Goal: Task Accomplishment & Management: Use online tool/utility

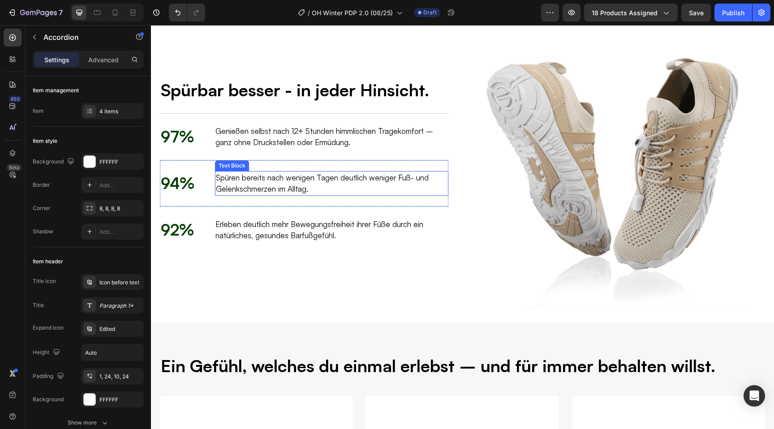
scroll to position [1121, 0]
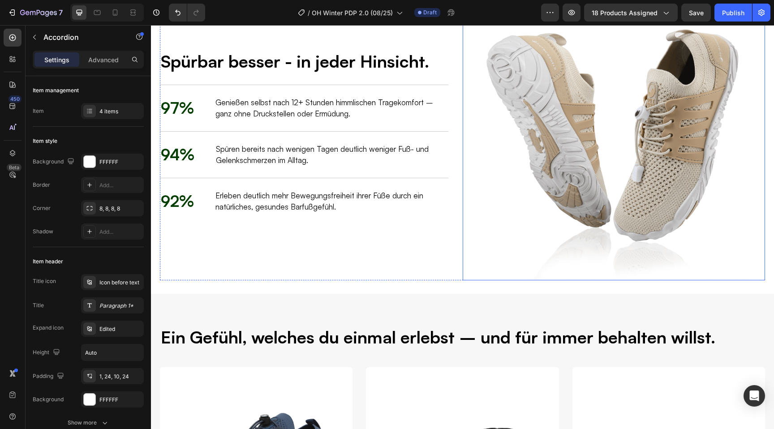
click at [572, 132] on img at bounding box center [614, 142] width 272 height 277
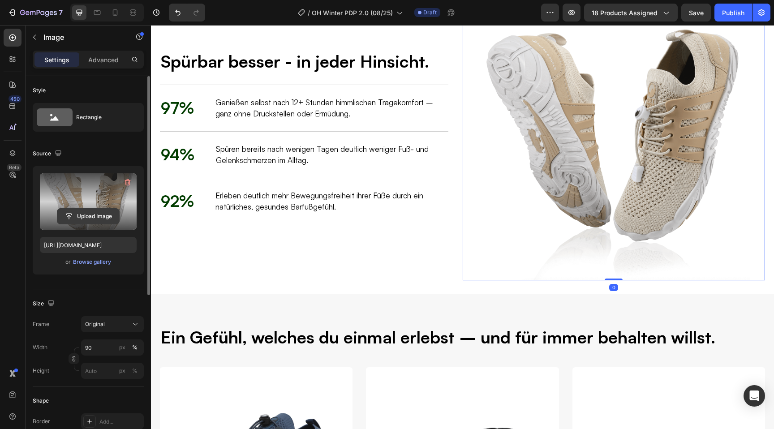
click at [87, 218] on input "file" at bounding box center [88, 216] width 62 height 15
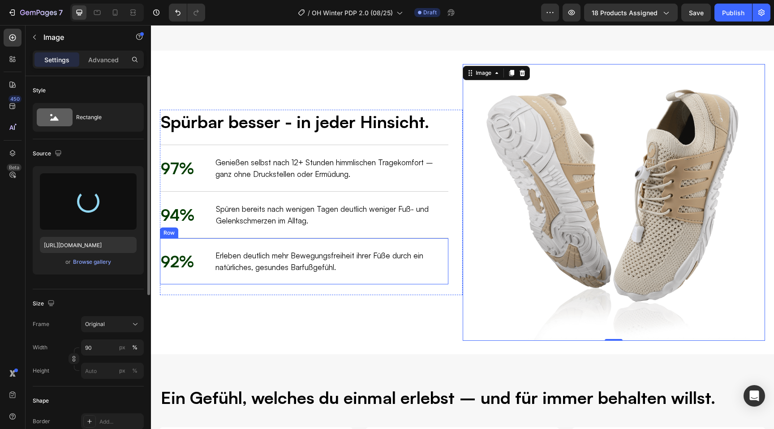
scroll to position [1027, 0]
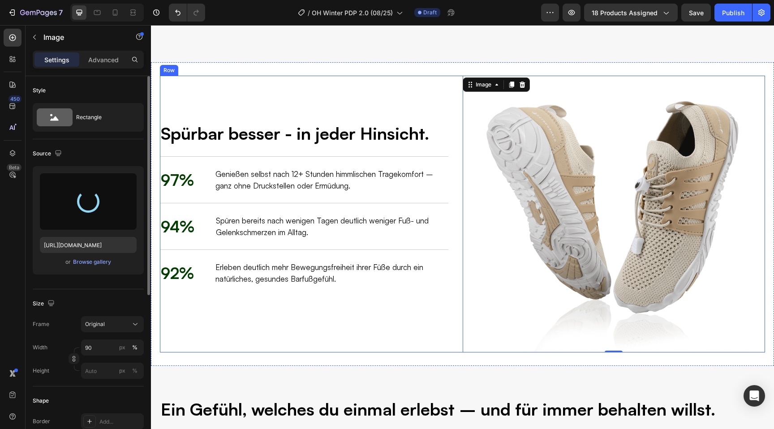
type input "https://cdn.shopify.com/s/files/1/0636/0245/8851/files/gempages_510192950911698…"
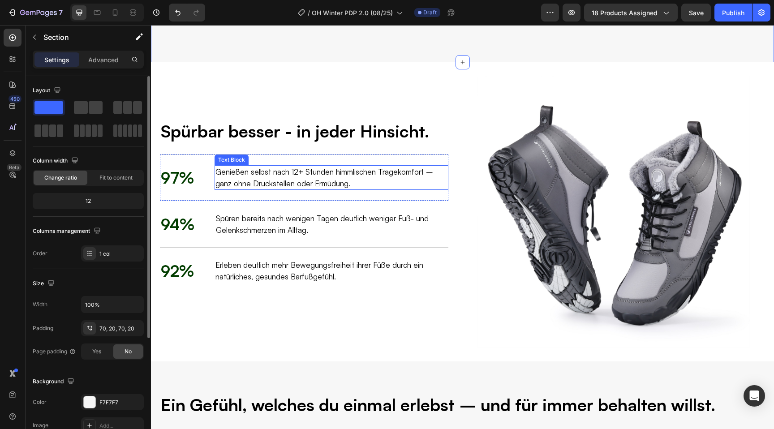
click at [262, 189] on p "Genießen selbst nach 12+ Stunden himmlischen Tragekomfort – ganz ohne Druckstel…" at bounding box center [331, 177] width 232 height 23
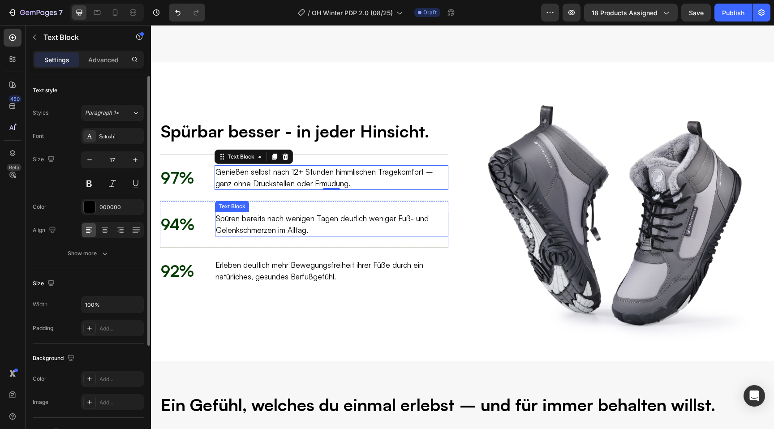
click at [255, 236] on p "Spüren bereits nach wenigen Tagen deutlich weniger Fuß- und Gelenkschmerzen im …" at bounding box center [332, 224] width 232 height 23
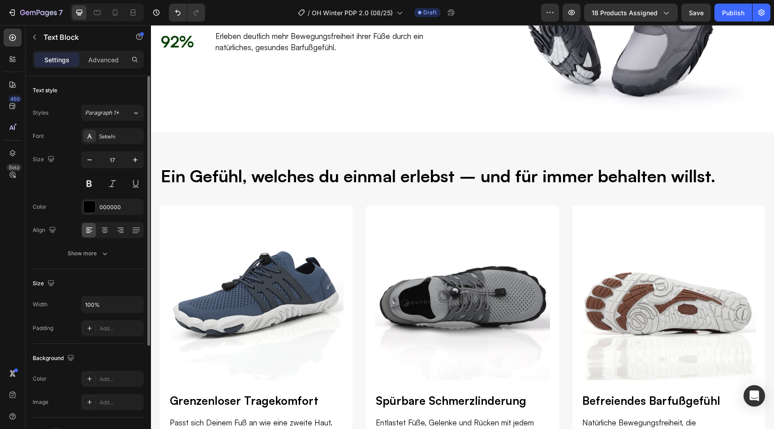
scroll to position [1337, 0]
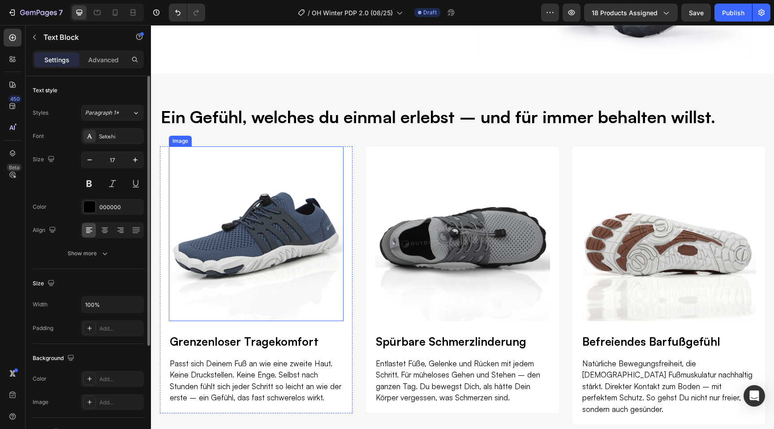
click at [284, 231] on img at bounding box center [256, 234] width 175 height 175
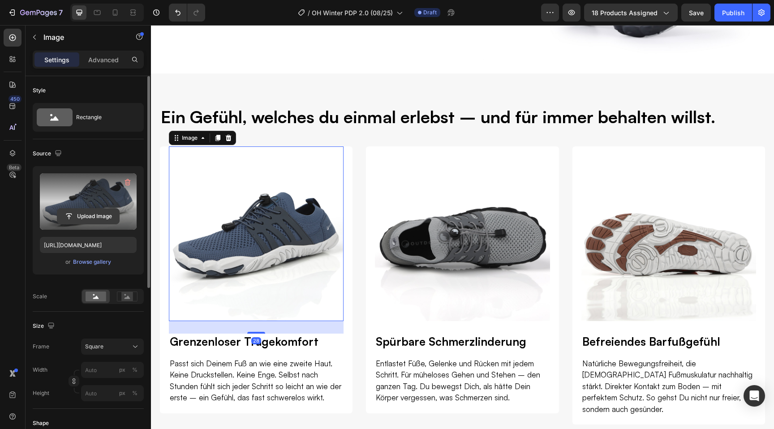
click at [100, 216] on input "file" at bounding box center [88, 216] width 62 height 15
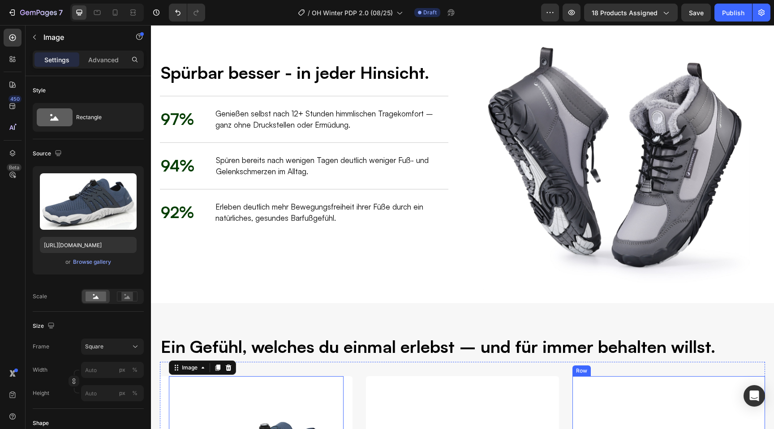
scroll to position [1087, 0]
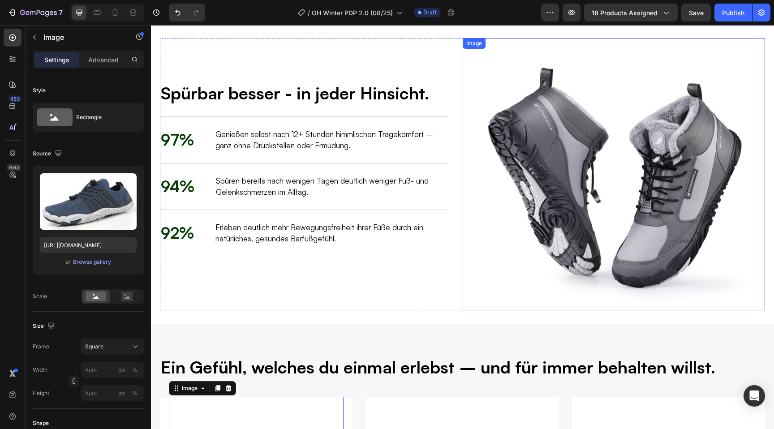
click at [590, 189] on img at bounding box center [614, 174] width 272 height 272
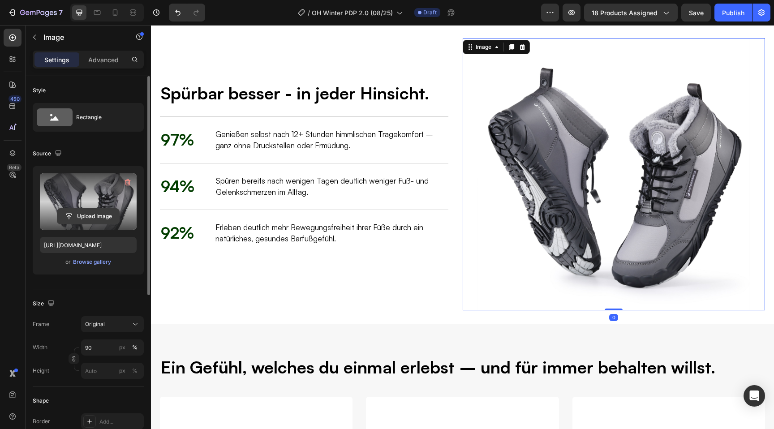
click at [80, 216] on input "file" at bounding box center [88, 216] width 62 height 15
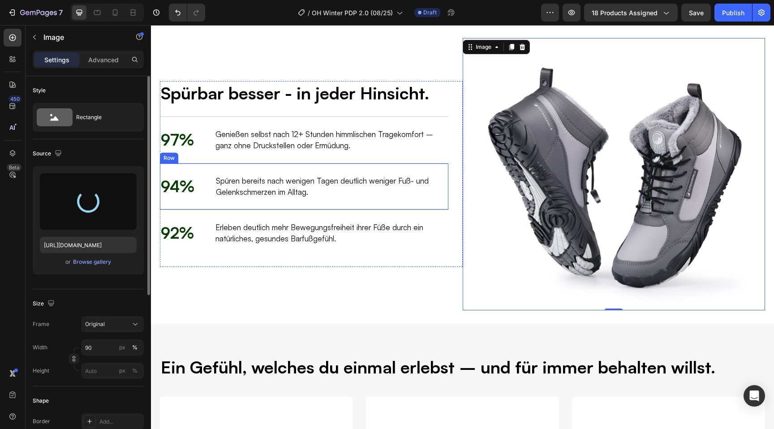
type input "[URL][DOMAIN_NAME]"
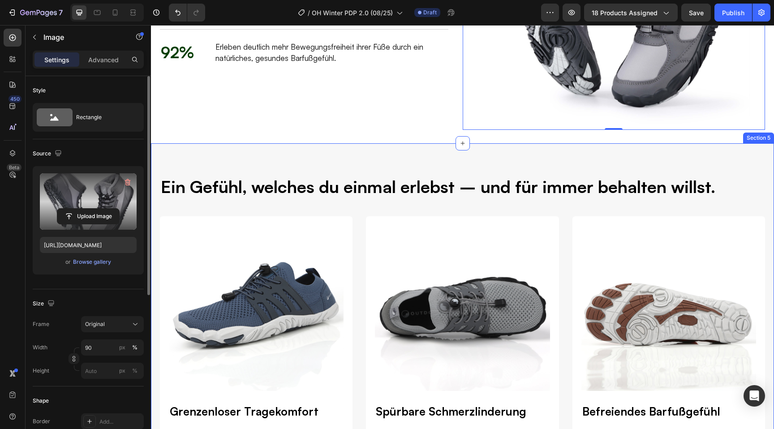
scroll to position [1378, 0]
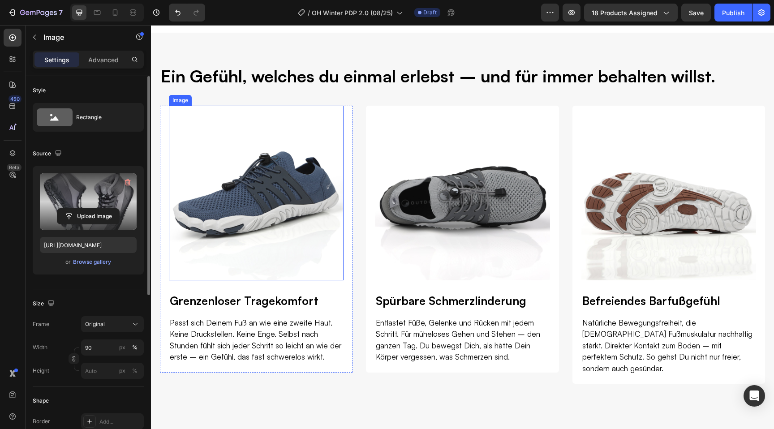
click at [267, 218] on img at bounding box center [256, 193] width 175 height 175
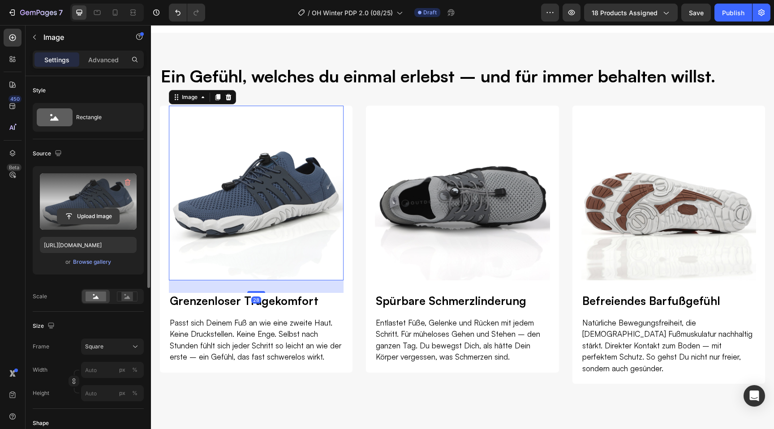
click at [92, 211] on input "file" at bounding box center [88, 216] width 62 height 15
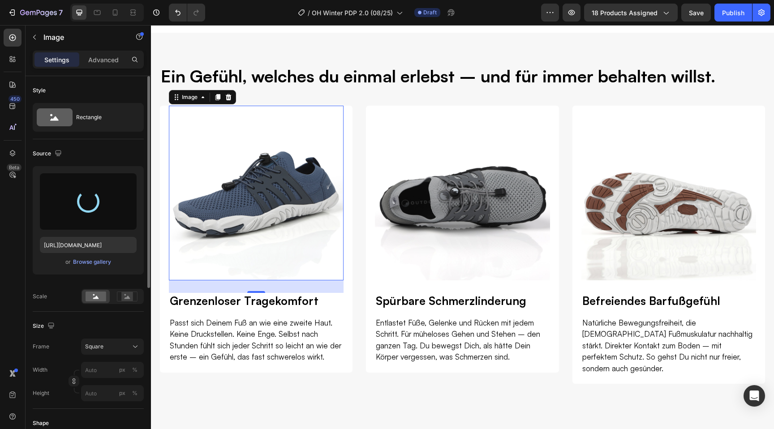
type input "https://cdn.shopify.com/s/files/1/0636/0245/8851/files/gempages_510192950911698…"
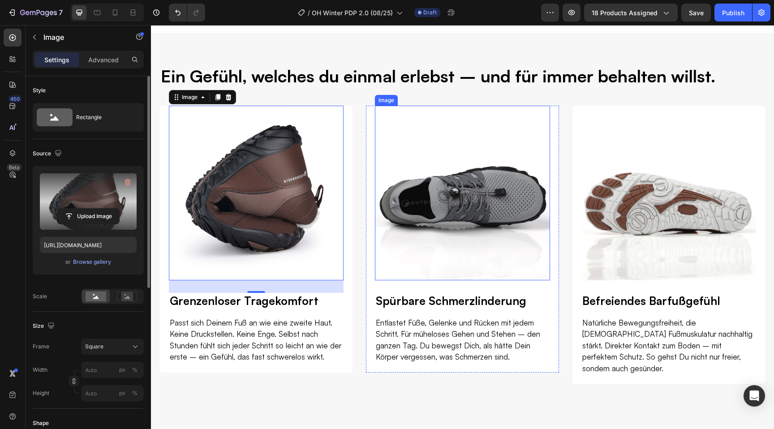
click at [450, 216] on img at bounding box center [462, 193] width 175 height 175
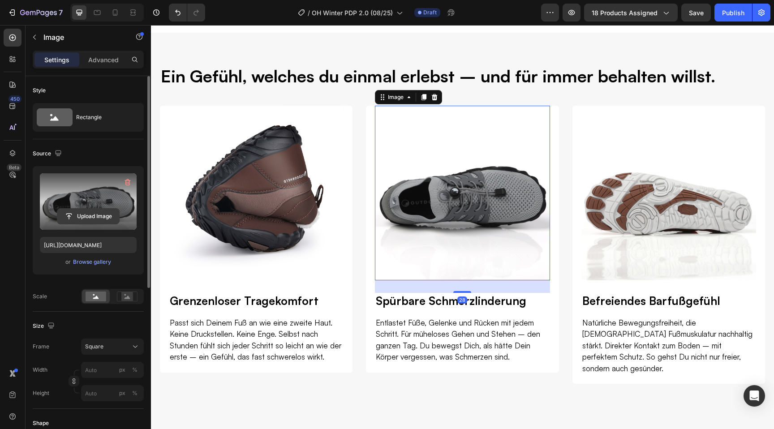
click at [93, 213] on input "file" at bounding box center [88, 216] width 62 height 15
click at [111, 221] on input "file" at bounding box center [88, 216] width 62 height 15
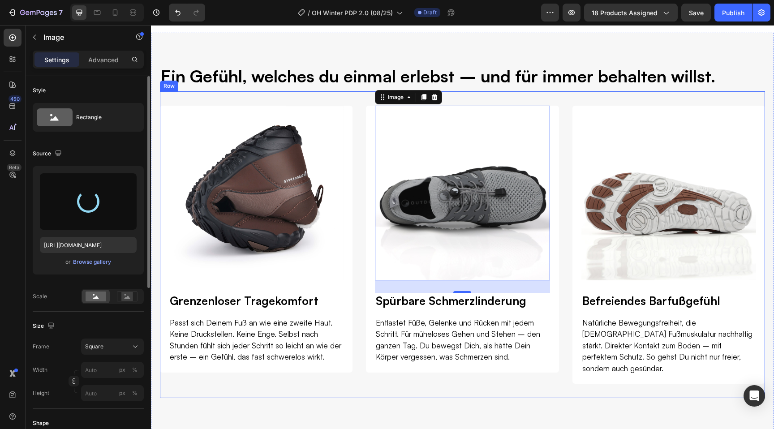
type input "https://cdn.shopify.com/s/files/1/0636/0245/8851/files/gempages_510192950911698…"
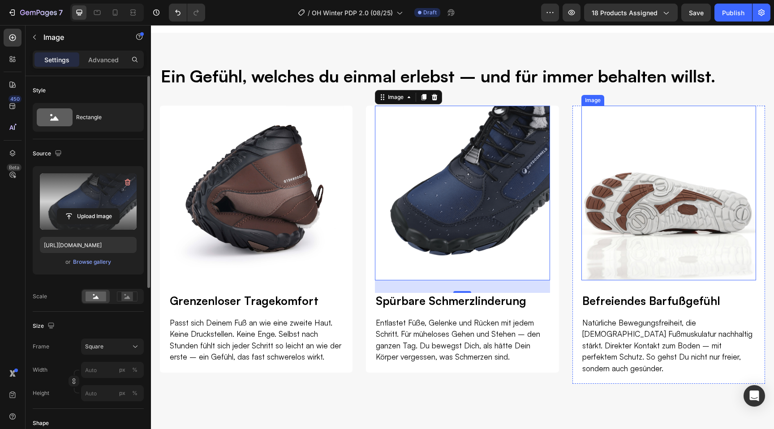
click at [639, 229] on img at bounding box center [669, 193] width 175 height 175
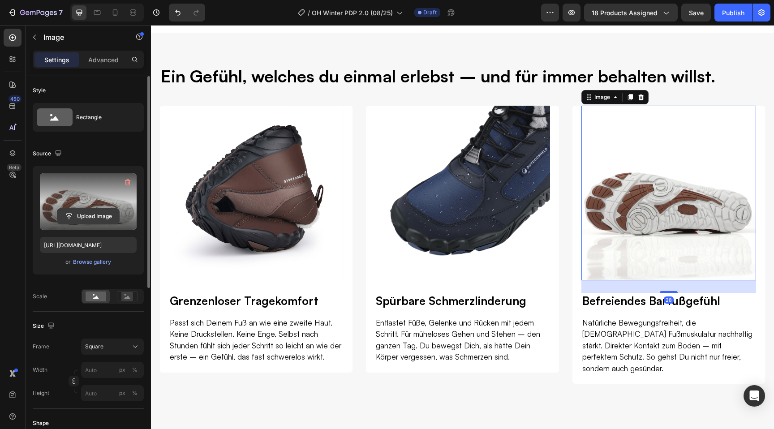
click at [96, 220] on input "file" at bounding box center [88, 216] width 62 height 15
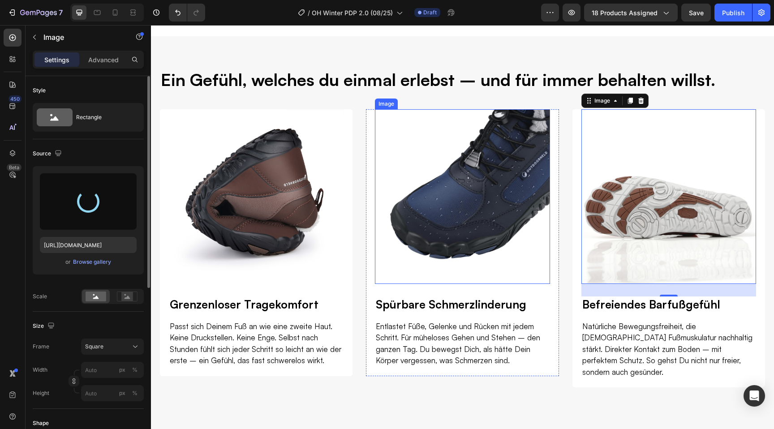
scroll to position [1364, 0]
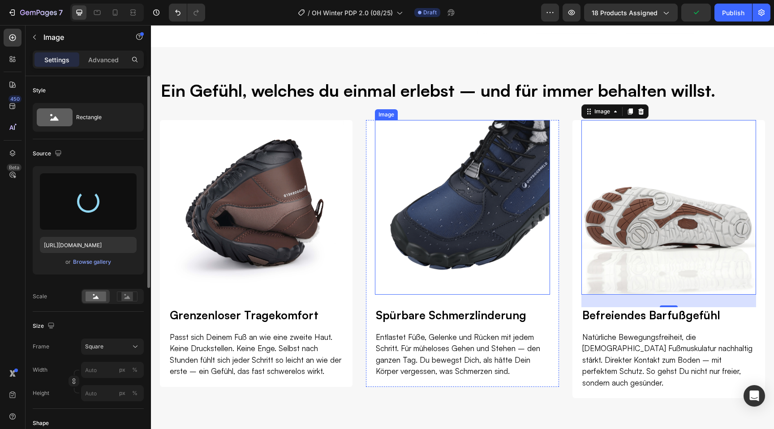
type input "https://cdn.shopify.com/s/files/1/0636/0245/8851/files/gempages_510192950911698…"
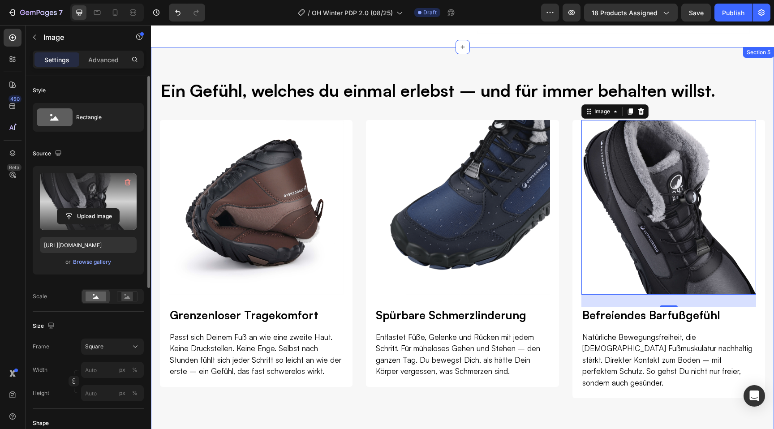
click at [353, 69] on div "Ein Gefühl, welches du einmal erlebst – und für immer behalten willst. Heading …" at bounding box center [462, 245] width 623 height 397
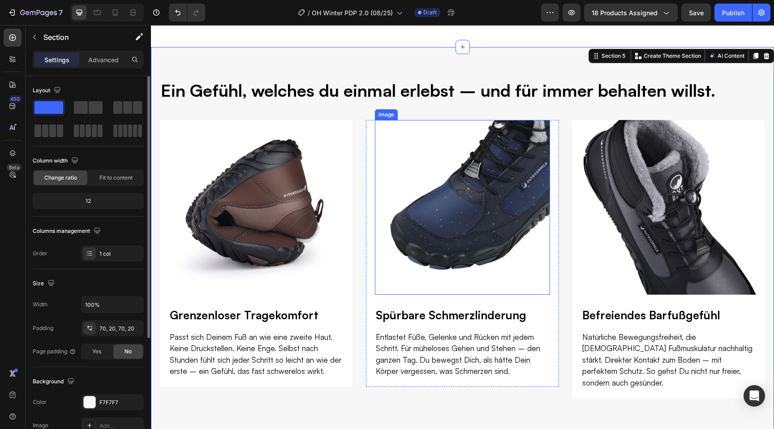
click at [381, 182] on img at bounding box center [462, 207] width 175 height 175
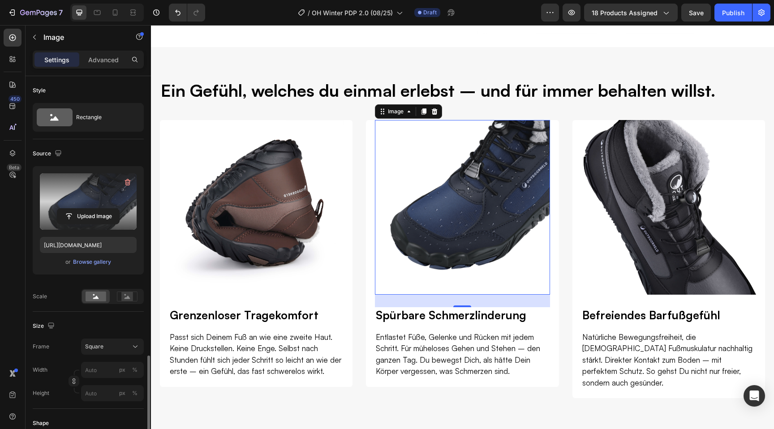
scroll to position [206, 0]
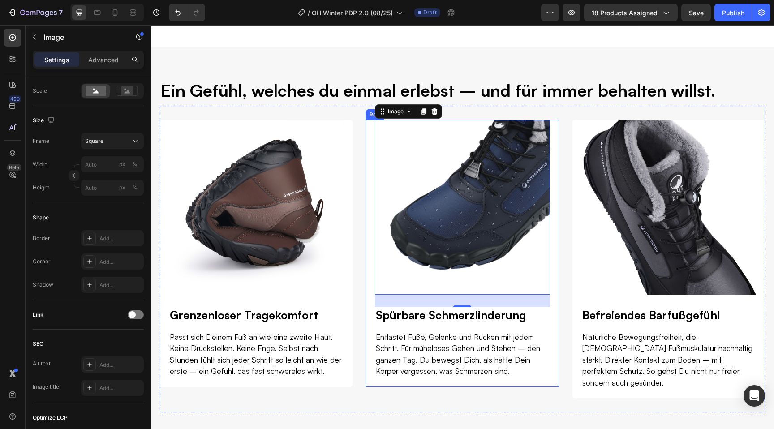
click at [367, 194] on div "Image 28 Spürbare Schmerzlinderung Heading Entlastet Füße, Gelenke und Rücken m…" at bounding box center [462, 253] width 193 height 267
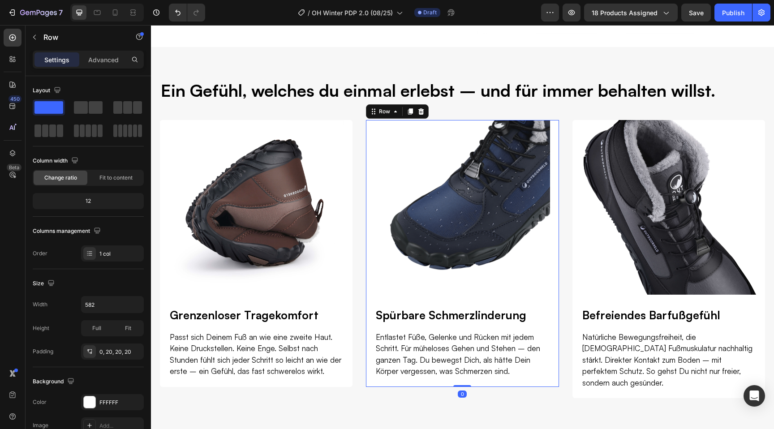
click at [108, 67] on div "Settings Advanced" at bounding box center [88, 60] width 111 height 18
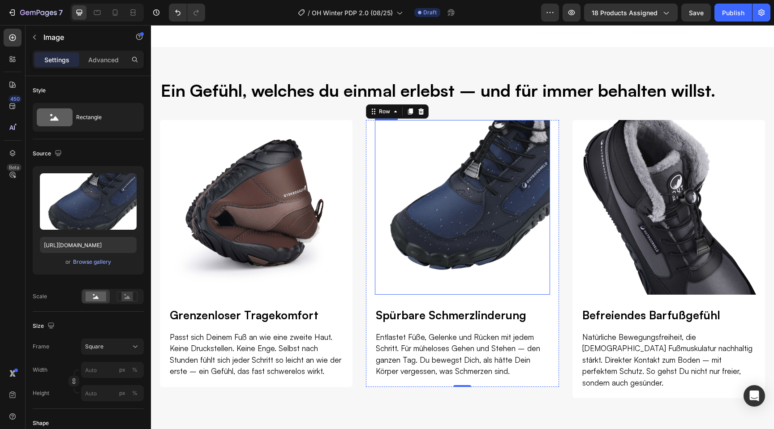
click at [387, 284] on img at bounding box center [462, 207] width 175 height 175
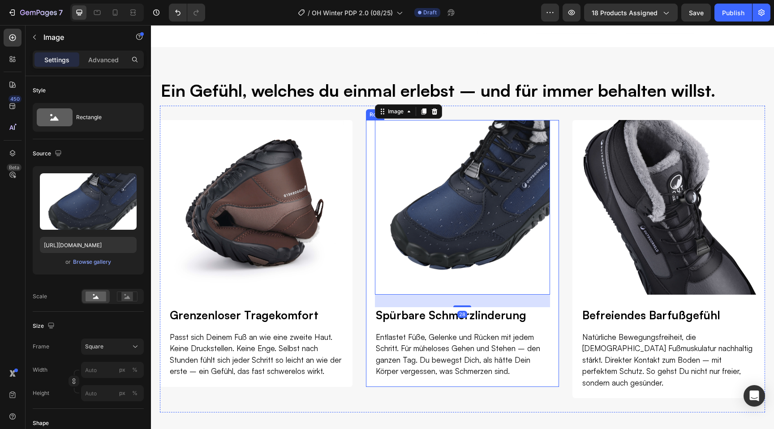
click at [371, 280] on div "Image 28 Spürbare Schmerzlinderung Heading Entlastet Füße, Gelenke und Rücken m…" at bounding box center [462, 253] width 193 height 267
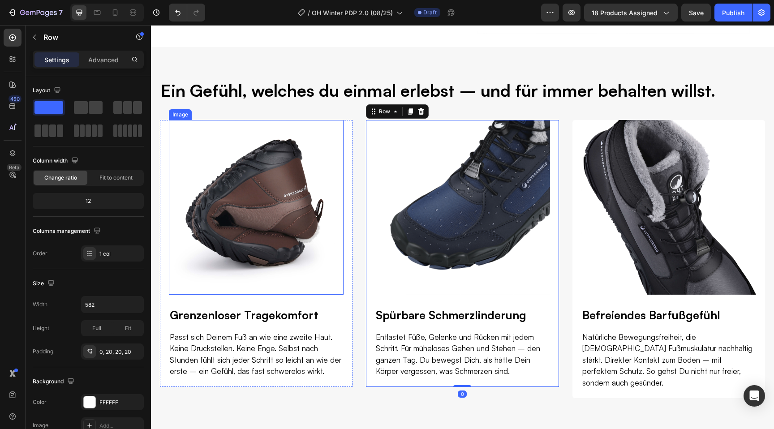
click at [336, 199] on img at bounding box center [256, 207] width 175 height 175
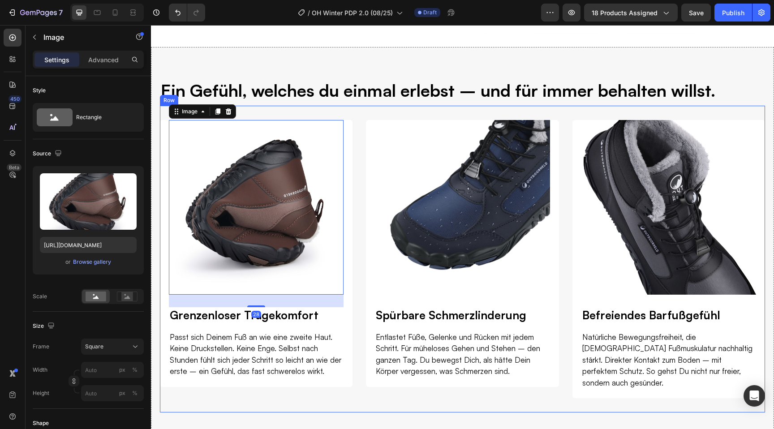
click at [354, 204] on div "Image 28 Grenzenloser Tragekomfort Heading Passt sich Deinem Fuß an wie eine zw…" at bounding box center [462, 259] width 605 height 307
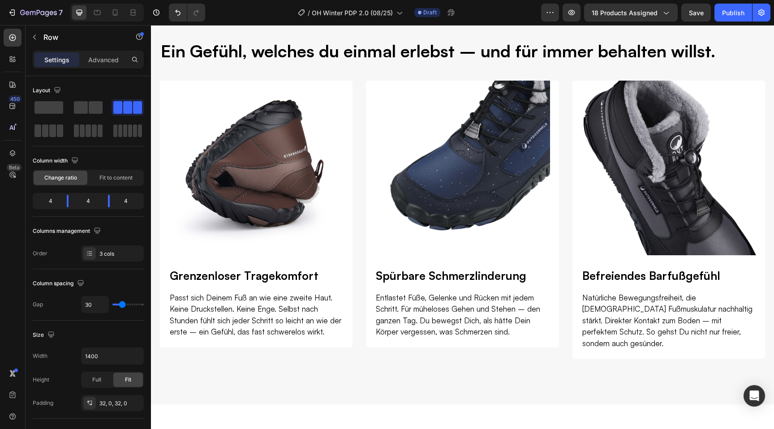
scroll to position [1407, 0]
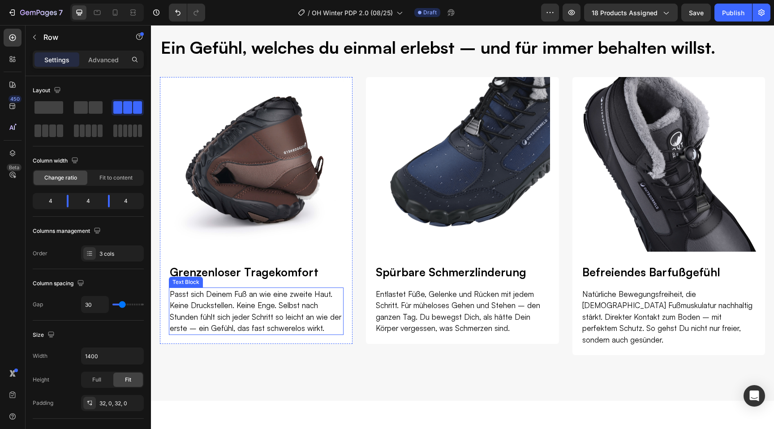
click at [252, 309] on p "Passt sich Deinem Fuß an wie eine zweite Haut. Keine Druckstellen. Keine Enge. …" at bounding box center [256, 312] width 173 height 46
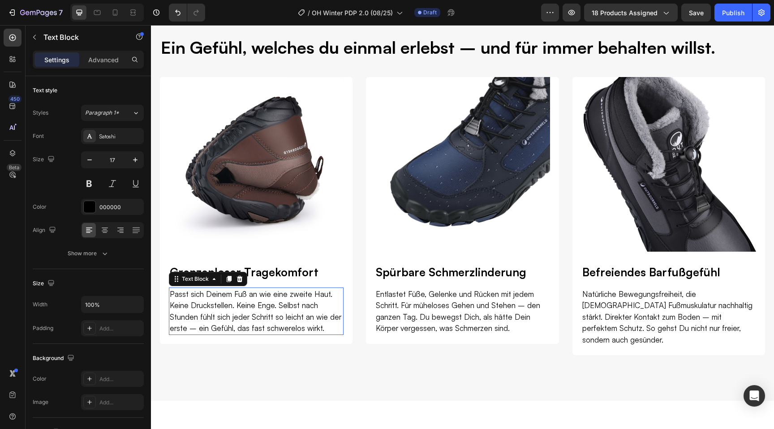
click at [252, 309] on p "Passt sich Deinem Fuß an wie eine zweite Haut. Keine Druckstellen. Keine Enge. …" at bounding box center [256, 312] width 173 height 46
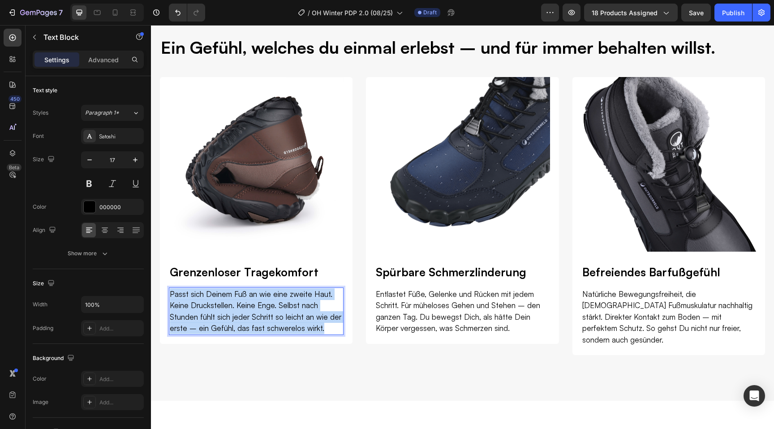
click at [252, 309] on p "Passt sich Deinem Fuß an wie eine zweite Haut. Keine Druckstellen. Keine Enge. …" at bounding box center [256, 312] width 173 height 46
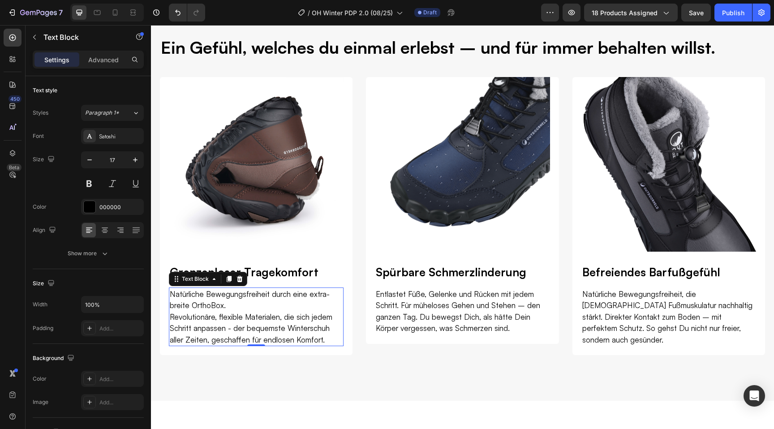
click at [435, 306] on p "Entlastet Füße, Gelenke und Rücken mit jedem Schritt. Für müheloses Gehen und S…" at bounding box center [462, 312] width 173 height 46
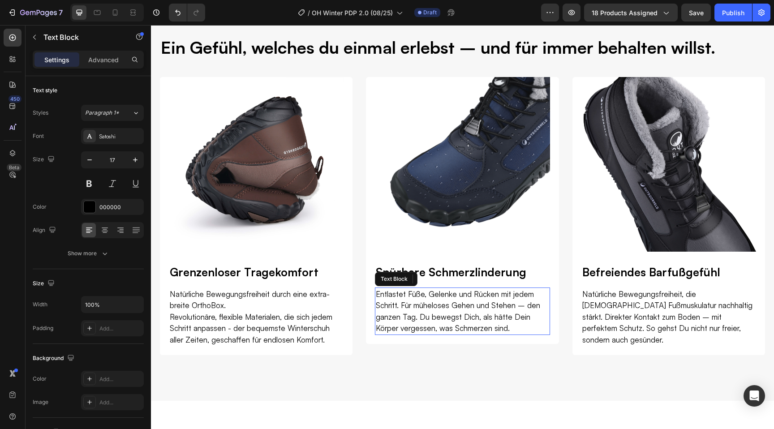
click at [435, 306] on p "Entlastet Füße, Gelenke und Rücken mit jedem Schritt. Für müheloses Gehen und S…" at bounding box center [462, 312] width 173 height 46
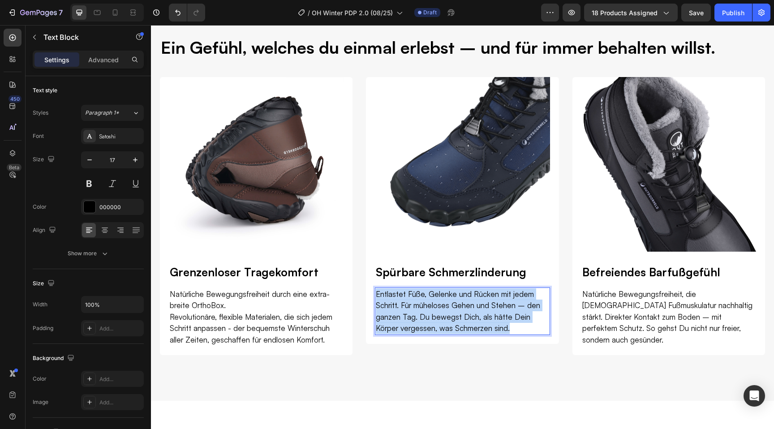
click at [435, 306] on p "Entlastet Füße, Gelenke und Rücken mit jedem Schritt. Für müheloses Gehen und S…" at bounding box center [462, 312] width 173 height 46
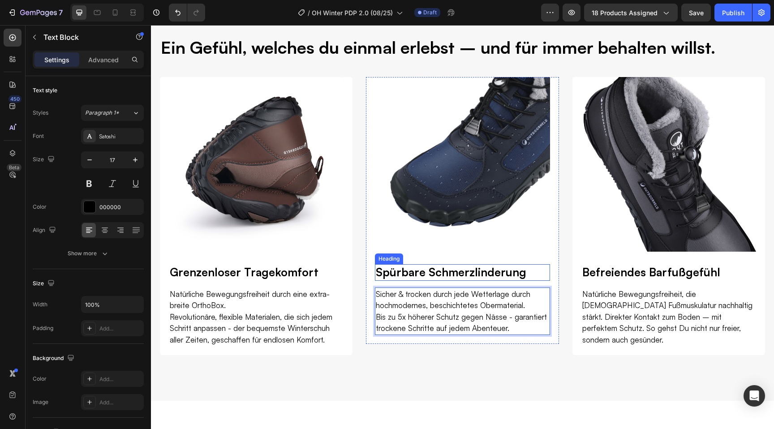
click at [438, 271] on h2 "Spürbare Schmerzlinderung" at bounding box center [462, 272] width 175 height 17
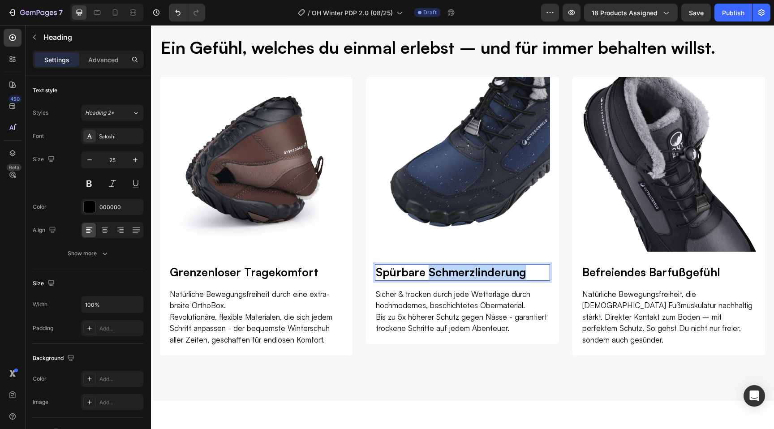
click at [438, 271] on h2 "Spürbare Schmerzlinderung" at bounding box center [462, 272] width 175 height 17
click at [438, 271] on p "Spürbare Schmerzlinderung" at bounding box center [462, 272] width 173 height 15
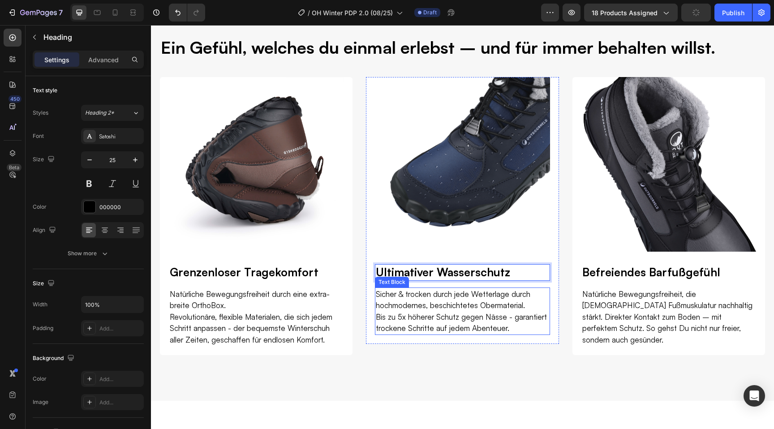
click at [443, 300] on p "Sicher & trocken durch jede Wetterlage durch hochmodernes, beschichtetes Oberma…" at bounding box center [462, 300] width 173 height 23
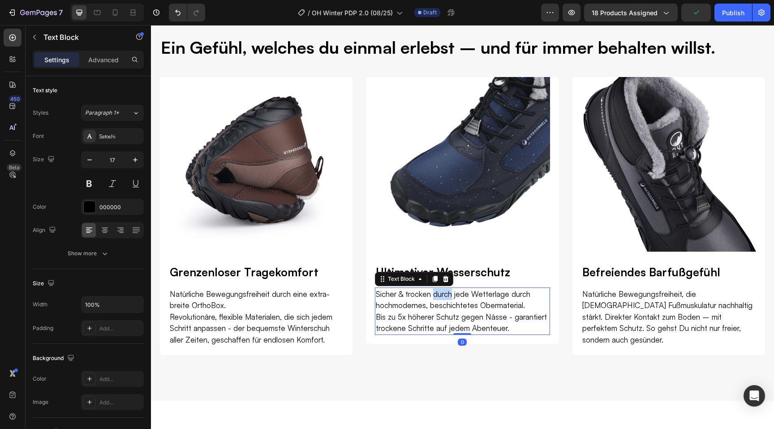
click at [442, 296] on p "Sicher & trocken durch jede Wetterlage durch hochmodernes, beschichtetes Oberma…" at bounding box center [462, 300] width 173 height 23
click at [454, 296] on p "Sicher & trocken in jede Wetterlage durch hochmodernes, beschichtetes Obermater…" at bounding box center [462, 300] width 173 height 23
click at [503, 318] on p "Bis zu 5x höherer Schutz gegen Nässe - garantiert trockene Schritte auf jedem A…" at bounding box center [462, 322] width 173 height 23
click at [432, 319] on p "Bis zu 5x höherer Schutz gegen Nässe - garantiert trockene Schritte auf jedem A…" at bounding box center [462, 322] width 173 height 23
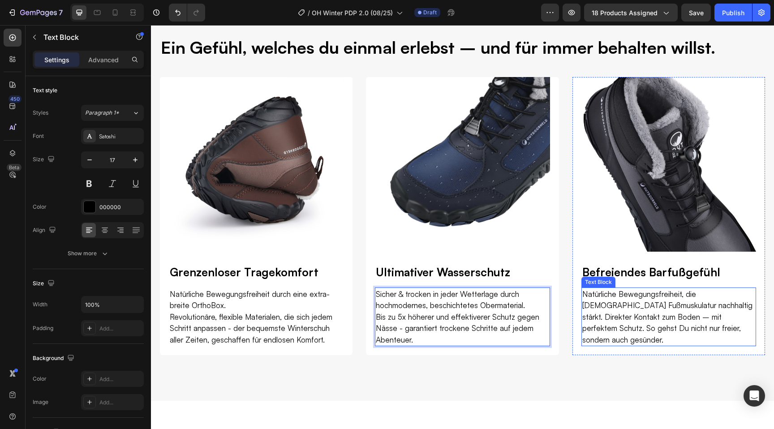
click at [619, 315] on p "Natürliche Bewegungsfreiheit, die Deine Fußmuskulatur nachhaltig stärkt. Direkt…" at bounding box center [668, 317] width 173 height 57
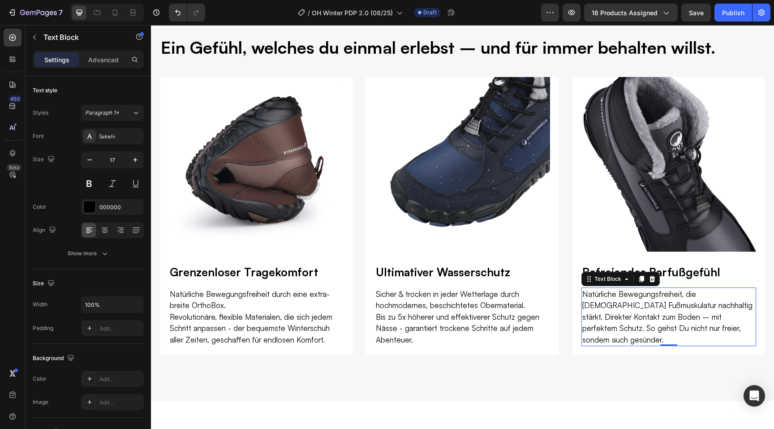
click at [629, 308] on p "Natürliche Bewegungsfreiheit, die Deine Fußmuskulatur nachhaltig stärkt. Direkt…" at bounding box center [668, 317] width 173 height 57
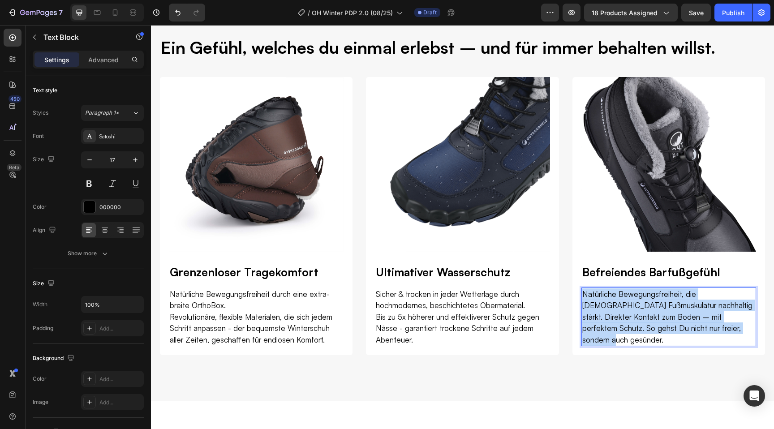
click at [629, 308] on p "Natürliche Bewegungsfreiheit, die Deine Fußmuskulatur nachhaltig stärkt. Direkt…" at bounding box center [668, 317] width 173 height 57
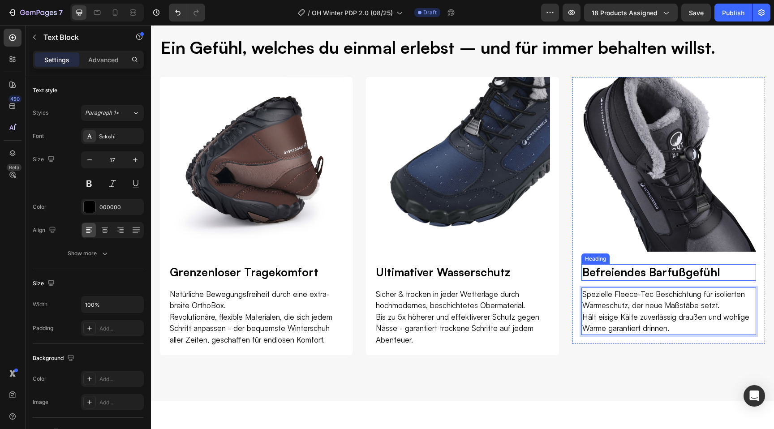
click at [675, 272] on h2 "Befreiendes Barfußgefühl" at bounding box center [669, 272] width 175 height 17
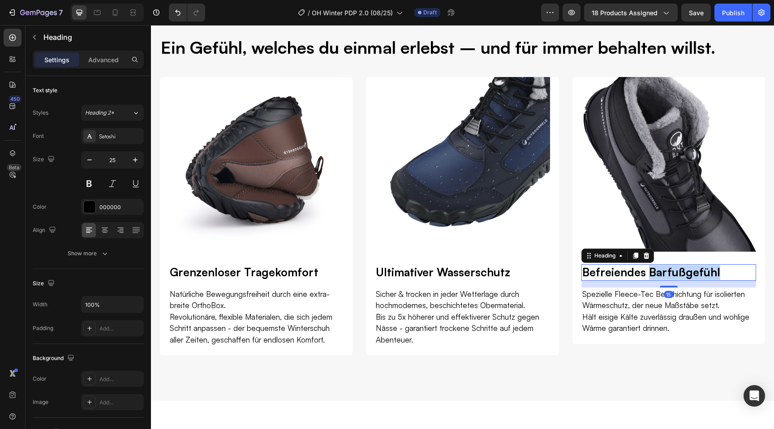
click at [675, 272] on h2 "Befreiendes Barfußgefühl" at bounding box center [669, 272] width 175 height 17
click at [675, 272] on p "Befreiendes Barfußgefühl" at bounding box center [668, 272] width 173 height 15
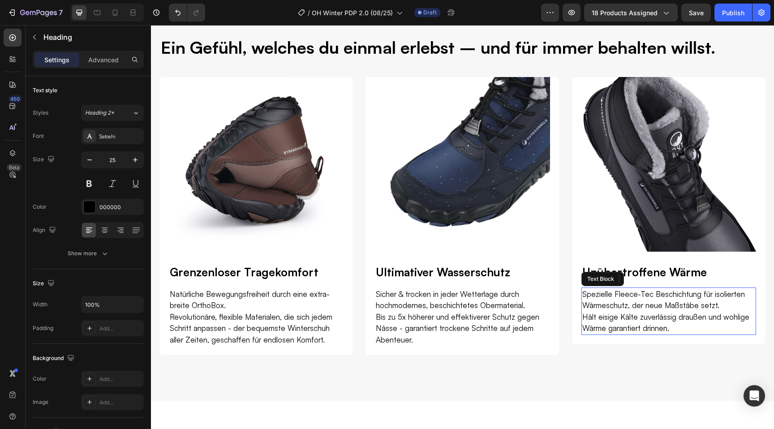
click at [745, 295] on p "Spezielle Fleece-Tec Beschichtung für isolierten Wärmeschutz, der neue Maßstäbe…" at bounding box center [668, 300] width 173 height 23
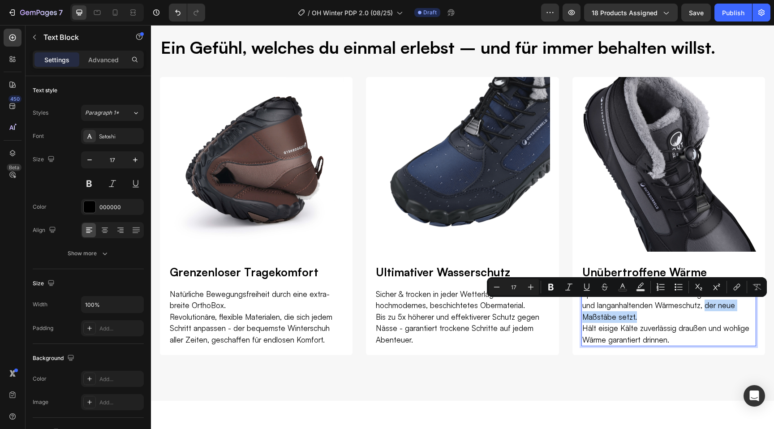
drag, startPoint x: 670, startPoint y: 316, endPoint x: 690, endPoint y: 310, distance: 21.1
click at [690, 310] on p "Spezielle Fleece-Tec Beschichtung für isolierten und langanhaltenden Wärmeschut…" at bounding box center [668, 306] width 173 height 34
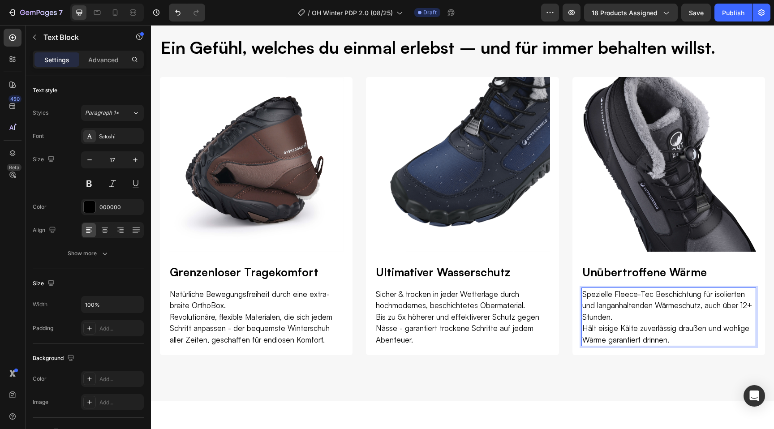
click at [684, 341] on p "Hält eisige Kälte zuverlässig draußen und wohlige Wärme garantiert drinnen." at bounding box center [668, 334] width 173 height 23
click at [504, 321] on p "Bis zu 5x höherer und effektiverer Schutz gegen Nässe - garantiert trockene Sch…" at bounding box center [462, 328] width 173 height 34
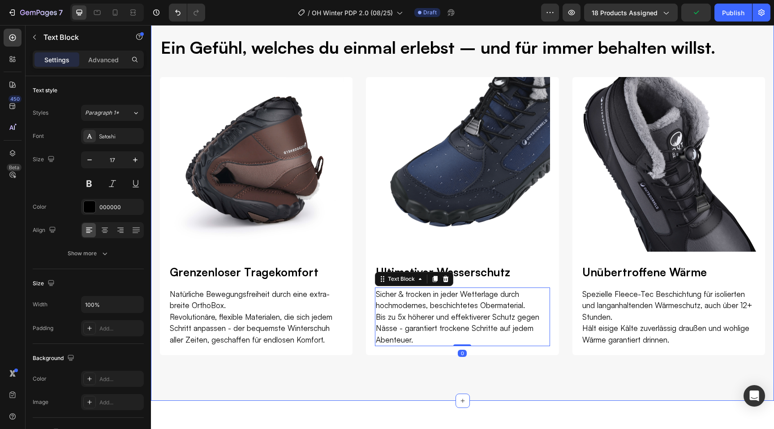
click at [396, 380] on div "Ein Gefühl, welches du einmal erlebst – und für immer behalten willst. Heading …" at bounding box center [462, 202] width 623 height 397
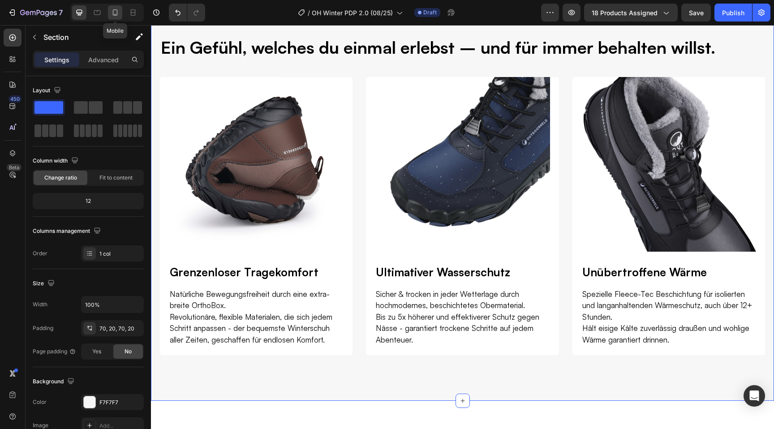
click at [111, 10] on icon at bounding box center [115, 12] width 9 height 9
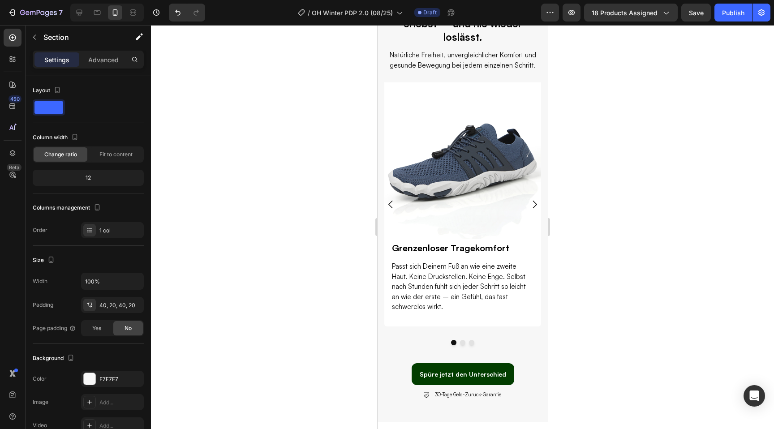
scroll to position [1372, 0]
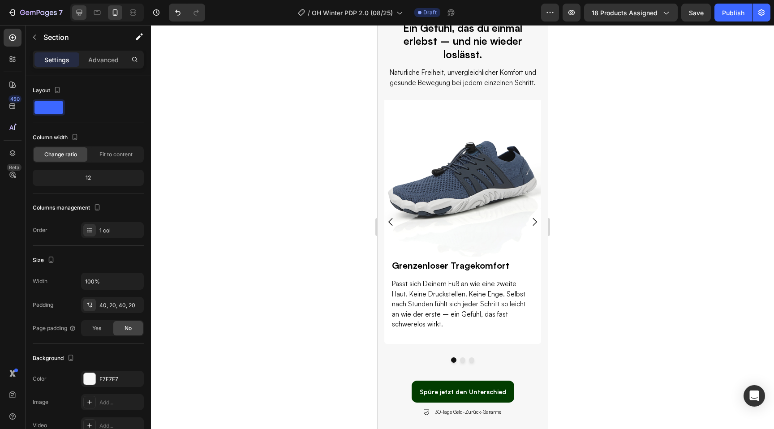
click at [82, 13] on icon at bounding box center [80, 13] width 6 height 6
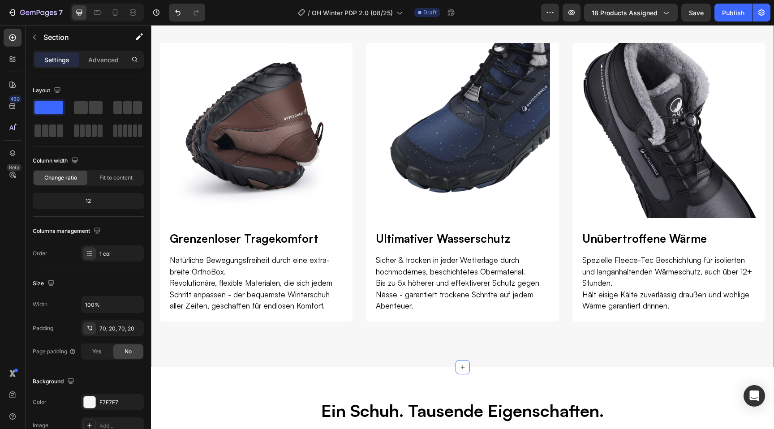
click at [101, 22] on div "7 Version history / OH Winter PDP 2.0 (08/25) Draft Preview 18 products assigne…" at bounding box center [387, 13] width 774 height 26
click at [101, 16] on icon at bounding box center [97, 12] width 9 height 9
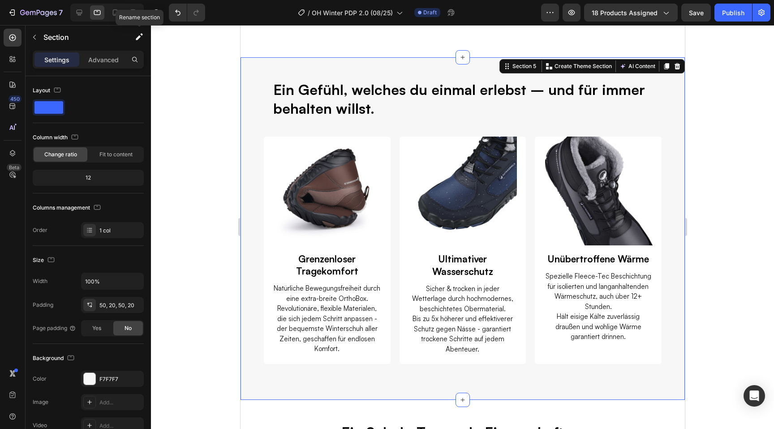
scroll to position [1267, 0]
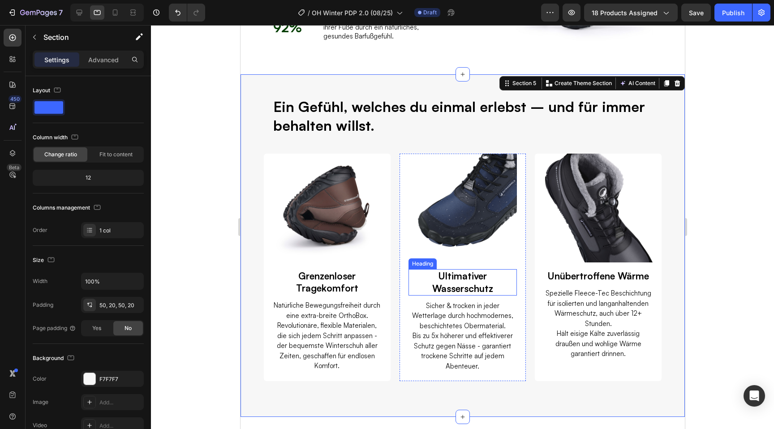
click at [419, 288] on p "Ultimativer Wasserschutz" at bounding box center [462, 282] width 107 height 25
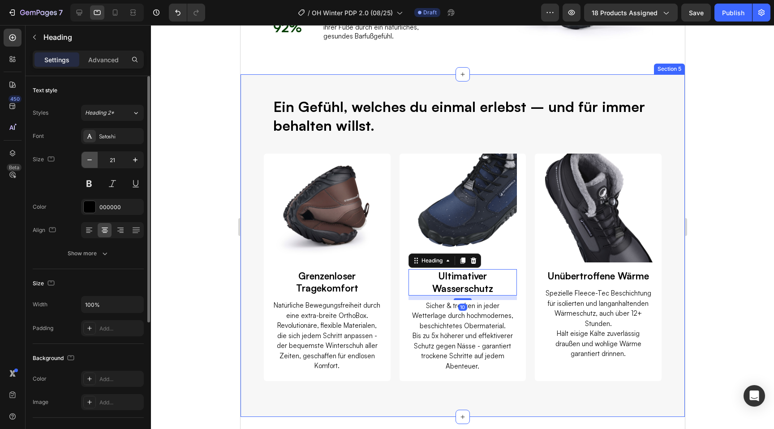
click at [90, 156] on icon "button" at bounding box center [89, 159] width 9 height 9
type input "20"
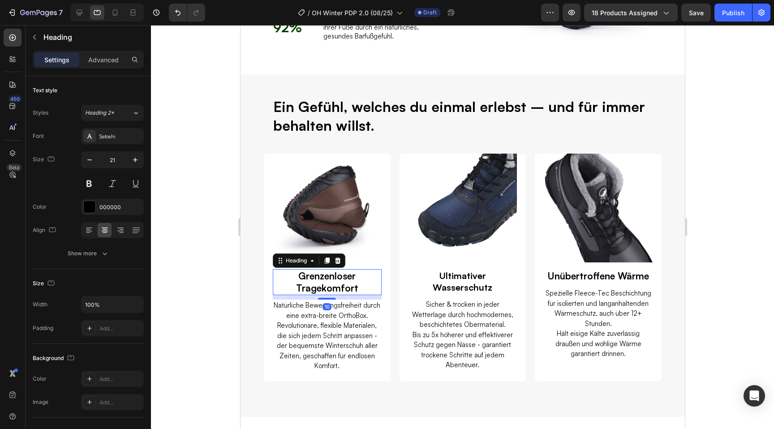
drag, startPoint x: 289, startPoint y: 283, endPoint x: 396, endPoint y: 267, distance: 108.8
click at [289, 283] on h2 "Grenzenloser Tragekomfort" at bounding box center [326, 282] width 109 height 26
click at [89, 160] on icon "button" at bounding box center [89, 159] width 4 height 1
click at [136, 162] on icon "button" at bounding box center [135, 159] width 9 height 9
type input "21"
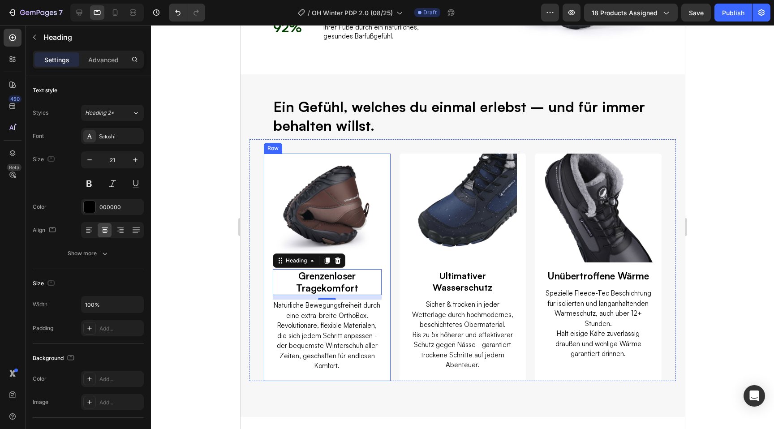
click at [269, 228] on div "Image Grenzenloser Tragekomfort Heading 10 Natürliche Bewegungsfreiheit durch e…" at bounding box center [326, 268] width 127 height 228
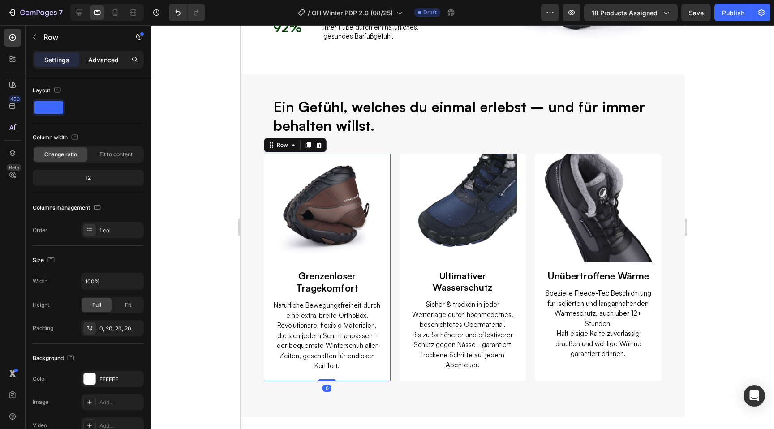
click at [99, 59] on p "Advanced" at bounding box center [103, 59] width 30 height 9
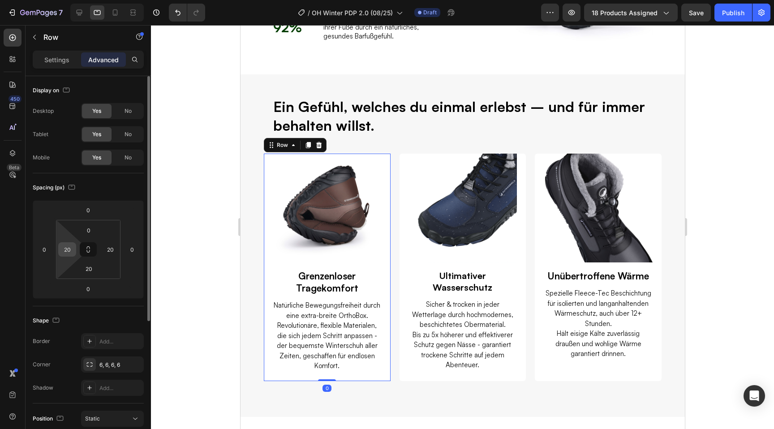
click at [71, 254] on input "20" at bounding box center [66, 249] width 13 height 13
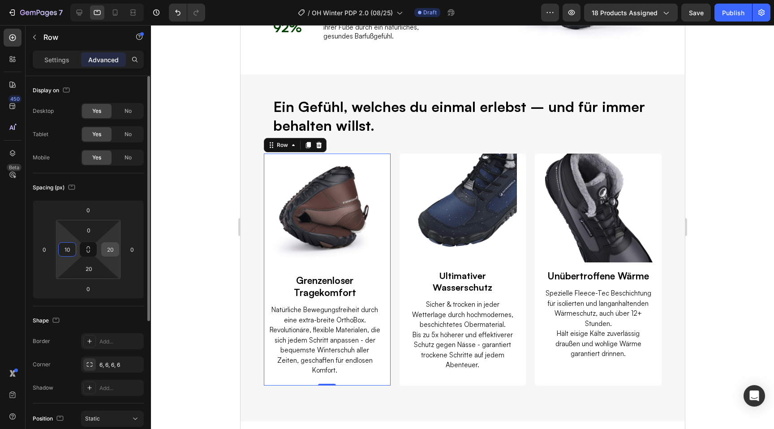
type input "10"
click at [108, 251] on input "20" at bounding box center [109, 249] width 13 height 13
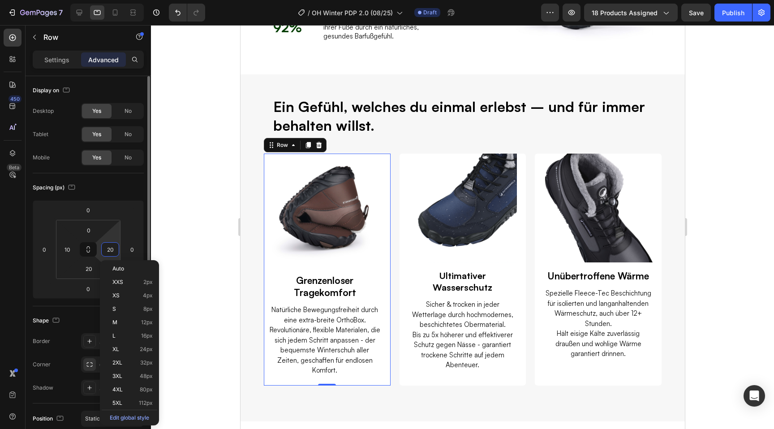
click at [108, 251] on input "20" at bounding box center [109, 249] width 13 height 13
type input "10"
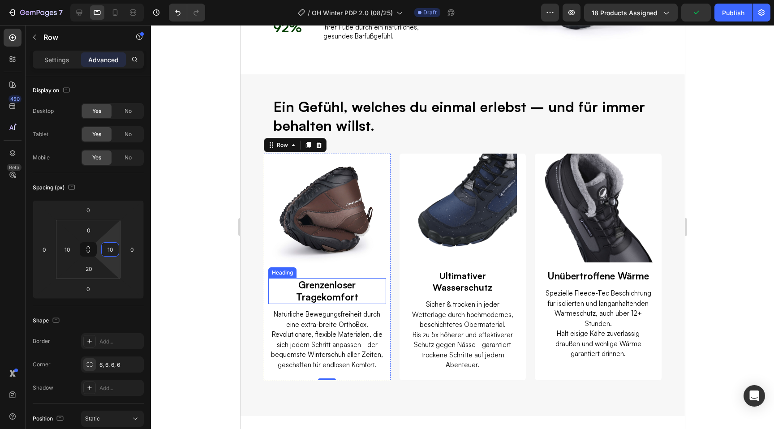
click at [318, 290] on h2 "Grenzenloser Tragekomfort" at bounding box center [327, 291] width 118 height 26
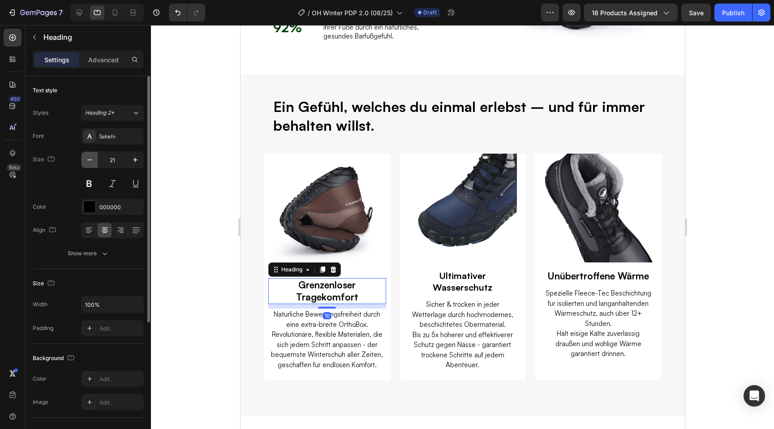
click at [95, 154] on button "button" at bounding box center [90, 160] width 16 height 16
type input "20"
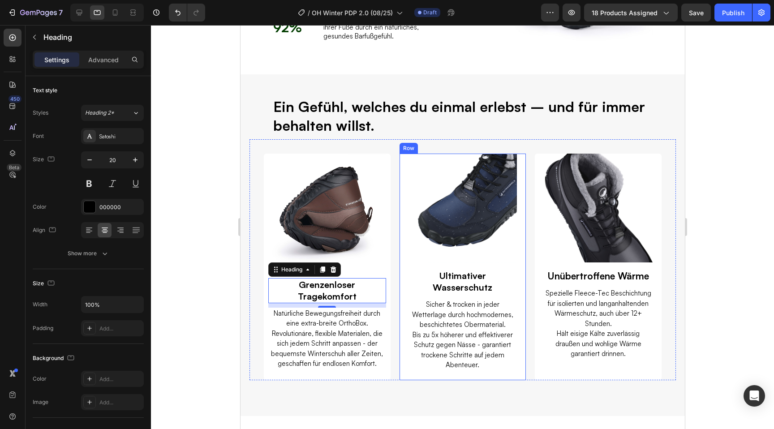
click at [402, 280] on div "Image Ultimativer Wasserschutz Heading Sicher & trocken in jeder Wetterlage dur…" at bounding box center [462, 267] width 127 height 227
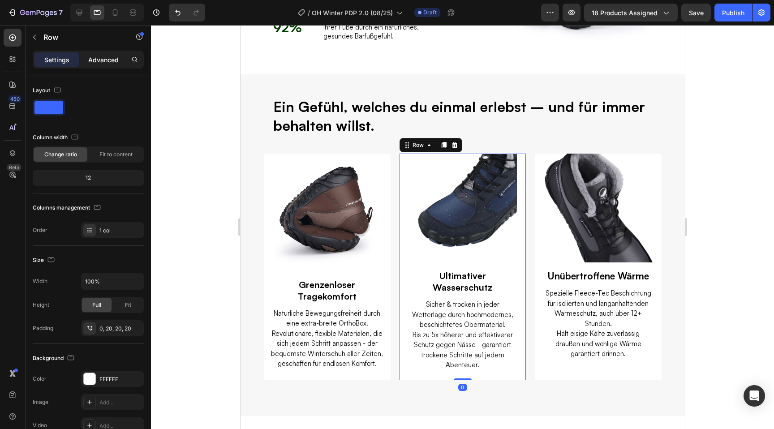
click at [106, 60] on p "Advanced" at bounding box center [103, 59] width 30 height 9
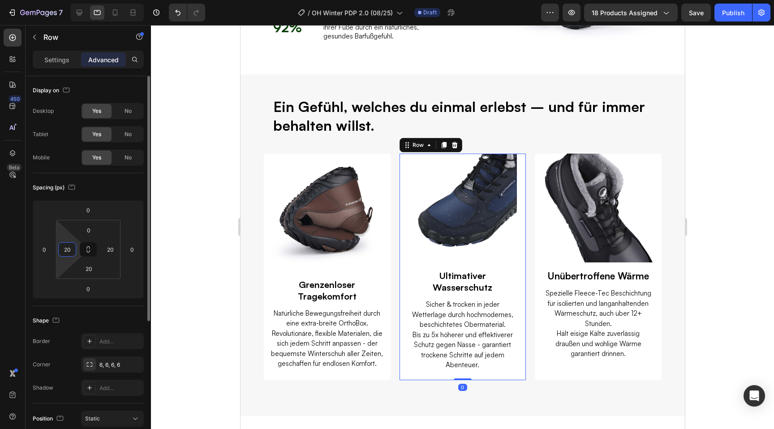
click at [67, 244] on input "20" at bounding box center [66, 249] width 13 height 13
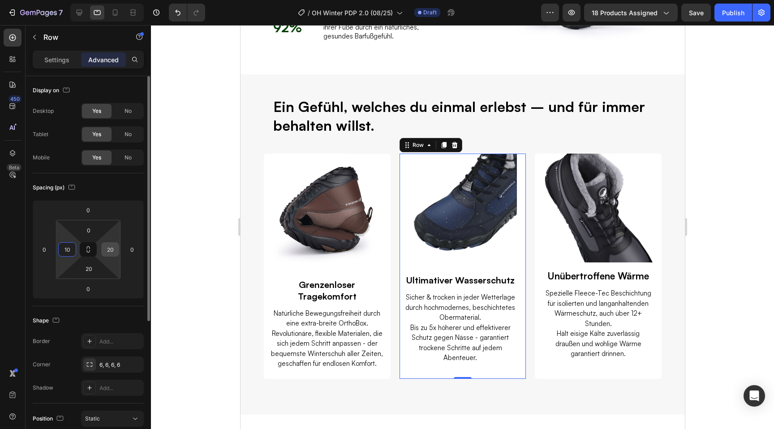
type input "10"
click at [112, 252] on input "20" at bounding box center [109, 249] width 13 height 13
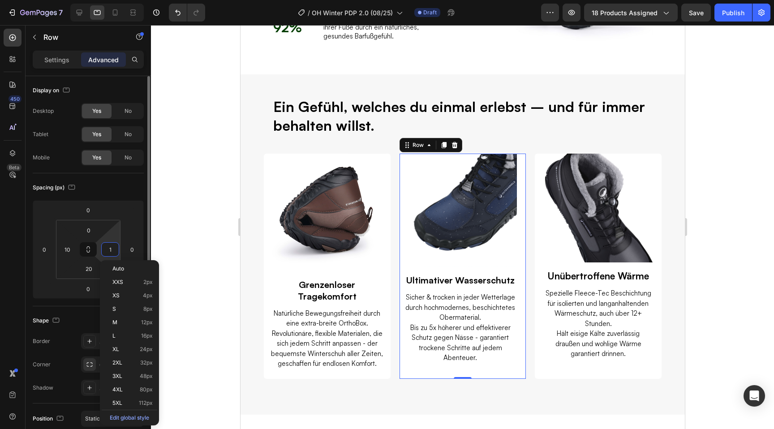
type input "10"
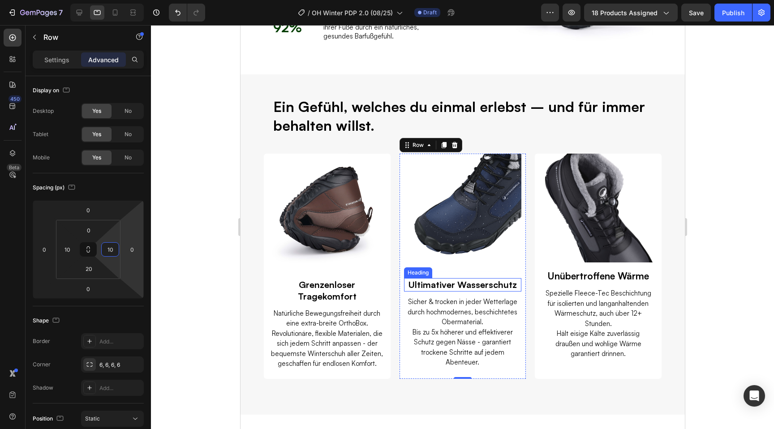
click at [439, 281] on p "Ultimativer Wasserschutz" at bounding box center [463, 285] width 116 height 12
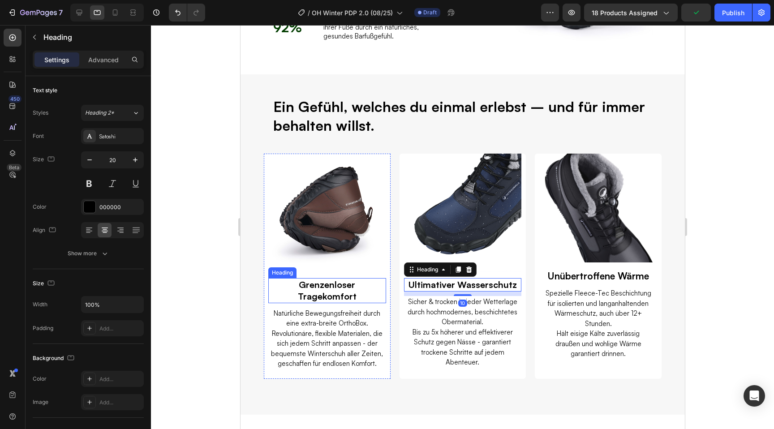
click at [326, 285] on h2 "Grenzenloser Tragekomfort" at bounding box center [327, 290] width 118 height 25
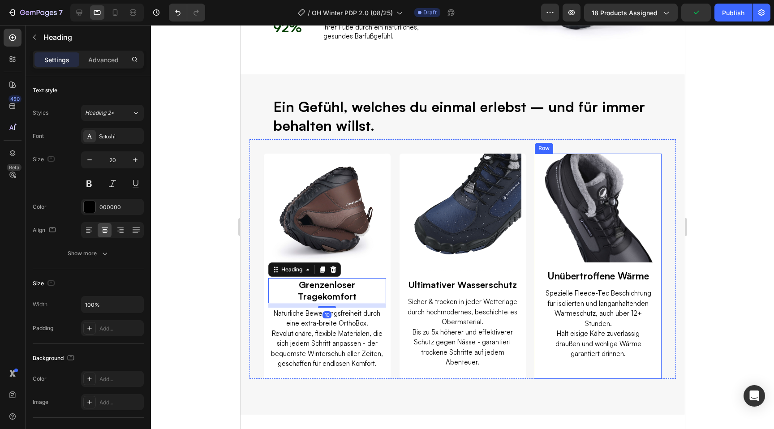
click at [540, 284] on div "Image Unübertroffene Wärme Heading Spezielle Fleece-Tec Beschichtung für isolie…" at bounding box center [597, 266] width 127 height 225
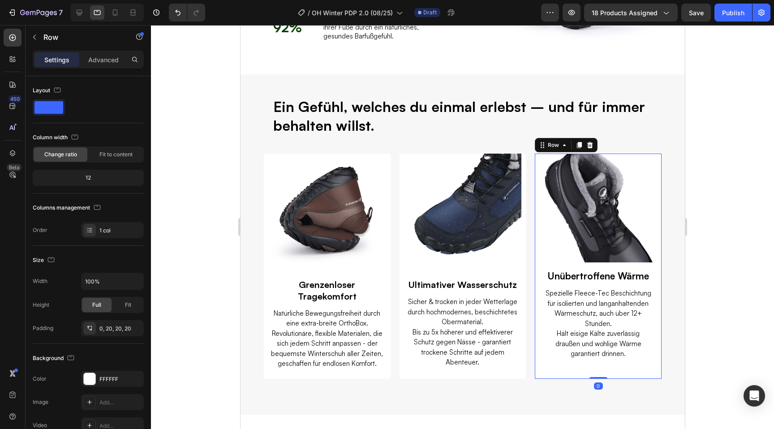
click at [113, 56] on p "Advanced" at bounding box center [103, 59] width 30 height 9
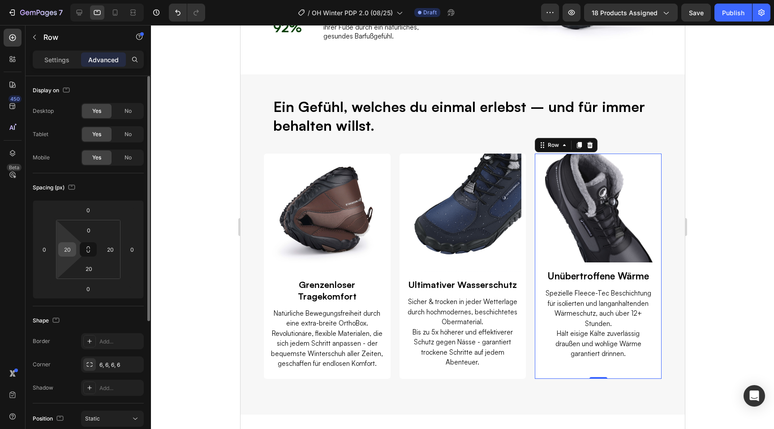
click at [67, 246] on input "20" at bounding box center [66, 249] width 13 height 13
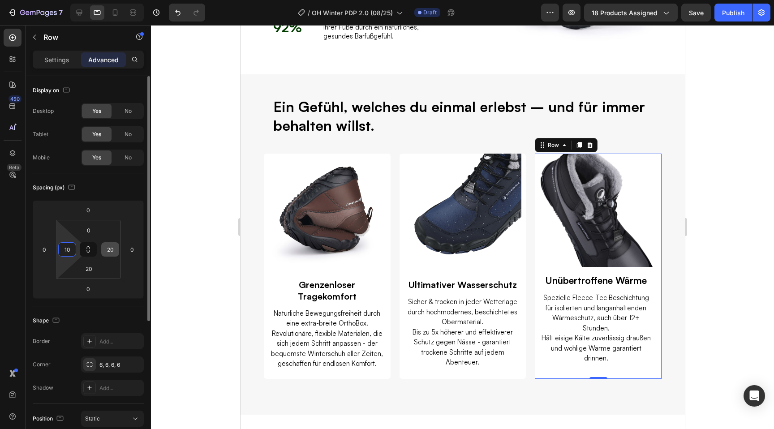
type input "10"
click at [109, 249] on input "20" at bounding box center [109, 249] width 13 height 13
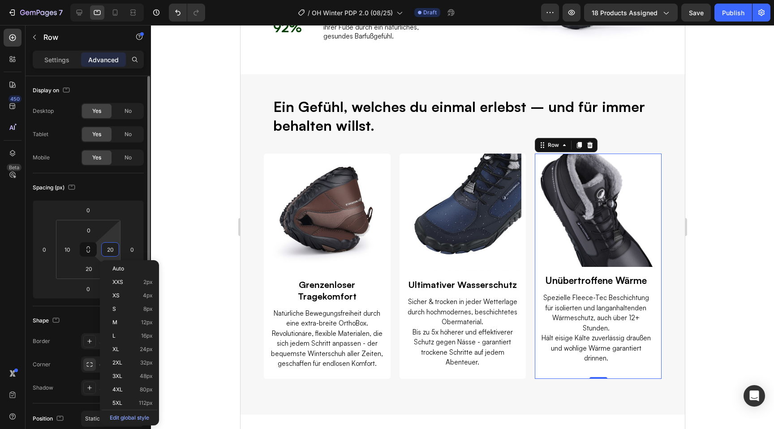
click at [109, 249] on input "20" at bounding box center [109, 249] width 13 height 13
type input "10"
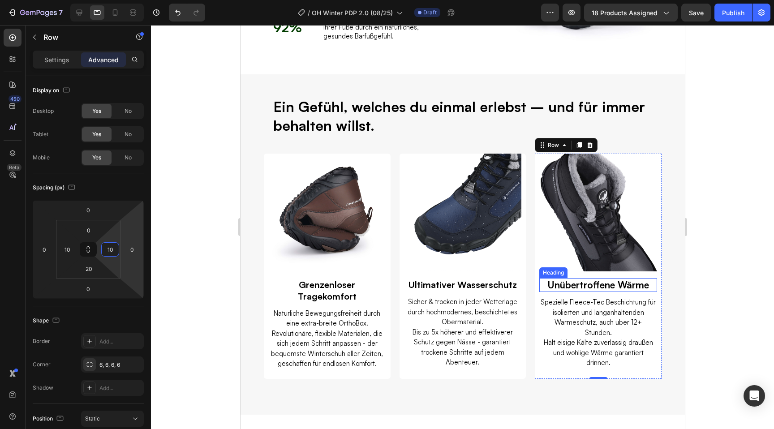
click at [566, 286] on p "Unübertroffene Wärme" at bounding box center [598, 285] width 116 height 12
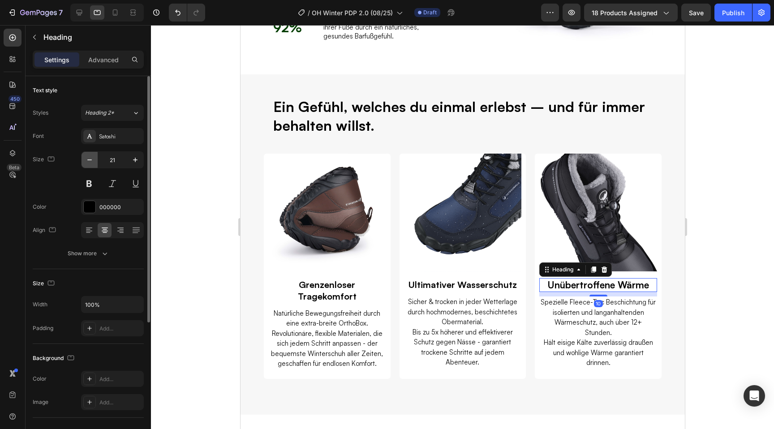
click at [87, 156] on icon "button" at bounding box center [89, 159] width 9 height 9
type input "20"
click at [703, 308] on div at bounding box center [462, 227] width 623 height 404
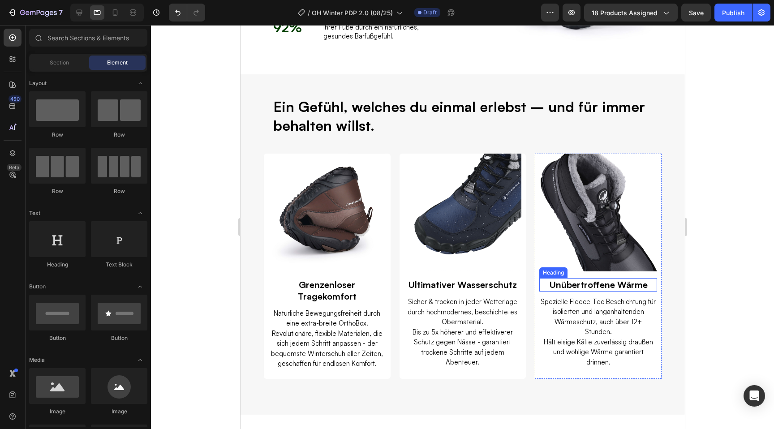
click at [610, 286] on p "Unübertroffene Wärme" at bounding box center [598, 285] width 116 height 12
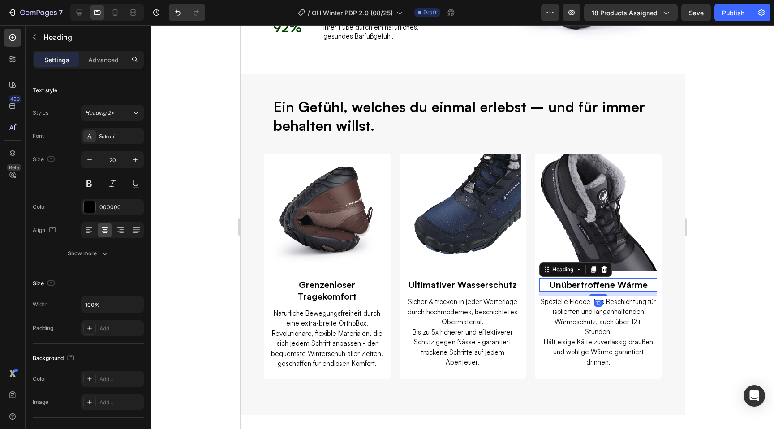
click at [176, 175] on div at bounding box center [462, 227] width 623 height 404
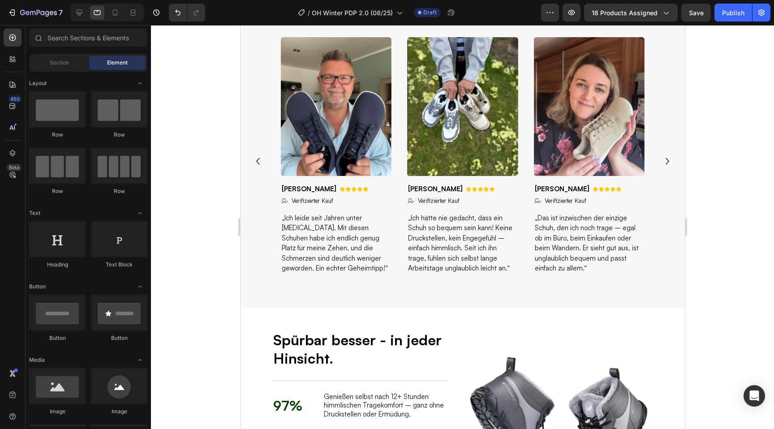
scroll to position [901, 0]
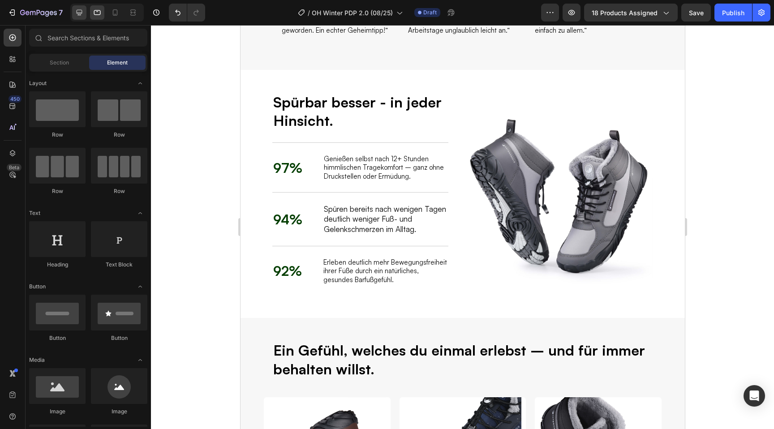
click at [78, 14] on icon at bounding box center [80, 13] width 6 height 6
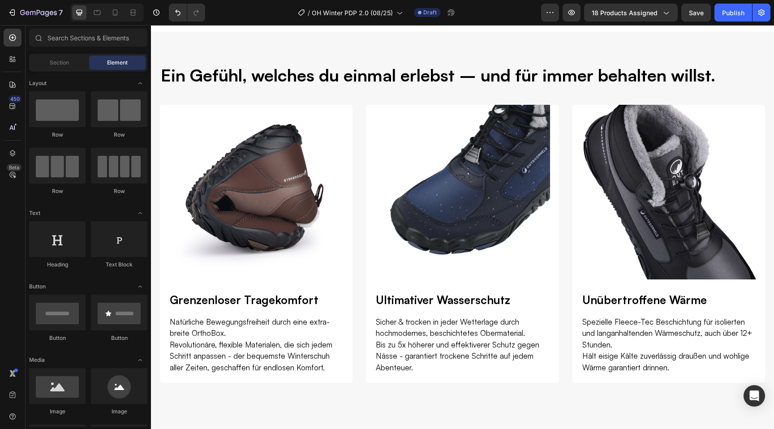
scroll to position [1305, 0]
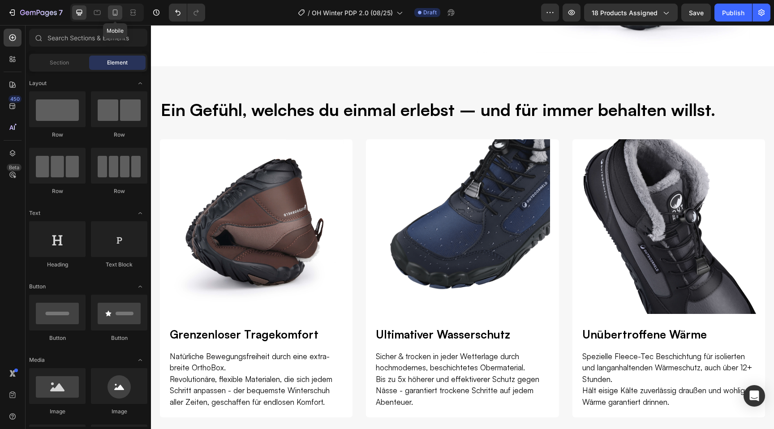
click at [116, 17] on icon at bounding box center [115, 12] width 9 height 9
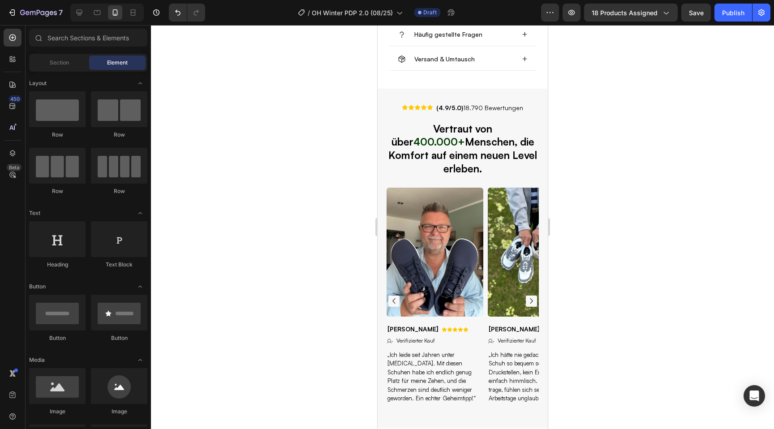
scroll to position [696, 0]
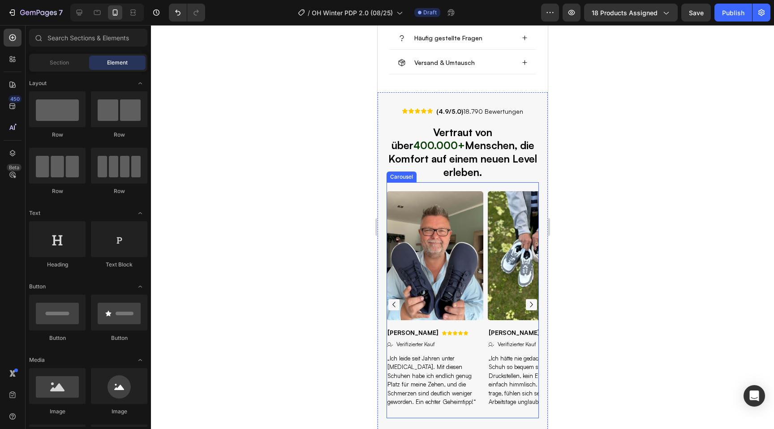
click at [530, 302] on icon "Carousel Next Arrow" at bounding box center [531, 305] width 3 height 6
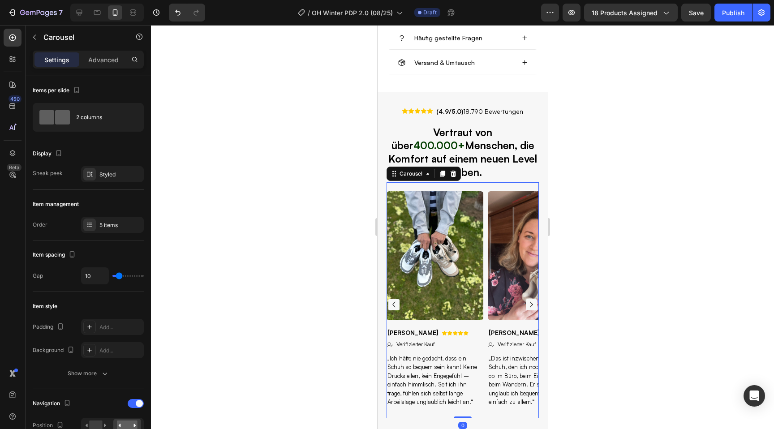
click at [530, 302] on icon "Carousel Next Arrow" at bounding box center [531, 305] width 3 height 6
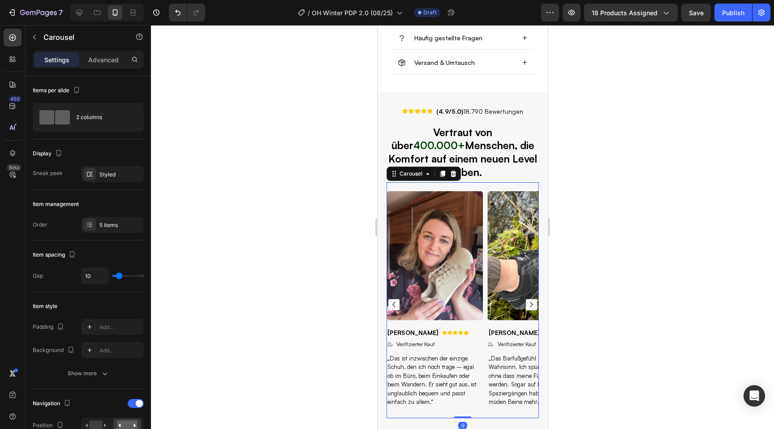
click at [530, 302] on icon "Carousel Next Arrow" at bounding box center [531, 305] width 3 height 6
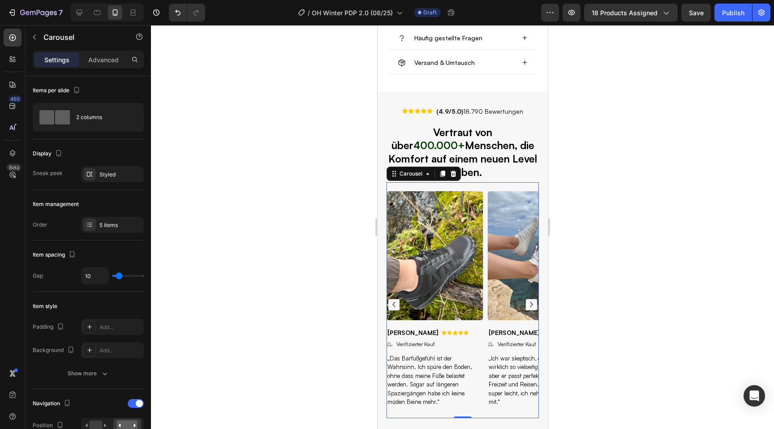
click at [530, 302] on icon "Carousel Next Arrow" at bounding box center [531, 305] width 3 height 6
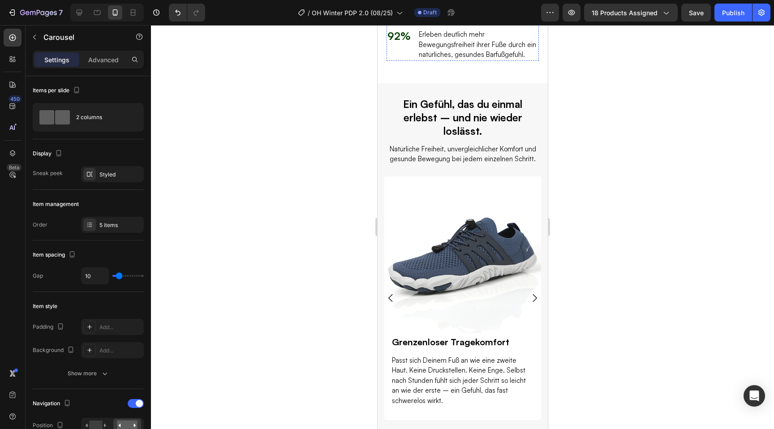
scroll to position [1425, 0]
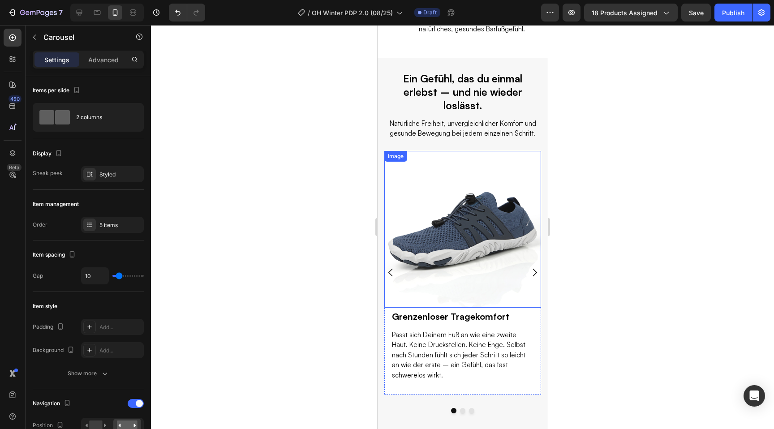
click at [459, 242] on img at bounding box center [462, 229] width 157 height 157
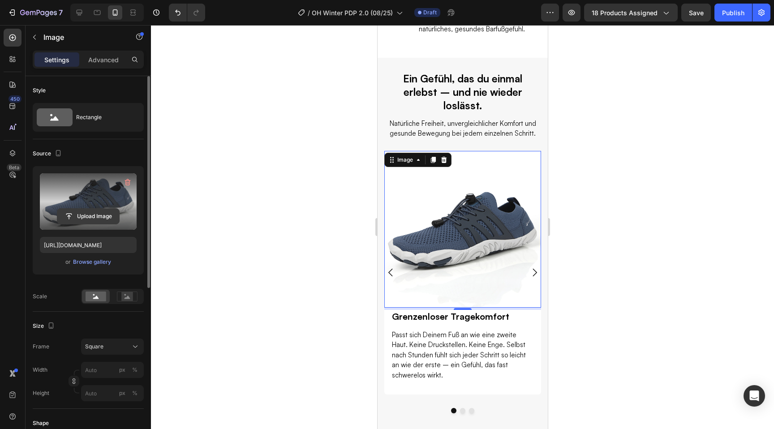
click at [81, 217] on input "file" at bounding box center [88, 216] width 62 height 15
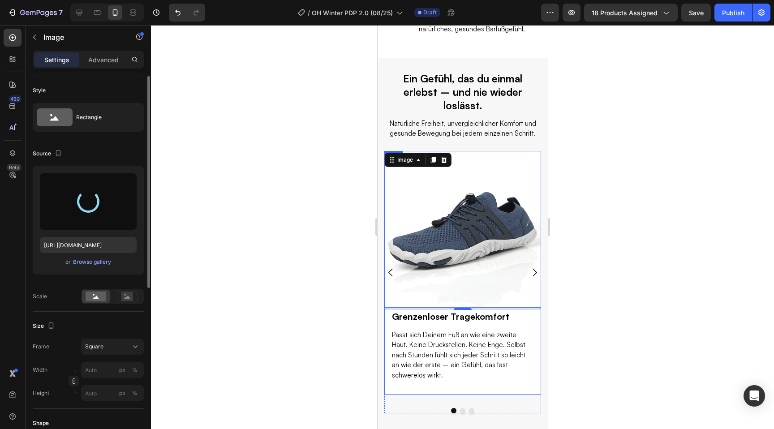
type input "https://cdn.shopify.com/s/files/1/0636/0245/8851/files/gempages_510192950911698…"
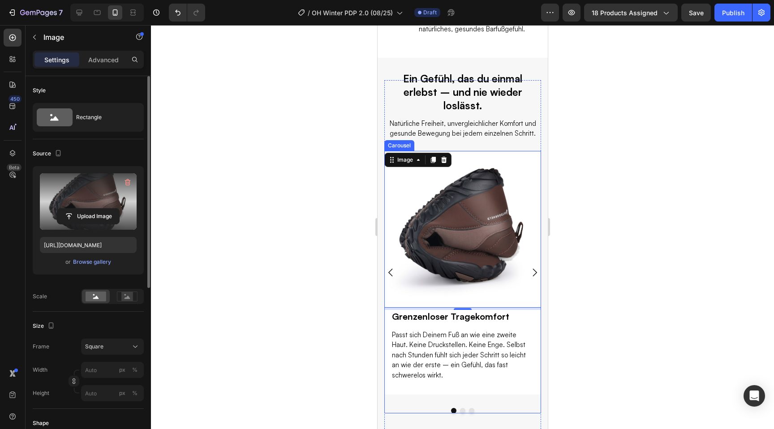
click at [533, 274] on icon "Carousel Next Arrow" at bounding box center [534, 272] width 11 height 11
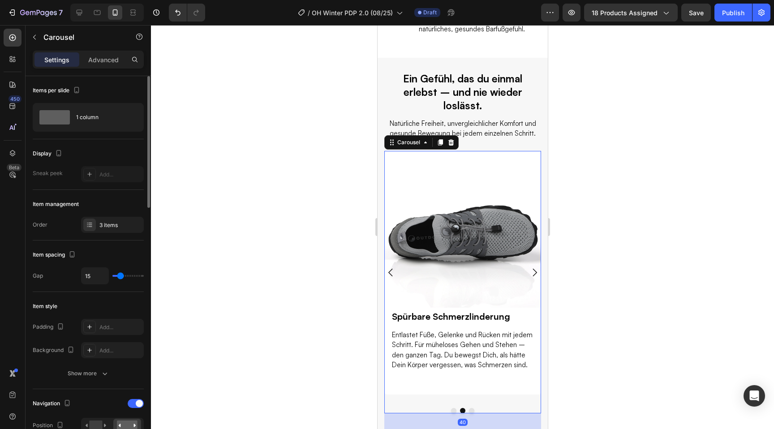
click at [388, 272] on icon "Carousel Back Arrow" at bounding box center [390, 272] width 11 height 11
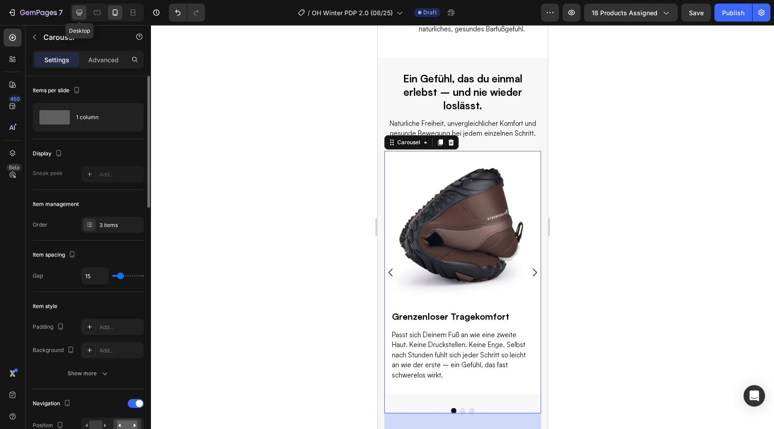
click at [80, 13] on icon at bounding box center [80, 13] width 6 height 6
type input "24"
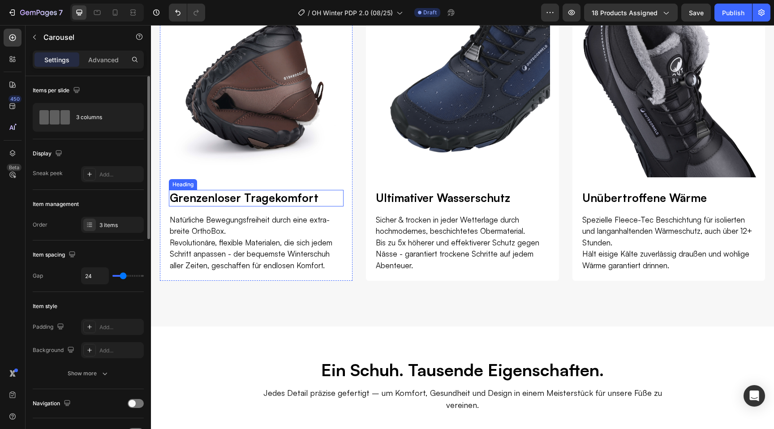
scroll to position [1484, 0]
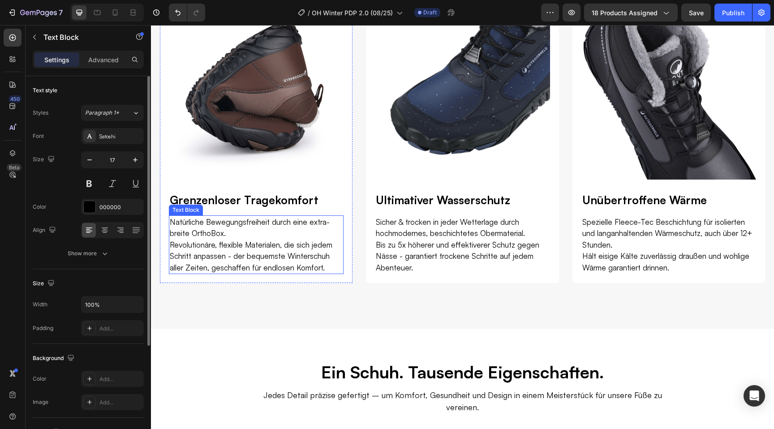
click at [224, 240] on p "Revolutionäre, flexible Materialen, die sich jedem Schritt anpassen - der beque…" at bounding box center [256, 256] width 173 height 34
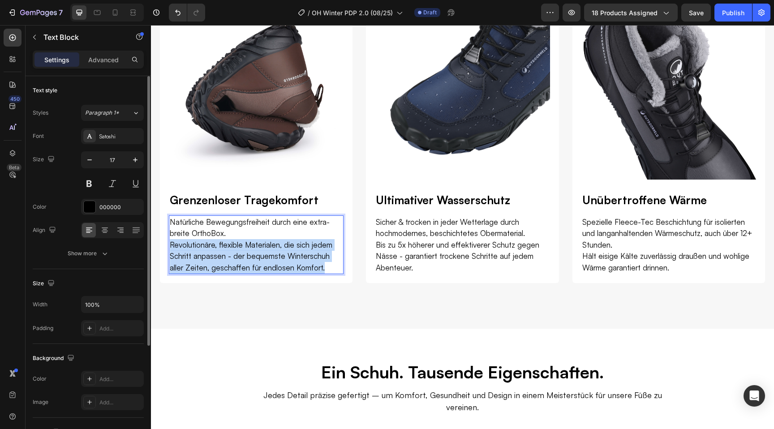
click at [224, 240] on p "Revolutionäre, flexible Materialen, die sich jedem Schritt anpassen - der beque…" at bounding box center [256, 256] width 173 height 34
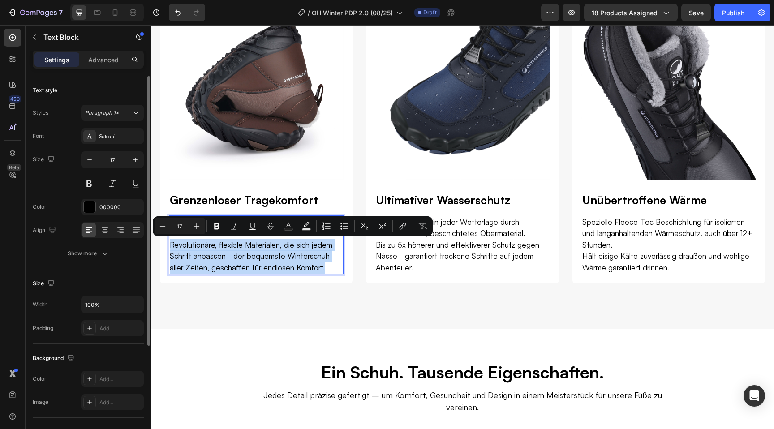
click at [228, 242] on p "Revolutionäre, flexible Materialen, die sich jedem Schritt anpassen - der beque…" at bounding box center [256, 256] width 173 height 34
click at [305, 259] on p "Revolutionäre, flexible Materialen, die sich jedem Schritt anpassen - der beque…" at bounding box center [256, 256] width 173 height 34
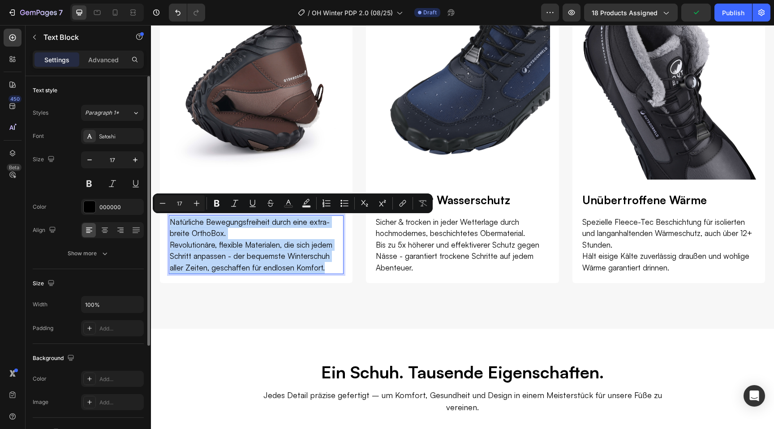
drag, startPoint x: 320, startPoint y: 265, endPoint x: 171, endPoint y: 223, distance: 155.5
click at [171, 223] on div "Natürliche Bewegungsfreiheit durch eine extra-breite OrthoBox. Revolutionäre, f…" at bounding box center [256, 244] width 175 height 59
copy div "Natürliche Bewegungsfreiheit durch eine extra-breite OrthoBox. Revolutionäre, f…"
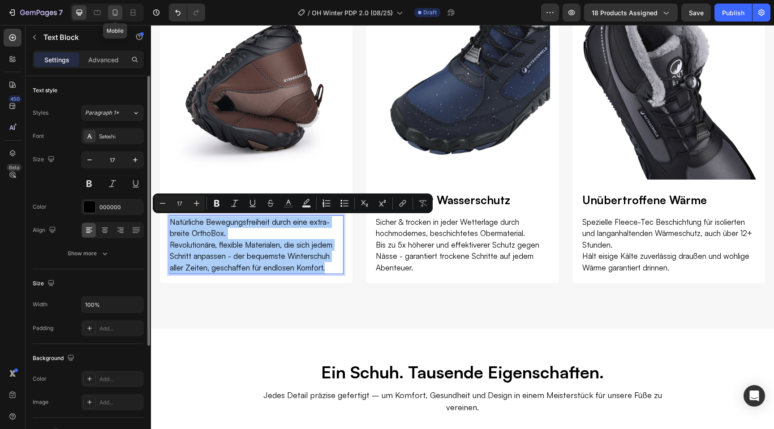
click at [116, 13] on icon at bounding box center [115, 12] width 9 height 9
type input "15"
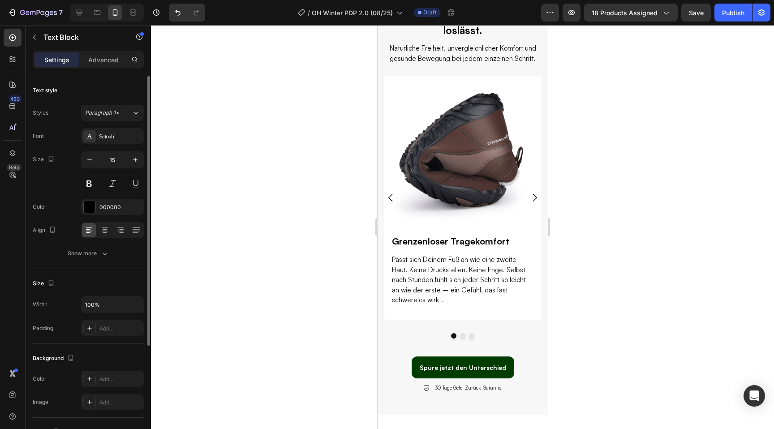
scroll to position [1396, 0]
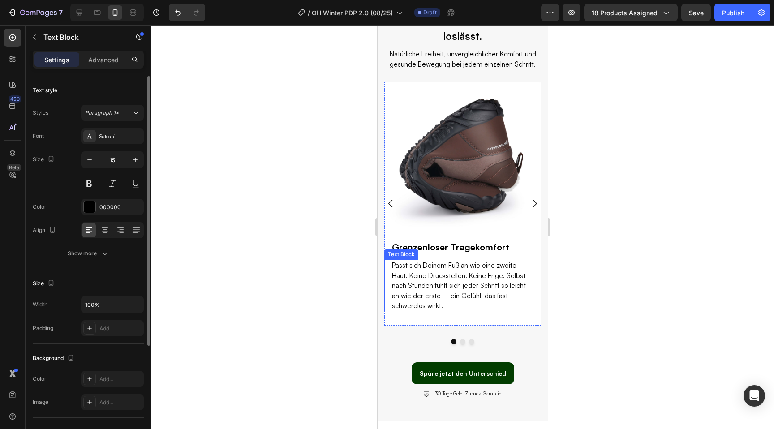
click at [433, 272] on p "Passt sich Deinem Fuß an wie eine zweite Haut. Keine Druckstellen. Keine Enge. …" at bounding box center [463, 286] width 142 height 51
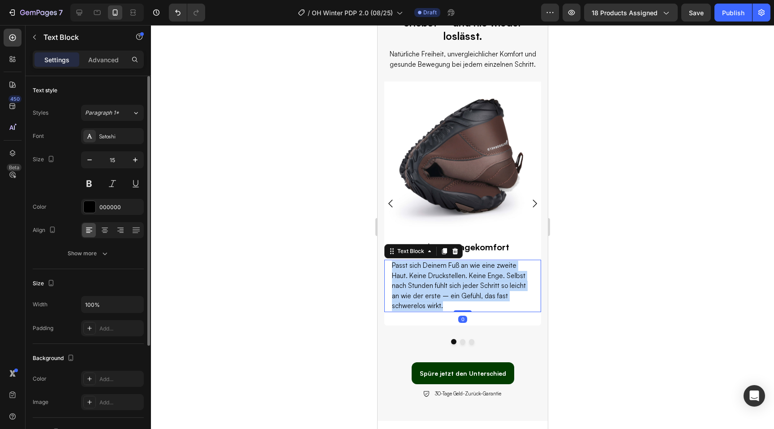
click at [433, 272] on p "Passt sich Deinem Fuß an wie eine zweite Haut. Keine Druckstellen. Keine Enge. …" at bounding box center [463, 286] width 142 height 51
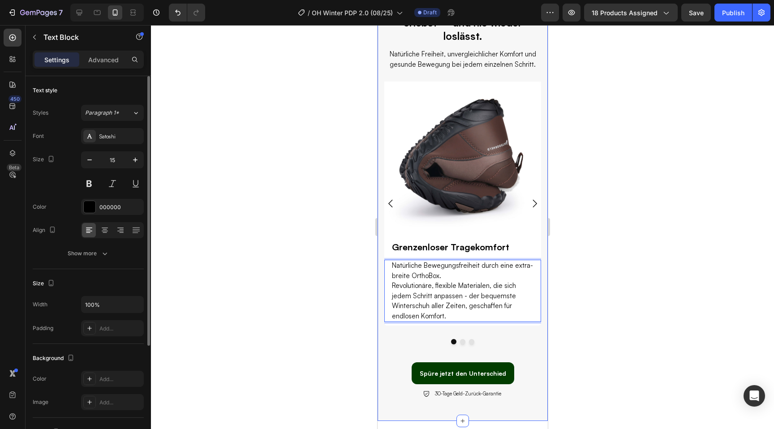
click at [305, 272] on div at bounding box center [462, 227] width 623 height 404
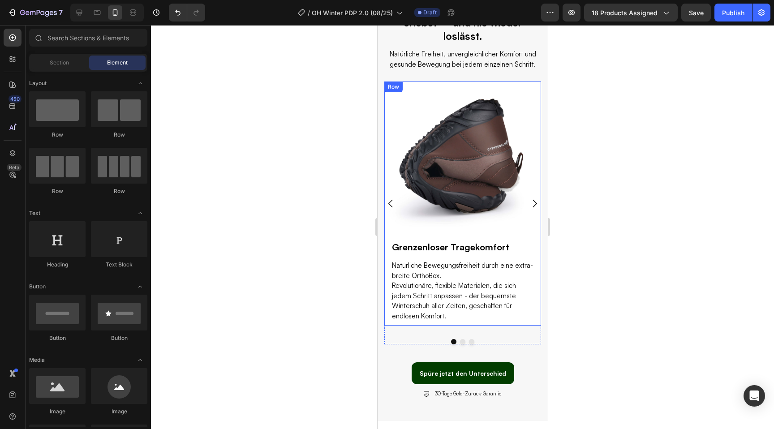
click at [465, 322] on div "Image Grenzenloser Tragekomfort Heading Natürliche Bewegungsfreiheit durch eine…" at bounding box center [462, 204] width 157 height 244
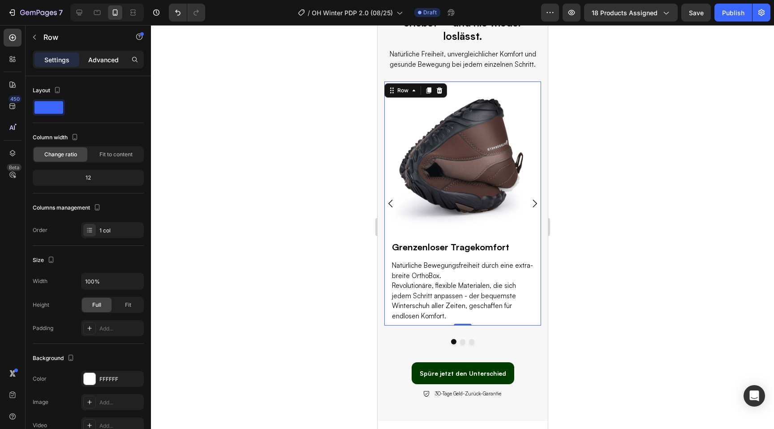
click at [95, 55] on p "Advanced" at bounding box center [103, 59] width 30 height 9
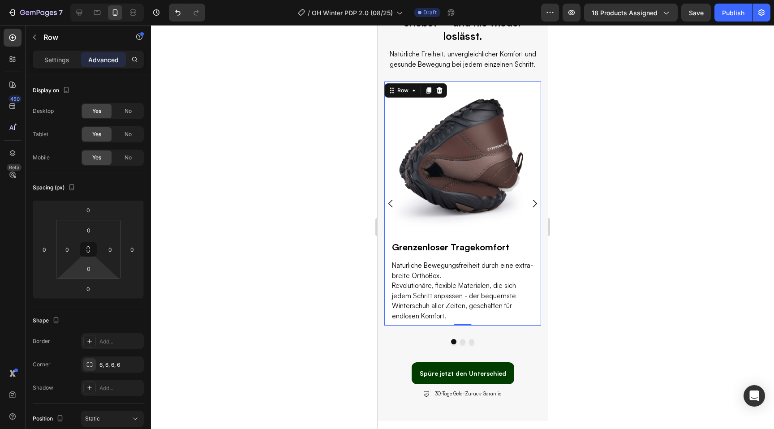
click at [84, 0] on html "7 Version history / OH Winter PDP 2.0 (08/25) Draft Preview 18 products assigne…" at bounding box center [387, 0] width 774 height 0
click at [98, 275] on div "10" at bounding box center [89, 269] width 22 height 14
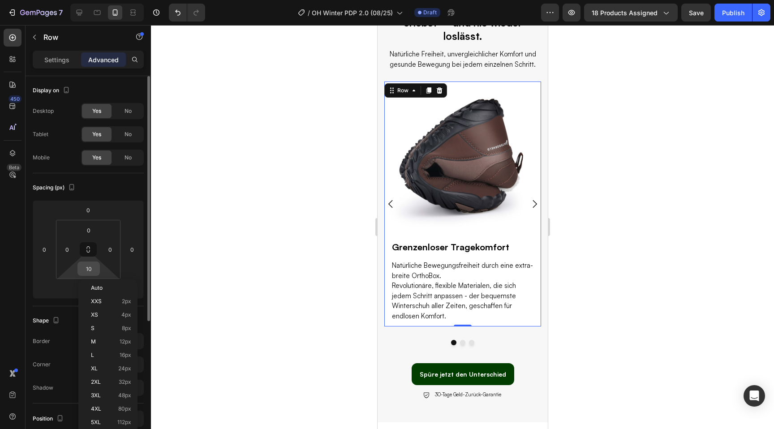
click at [86, 268] on input "10" at bounding box center [89, 268] width 18 height 13
type input "20"
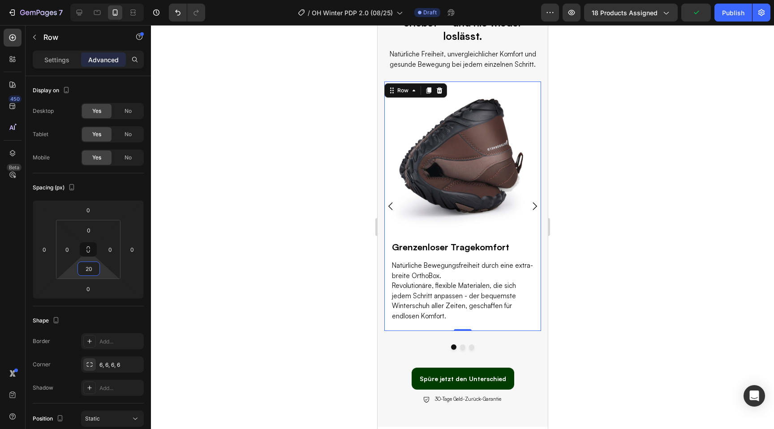
click at [319, 261] on div at bounding box center [462, 227] width 623 height 404
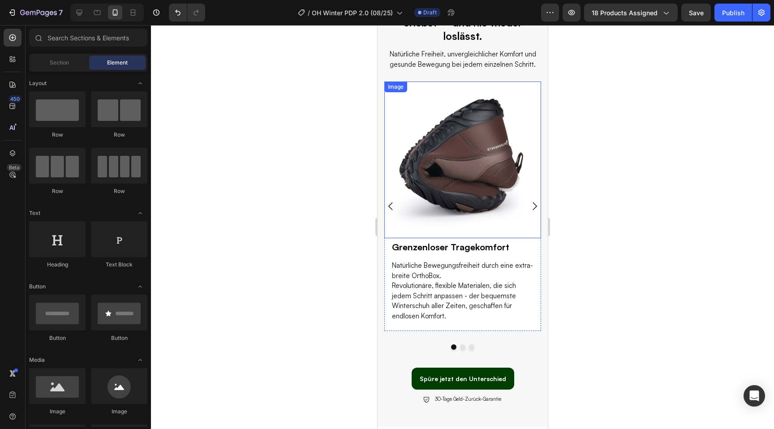
click at [484, 164] on img at bounding box center [462, 160] width 157 height 157
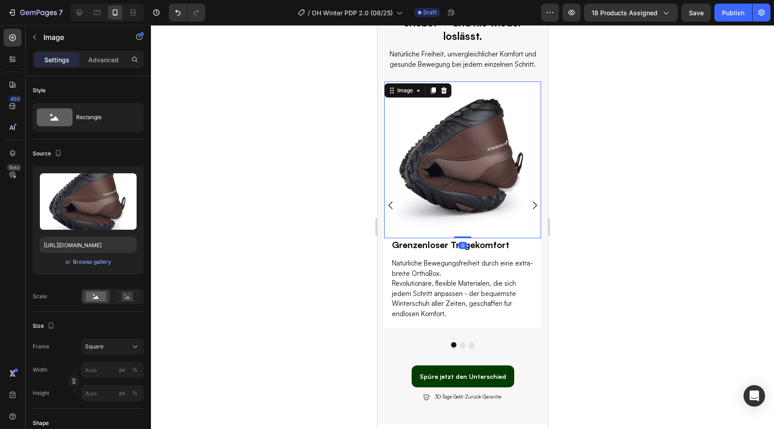
drag, startPoint x: 460, startPoint y: 239, endPoint x: 456, endPoint y: 224, distance: 15.3
click at [456, 224] on div "Image 0" at bounding box center [462, 160] width 157 height 157
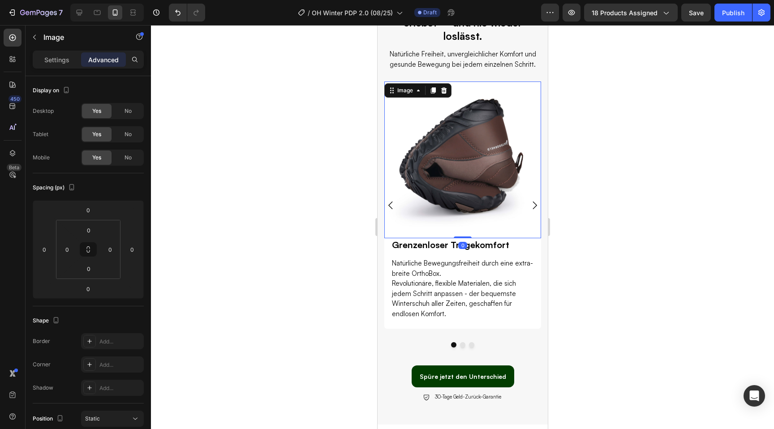
click at [658, 228] on div at bounding box center [462, 227] width 623 height 404
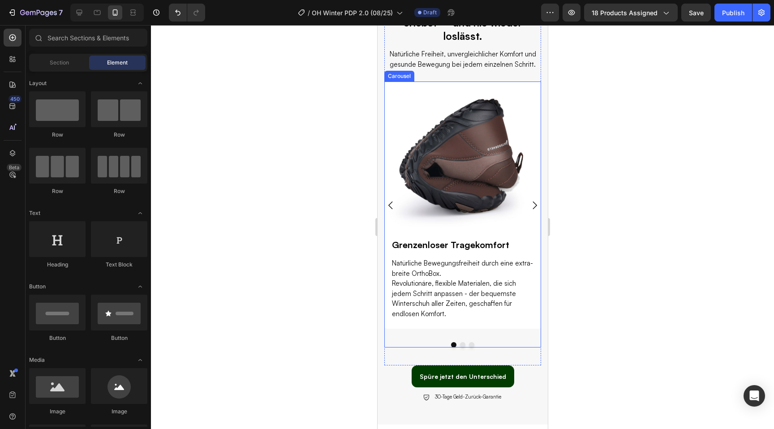
click at [537, 205] on icon "Carousel Next Arrow" at bounding box center [534, 205] width 11 height 11
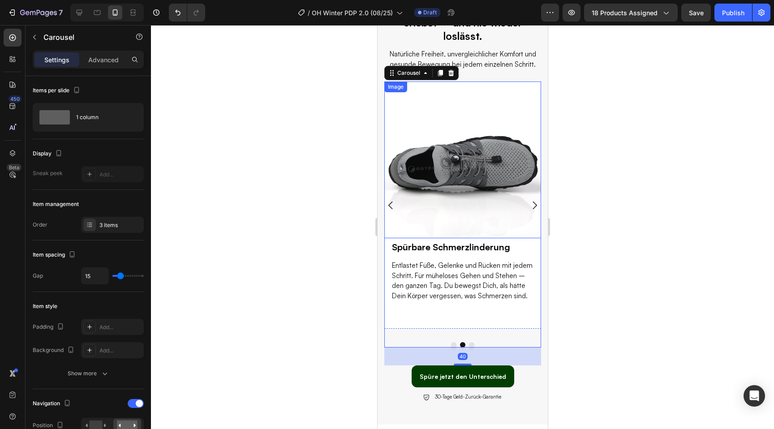
click at [452, 185] on img at bounding box center [462, 160] width 157 height 157
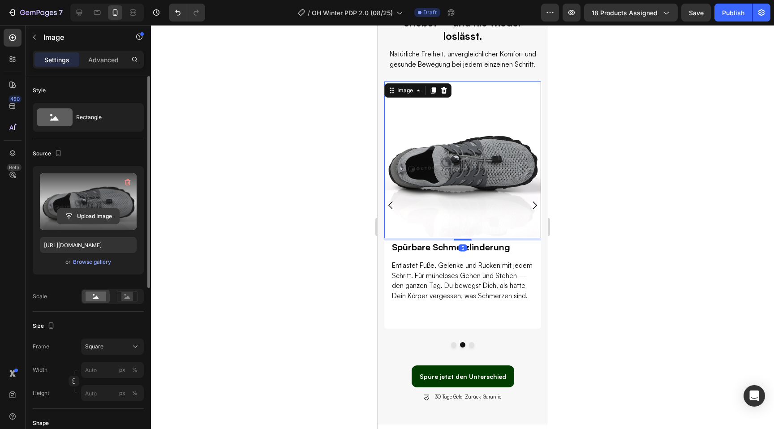
click at [90, 215] on input "file" at bounding box center [88, 216] width 62 height 15
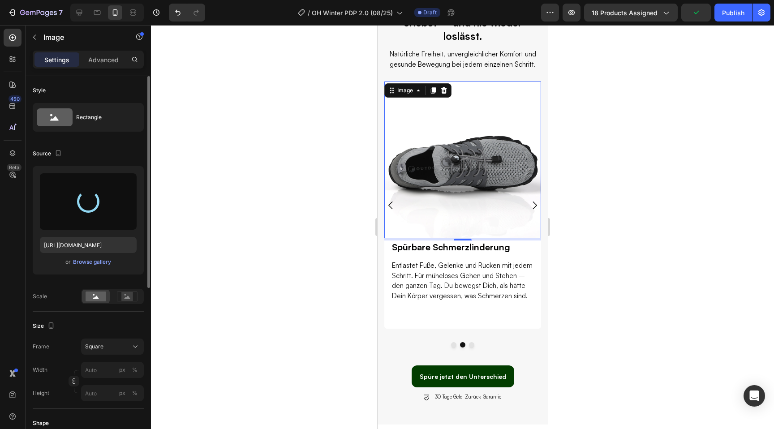
type input "https://cdn.shopify.com/s/files/1/0636/0245/8851/files/gempages_510192950911698…"
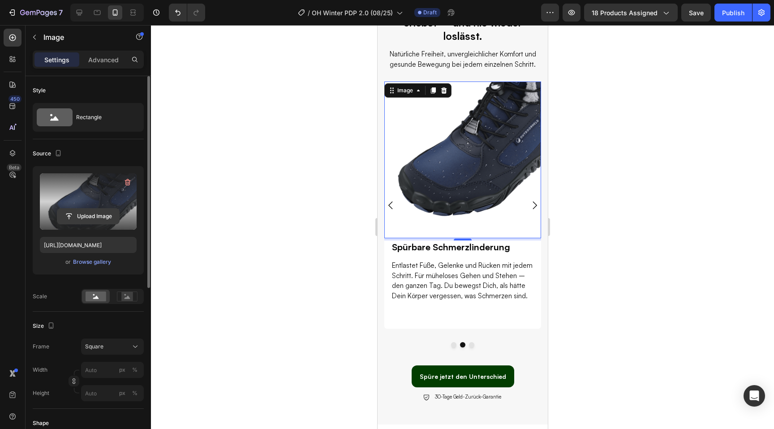
click at [97, 213] on input "file" at bounding box center [88, 216] width 62 height 15
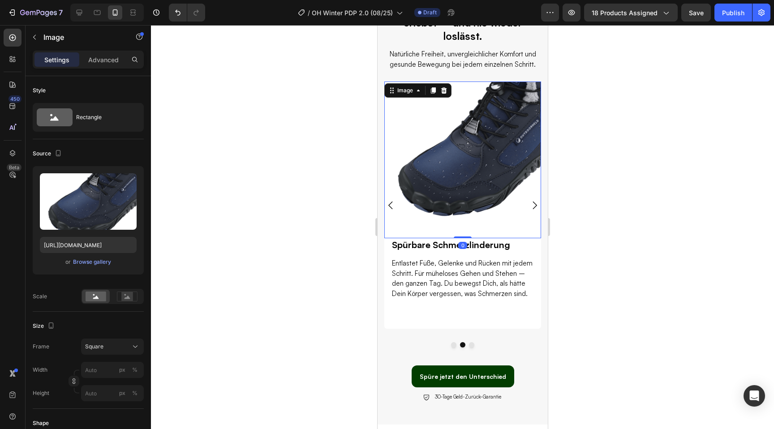
drag, startPoint x: 459, startPoint y: 238, endPoint x: 452, endPoint y: 226, distance: 14.0
click at [453, 226] on div "Image 0" at bounding box center [462, 160] width 157 height 157
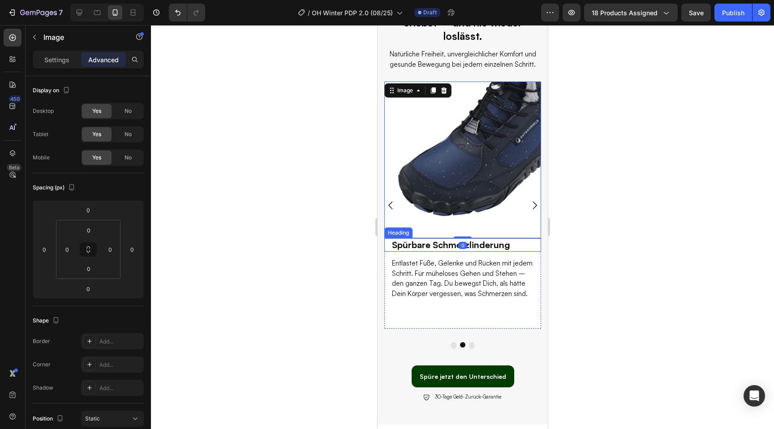
click at [406, 241] on h2 "Spürbare Schmerzlinderung" at bounding box center [462, 244] width 143 height 13
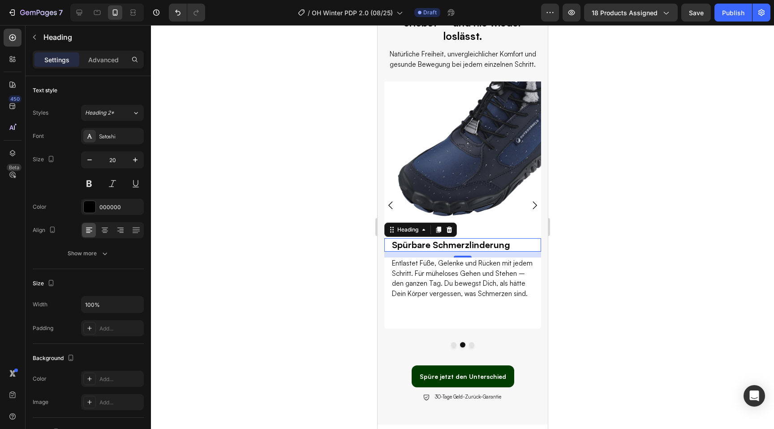
click at [416, 244] on h2 "Spürbare Schmerzlinderung" at bounding box center [462, 244] width 143 height 13
click at [416, 244] on p "Spürbare Schmerzlinderung" at bounding box center [463, 245] width 142 height 12
click at [80, 10] on icon at bounding box center [79, 12] width 9 height 9
type input "25"
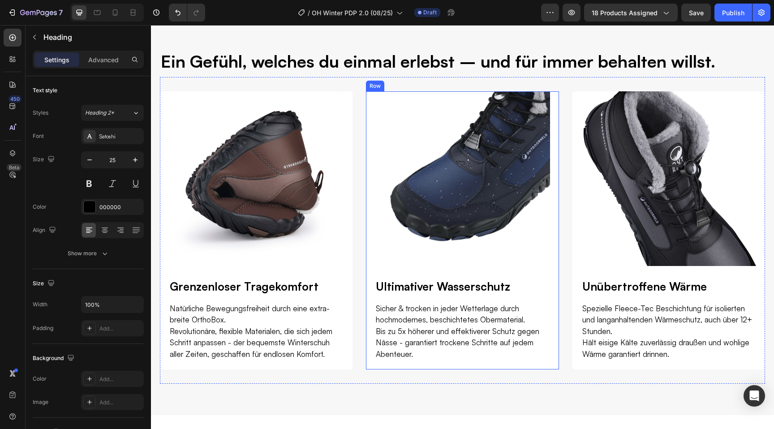
scroll to position [1396, 0]
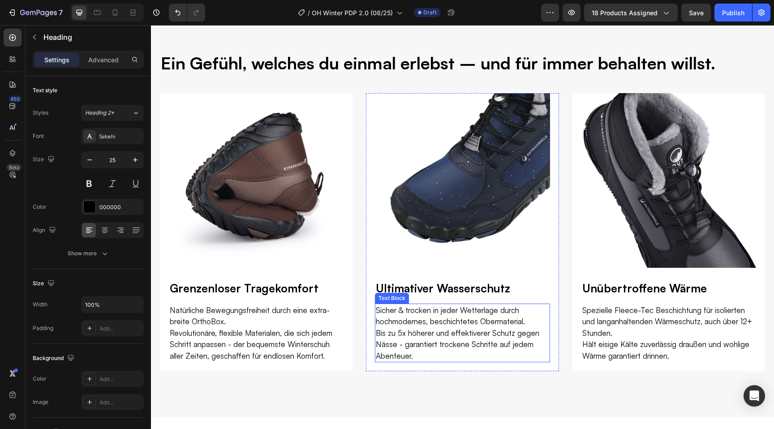
click at [429, 340] on p "Bis zu 5x höherer und effektiverer Schutz gegen Nässe - garantiert trockene Sch…" at bounding box center [462, 345] width 173 height 34
click at [385, 343] on p "Bis zu 5x höherer und effektiverer Schutz gegen Nässe - garantiert trockene Sch…" at bounding box center [462, 345] width 173 height 34
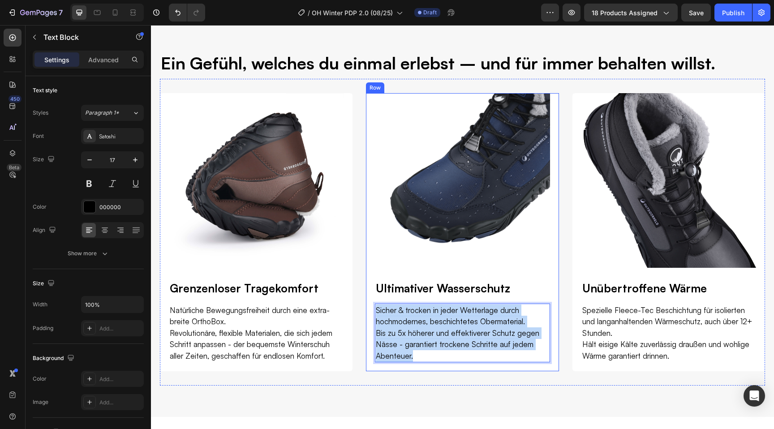
drag, startPoint x: 413, startPoint y: 355, endPoint x: 371, endPoint y: 311, distance: 60.2
click at [371, 311] on div "Image Ultimativer Wasserschutz Heading Sicher & trocken in jeder Wetterlage dur…" at bounding box center [462, 232] width 193 height 278
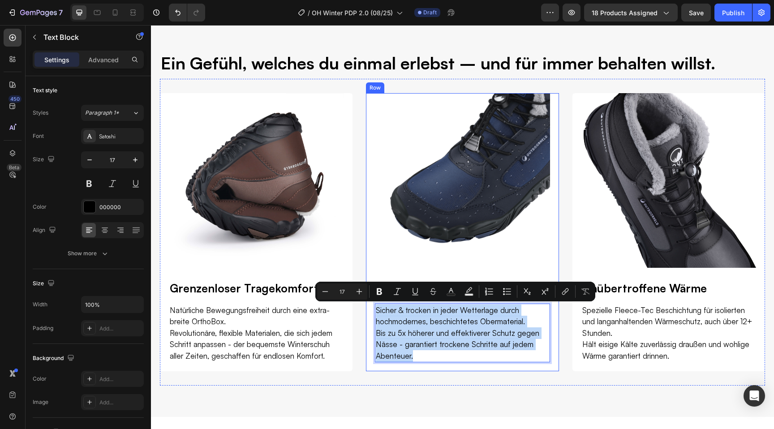
copy div "Sicher & trocken in jeder Wetterlage durch hochmodernes, beschichtetes Obermate…"
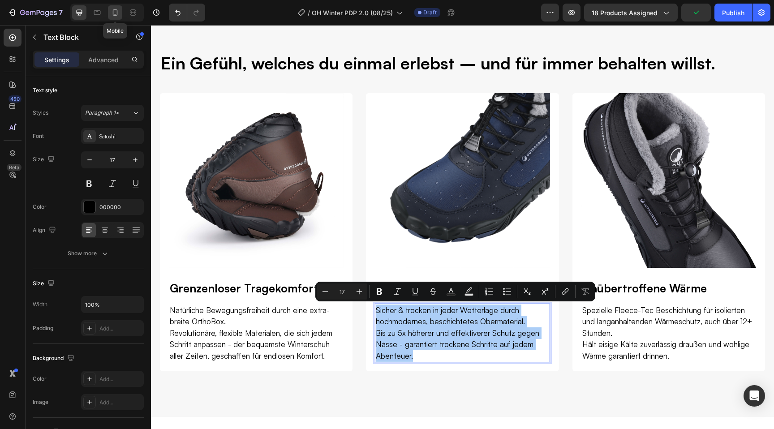
click at [121, 12] on div at bounding box center [115, 12] width 14 height 14
type input "15"
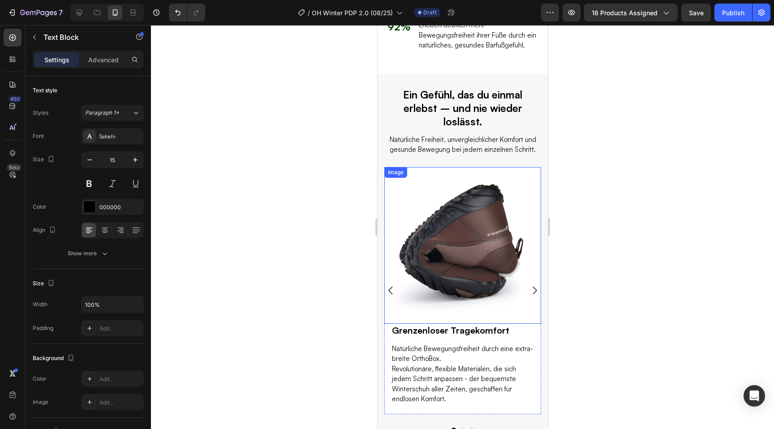
scroll to position [1414, 0]
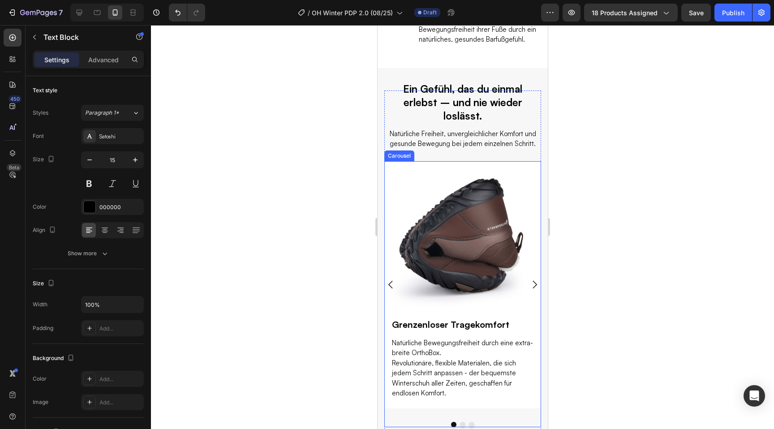
click at [534, 282] on icon "Carousel Next Arrow" at bounding box center [534, 284] width 11 height 11
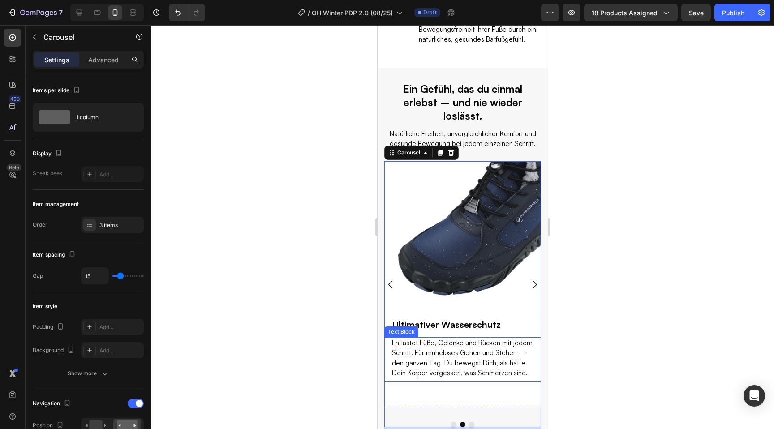
click at [430, 357] on p "Entlastet Füße, Gelenke und Rücken mit jedem Schritt. Für müheloses Gehen und S…" at bounding box center [463, 358] width 142 height 40
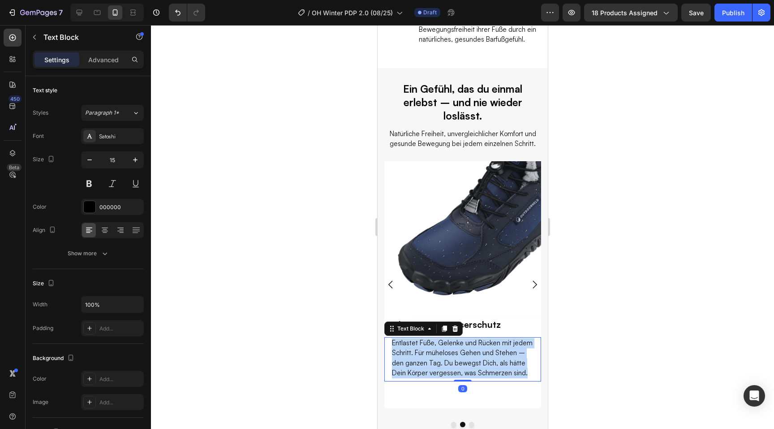
click at [430, 357] on p "Entlastet Füße, Gelenke und Rücken mit jedem Schritt. Für müheloses Gehen und S…" at bounding box center [463, 358] width 142 height 40
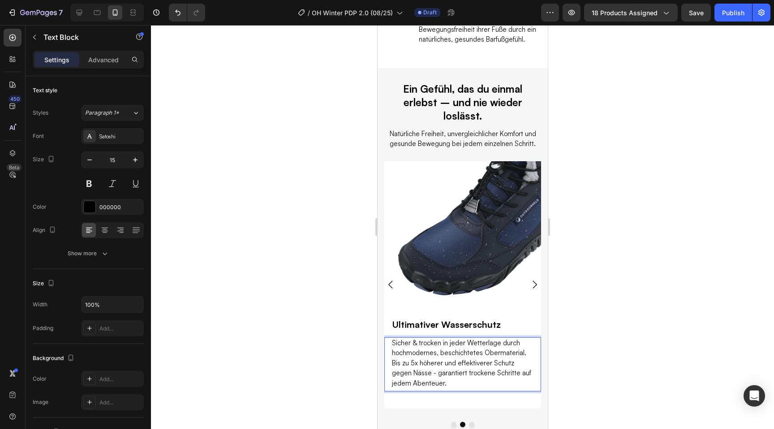
click at [341, 327] on div at bounding box center [462, 227] width 623 height 404
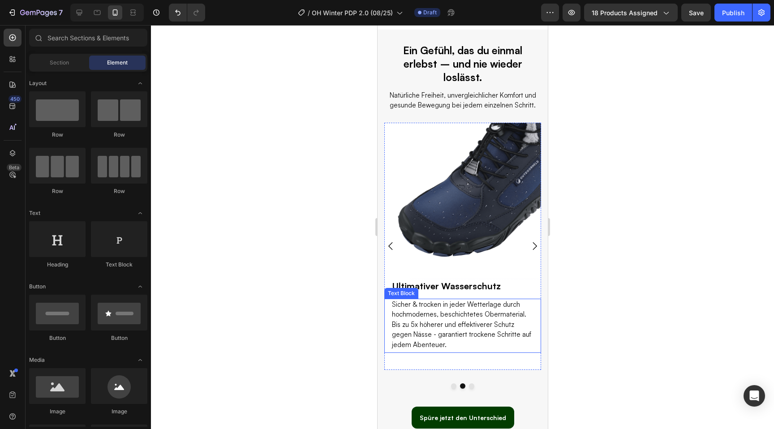
scroll to position [1468, 0]
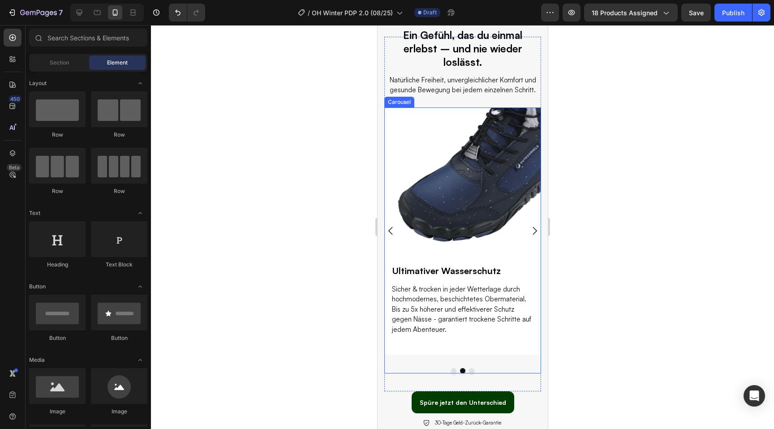
click at [389, 231] on icon "Carousel Back Arrow" at bounding box center [390, 230] width 11 height 11
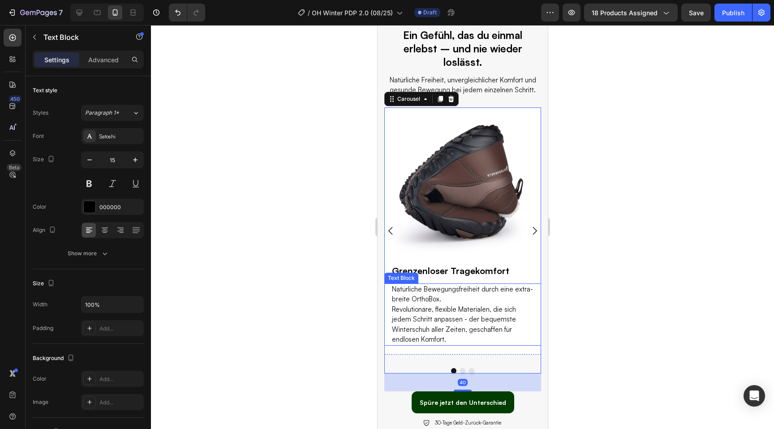
click at [444, 343] on p "Revolutionäre, flexible Materialen, die sich jedem Schritt anpassen - der beque…" at bounding box center [463, 325] width 142 height 40
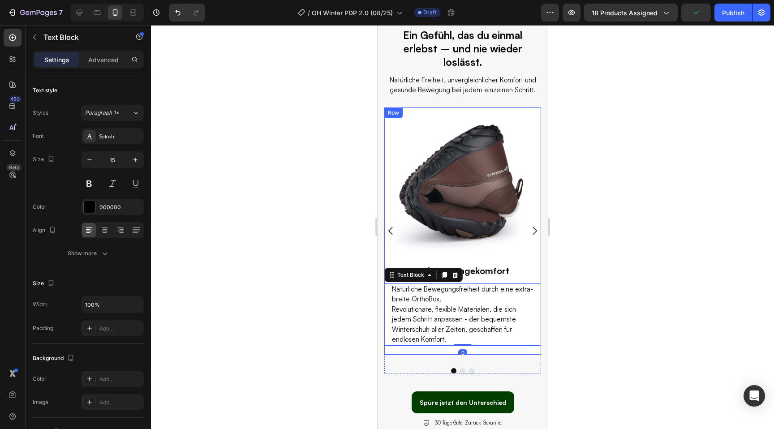
click at [436, 350] on div "Image Grenzenloser Tragekomfort Heading Natürliche Bewegungsfreiheit durch eine…" at bounding box center [462, 231] width 157 height 247
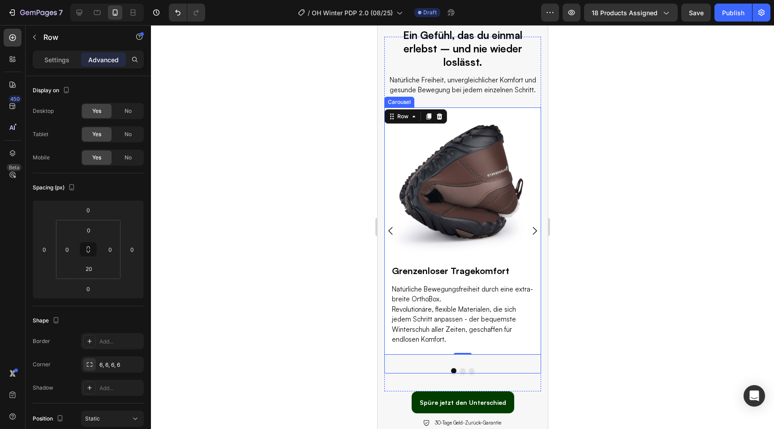
click at [534, 230] on icon "Carousel Next Arrow" at bounding box center [534, 230] width 11 height 11
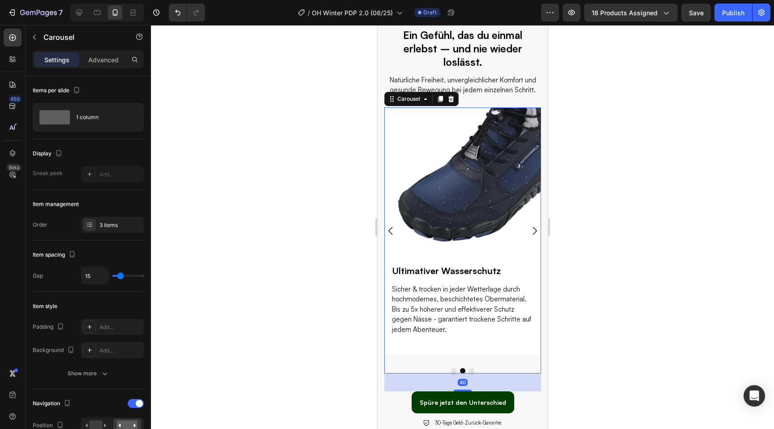
click at [640, 302] on div at bounding box center [462, 227] width 623 height 404
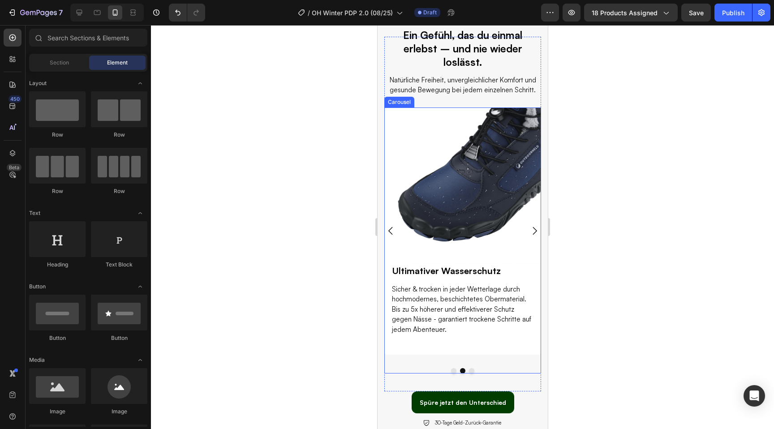
click at [534, 235] on icon "Carousel Next Arrow" at bounding box center [534, 230] width 11 height 11
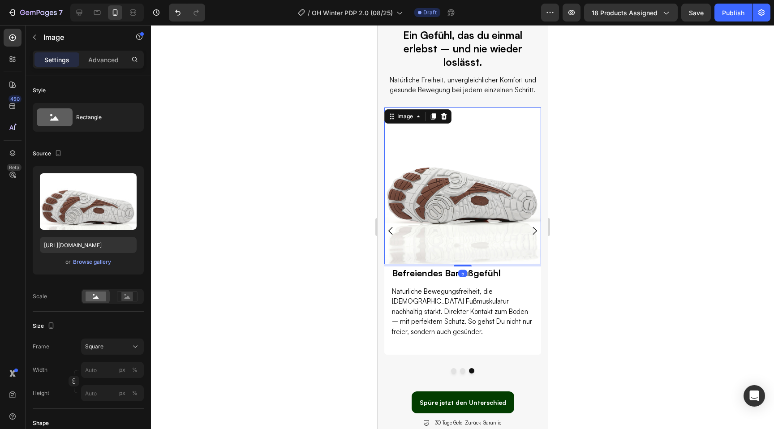
click at [446, 232] on img at bounding box center [462, 186] width 157 height 157
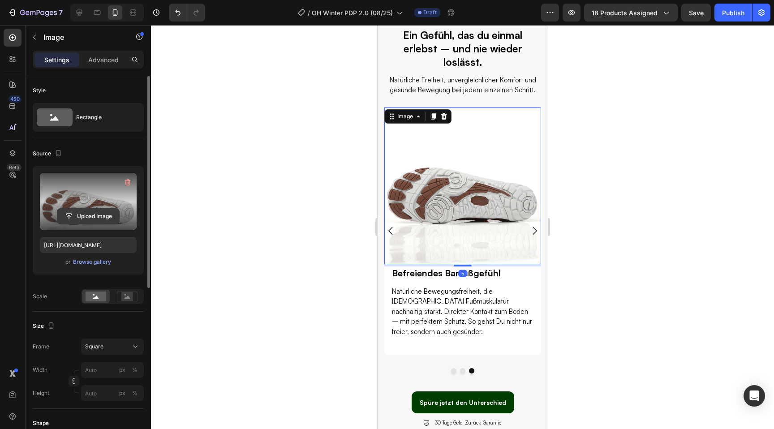
click at [78, 221] on input "file" at bounding box center [88, 216] width 62 height 15
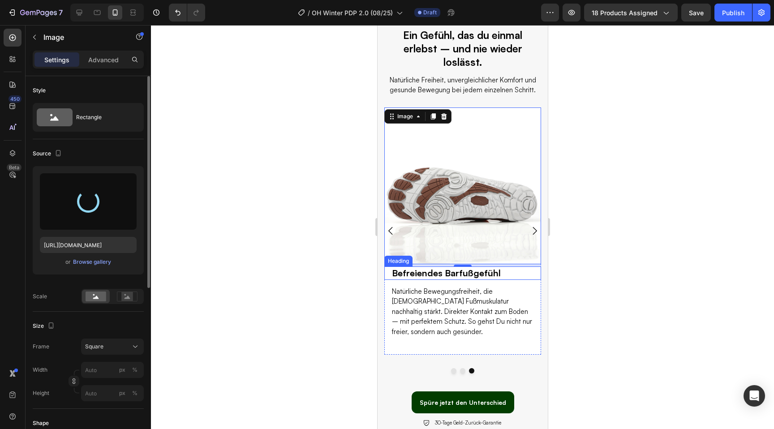
type input "https://cdn.shopify.com/s/files/1/0636/0245/8851/files/gempages_510192950911698…"
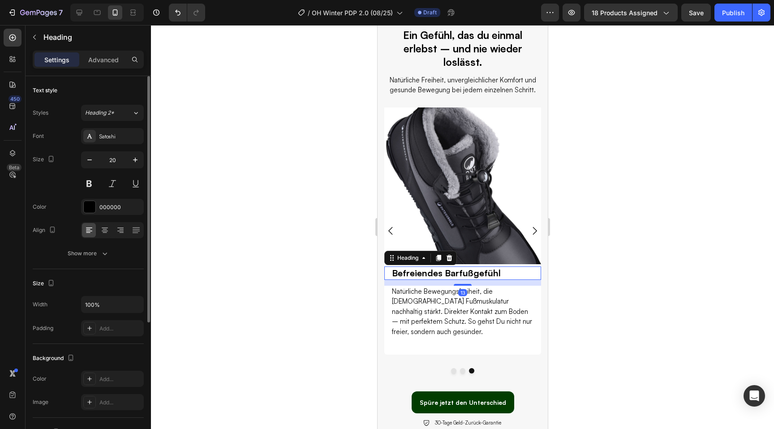
click at [625, 284] on div at bounding box center [462, 227] width 623 height 404
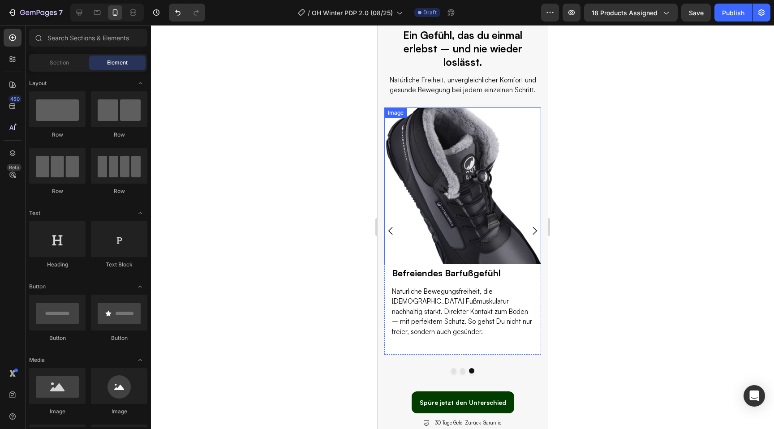
click at [466, 234] on img at bounding box center [462, 186] width 157 height 157
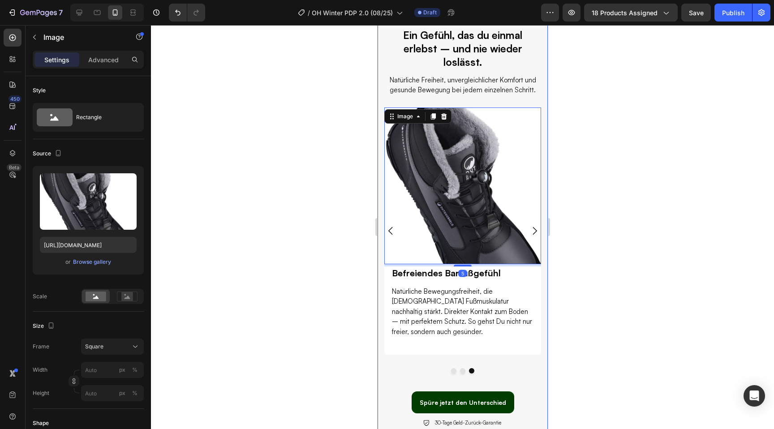
click at [328, 301] on div at bounding box center [462, 227] width 623 height 404
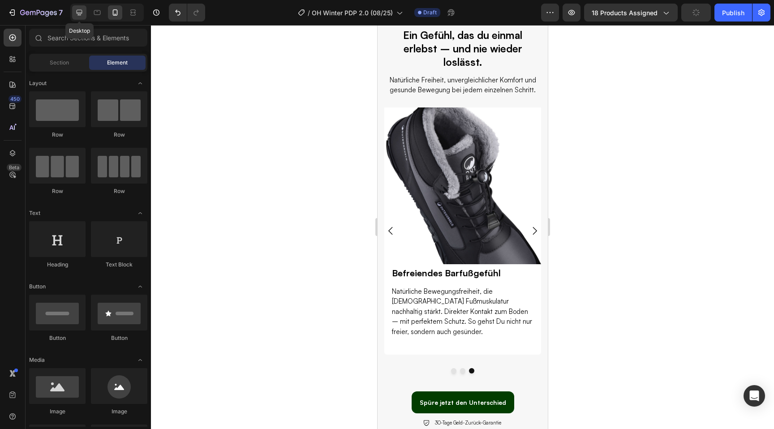
click at [80, 15] on icon at bounding box center [80, 13] width 6 height 6
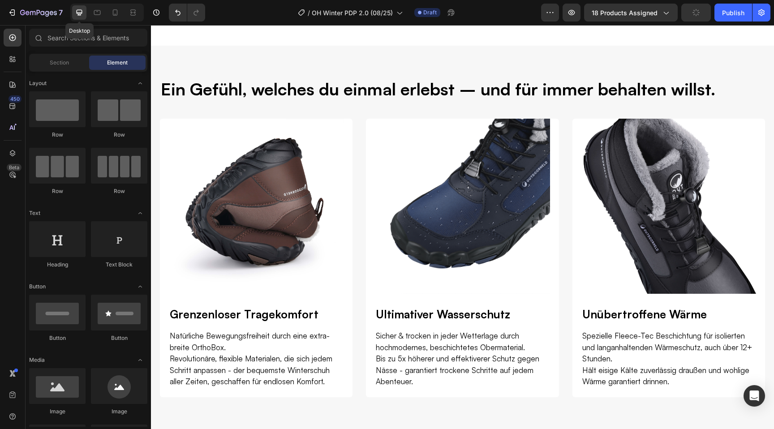
scroll to position [1500, 0]
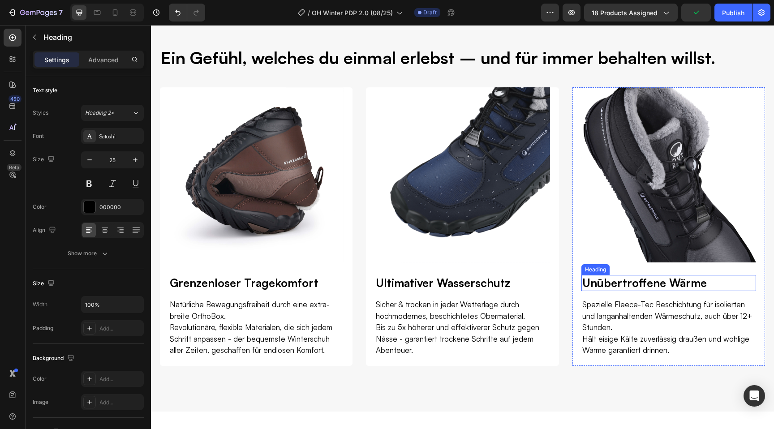
click at [616, 280] on h2 "Unübertroffene Wärme" at bounding box center [669, 283] width 175 height 17
click at [616, 280] on p "Unübertroffene Wärme" at bounding box center [668, 283] width 173 height 15
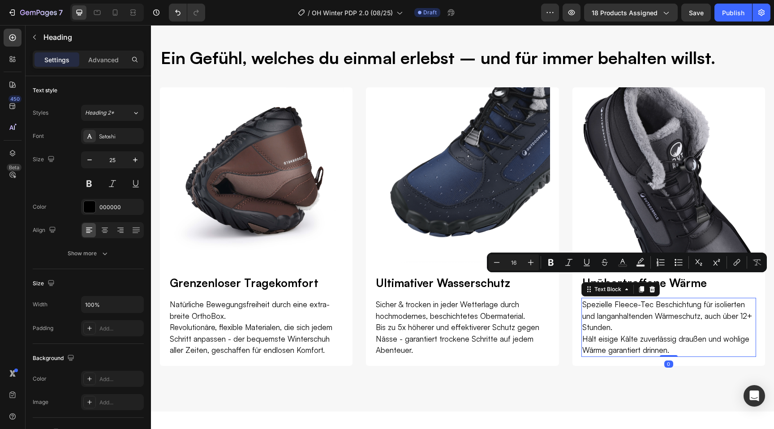
click at [639, 315] on p "Spezielle Fleece-Tec Beschichtung für isolierten und langanhaltenden Wärmeschut…" at bounding box center [668, 316] width 173 height 34
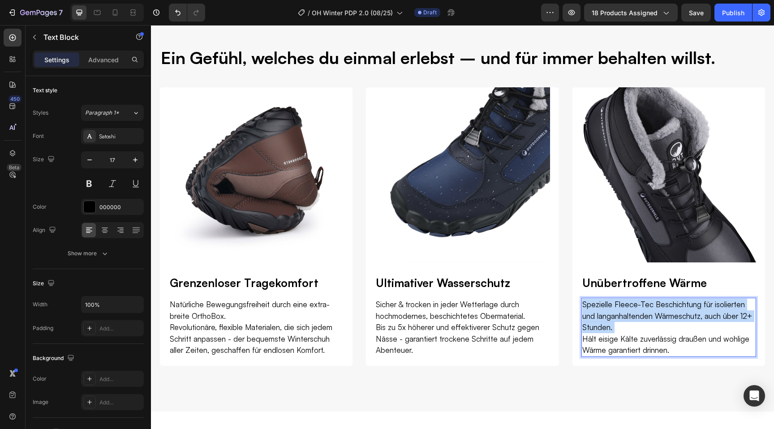
click at [639, 315] on p "Spezielle Fleece-Tec Beschichtung für isolierten und langanhaltenden Wärmeschut…" at bounding box center [668, 316] width 173 height 34
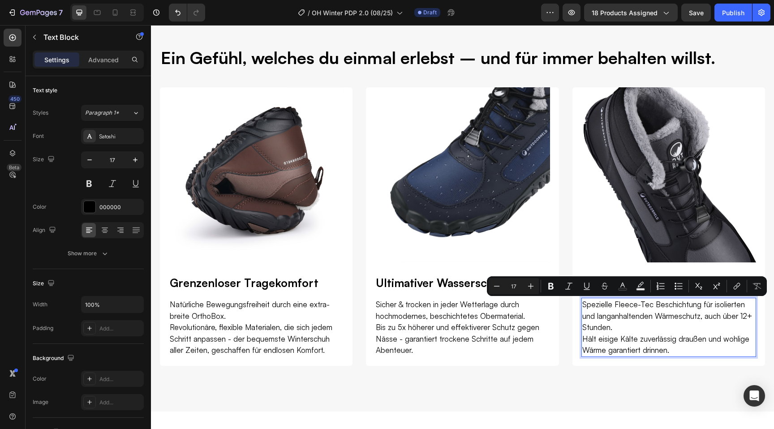
click at [667, 340] on p "Hält eisige Kälte zuverlässig draußen und wohlige Wärme garantiert drinnen." at bounding box center [668, 344] width 173 height 23
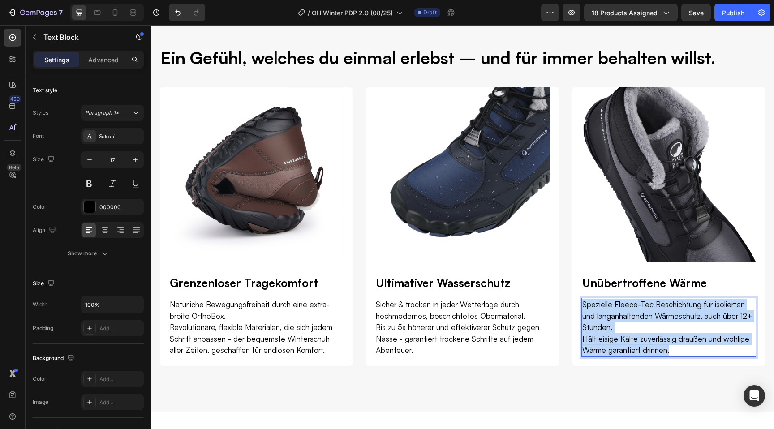
drag, startPoint x: 673, startPoint y: 349, endPoint x: 581, endPoint y: 309, distance: 100.3
click at [582, 309] on div "Spezielle Fleece-Tec Beschichtung für isolierten und langanhaltenden Wärmeschut…" at bounding box center [669, 327] width 175 height 59
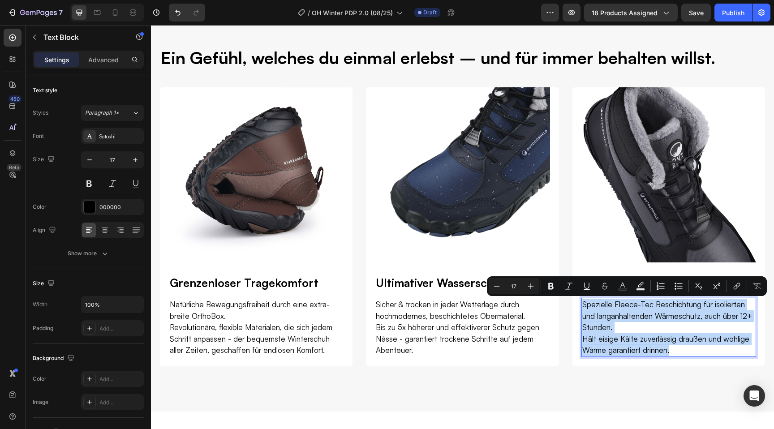
copy div "Spezielle Fleece-Tec Beschichtung für isolierten und langanhaltenden Wärmeschut…"
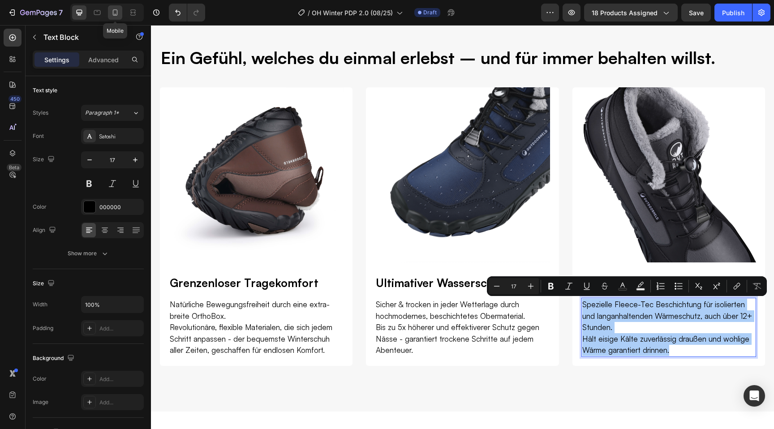
click at [113, 13] on icon at bounding box center [115, 12] width 9 height 9
type input "15"
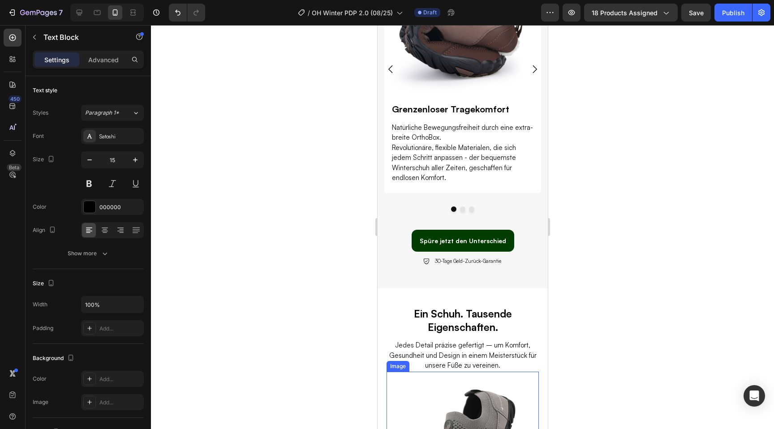
scroll to position [1567, 0]
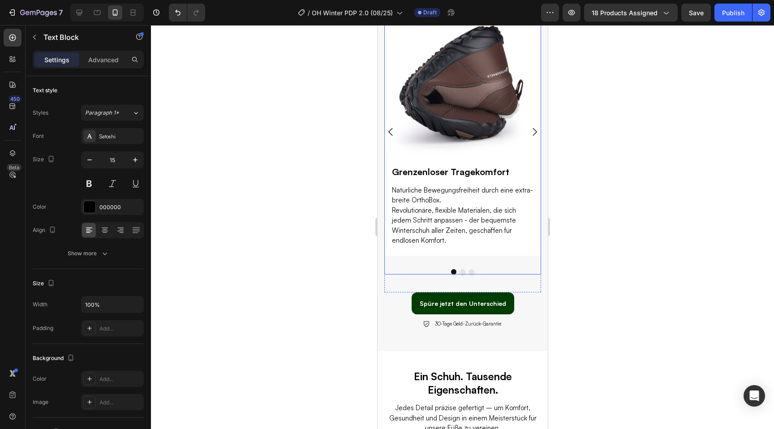
click at [534, 132] on icon "Carousel Next Arrow" at bounding box center [534, 131] width 11 height 11
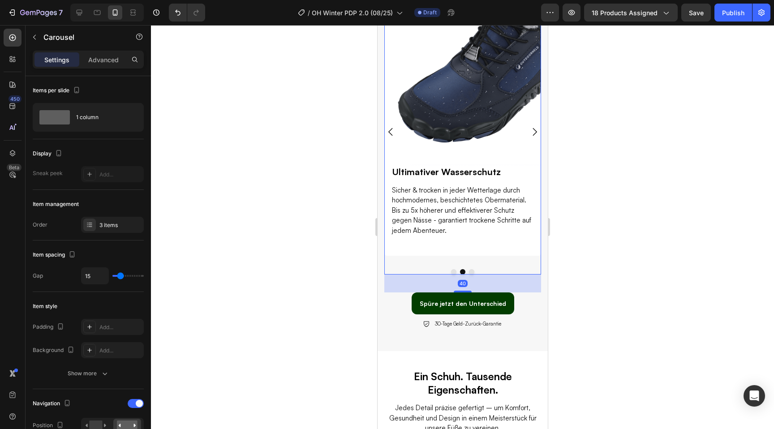
click at [534, 132] on icon "Carousel Next Arrow" at bounding box center [534, 131] width 11 height 11
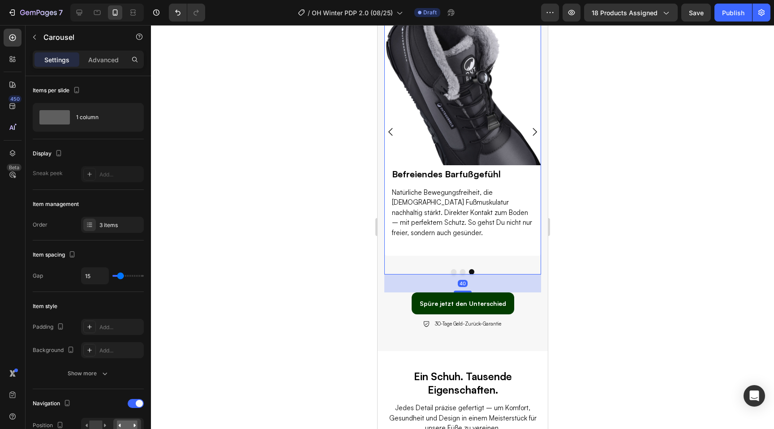
scroll to position [1543, 0]
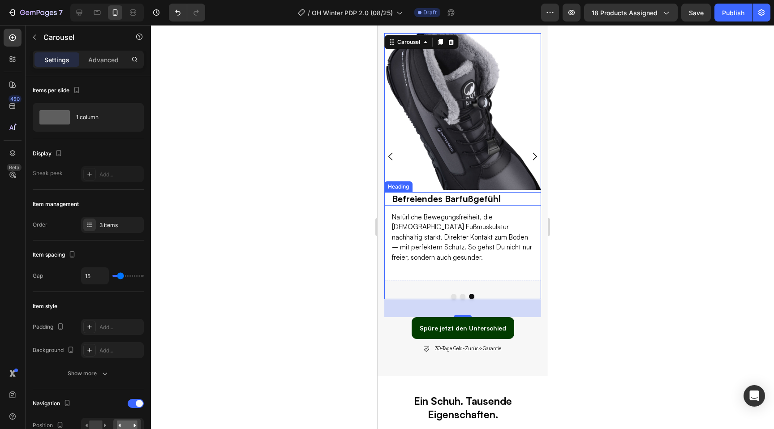
click at [444, 197] on h2 "Befreiendes Barfußgefühl" at bounding box center [462, 198] width 143 height 13
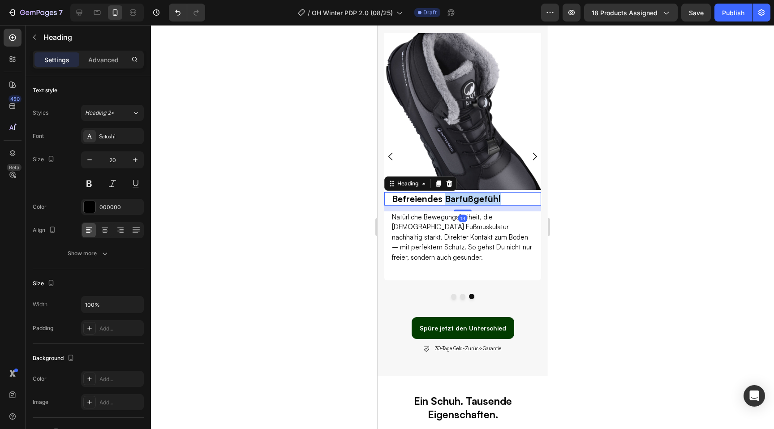
click at [444, 197] on h2 "Befreiendes Barfußgefühl" at bounding box center [462, 198] width 143 height 13
click at [444, 197] on p "Befreiendes Barfußgefühl" at bounding box center [463, 199] width 142 height 12
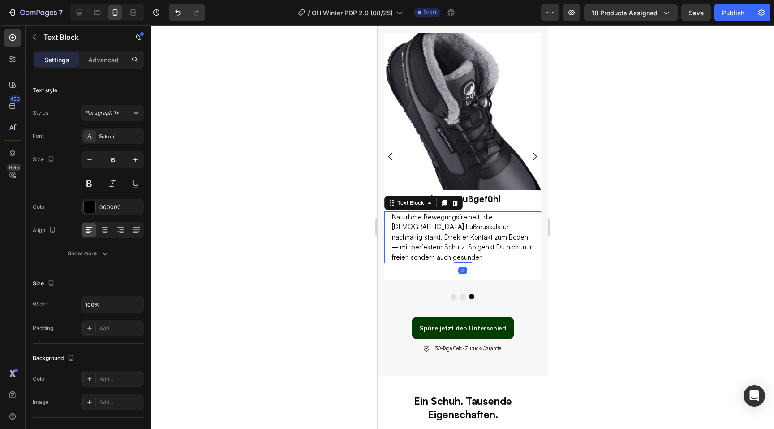
click at [450, 225] on p "Natürliche Bewegungsfreiheit, die Deine Fußmuskulatur nachhaltig stärkt. Direkt…" at bounding box center [463, 237] width 142 height 51
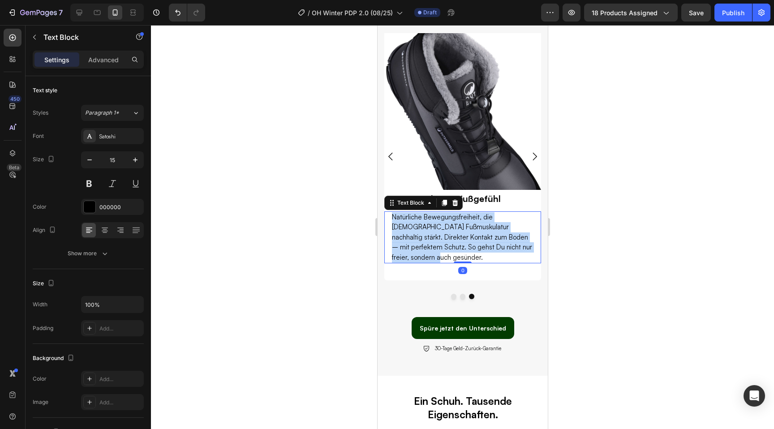
click at [450, 225] on p "Natürliche Bewegungsfreiheit, die Deine Fußmuskulatur nachhaltig stärkt. Direkt…" at bounding box center [463, 237] width 142 height 51
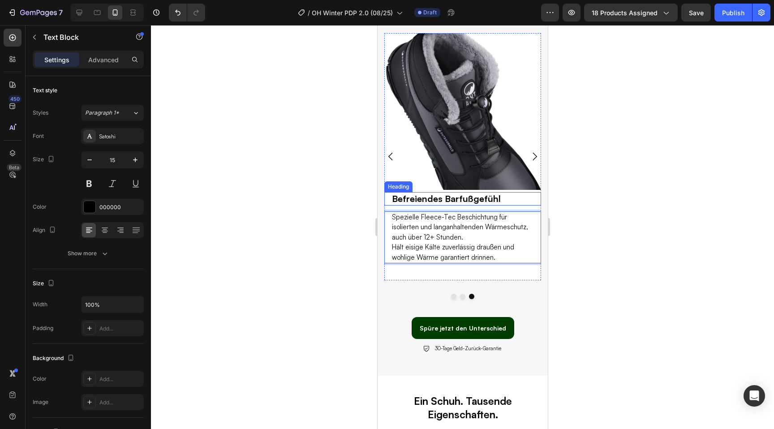
click at [432, 195] on p "Befreiendes Barfußgefühl" at bounding box center [463, 199] width 142 height 12
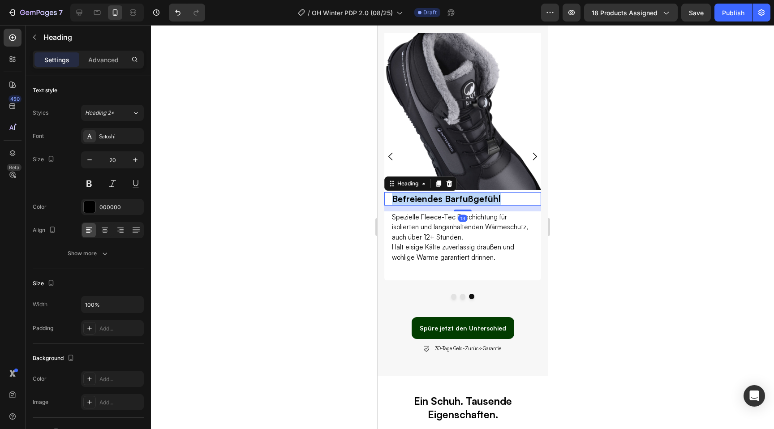
click at [432, 195] on p "Befreiendes Barfußgefühl" at bounding box center [463, 199] width 142 height 12
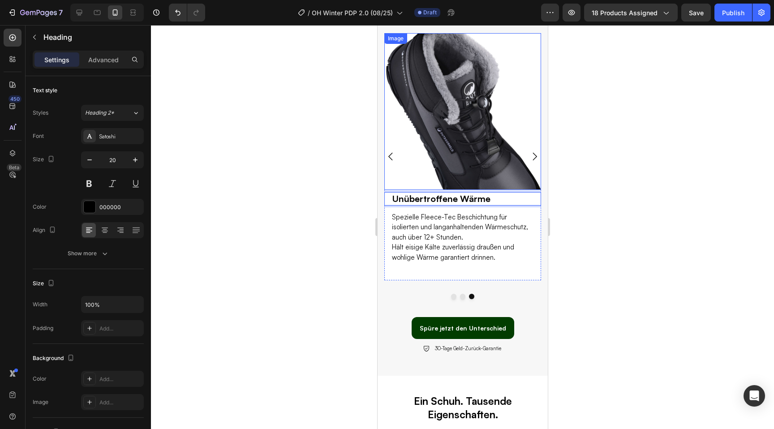
click at [304, 187] on div at bounding box center [462, 227] width 623 height 404
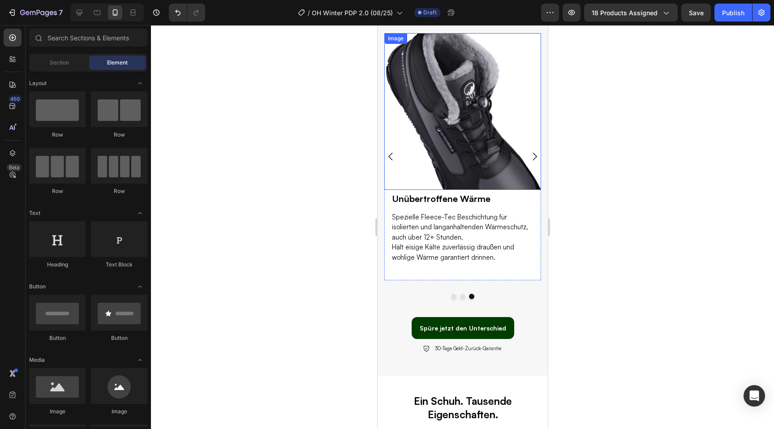
click at [434, 177] on img at bounding box center [462, 111] width 157 height 157
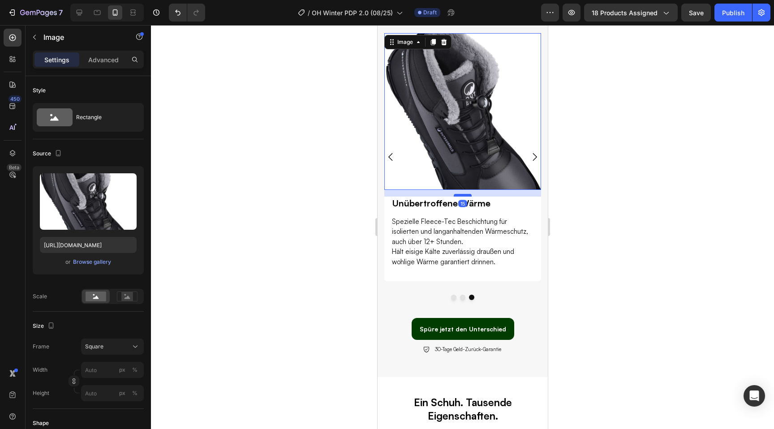
drag, startPoint x: 460, startPoint y: 190, endPoint x: 460, endPoint y: 194, distance: 4.5
click at [460, 194] on div at bounding box center [462, 195] width 18 height 3
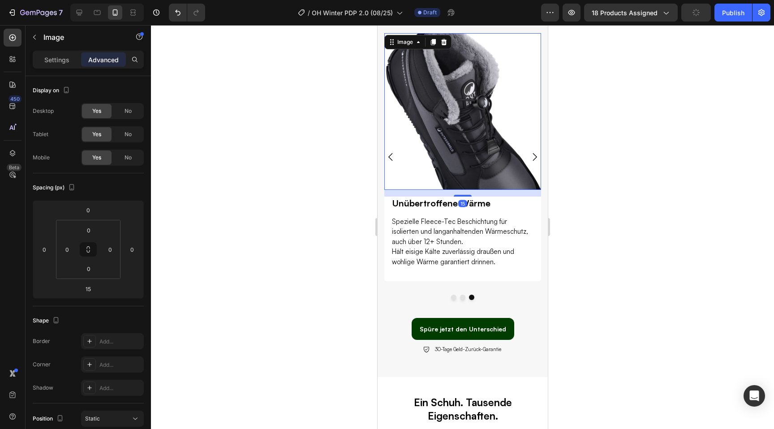
click at [288, 179] on div at bounding box center [462, 227] width 623 height 404
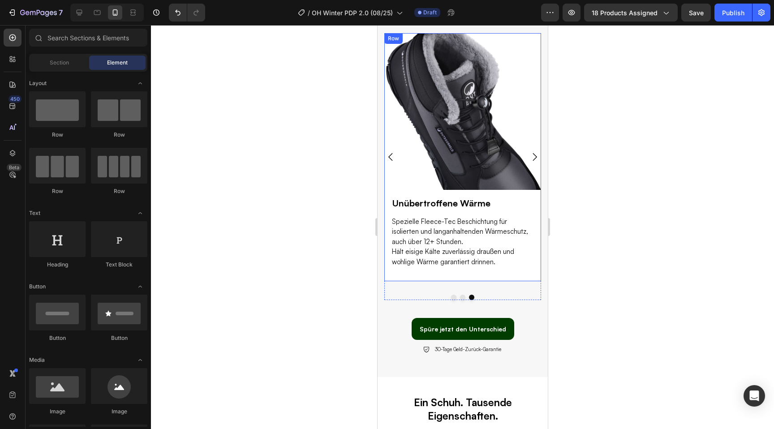
click at [430, 272] on div "Image Unübertroffene Wärme Heading Spezielle Fleece-Tec Beschichtung für isolie…" at bounding box center [462, 157] width 157 height 249
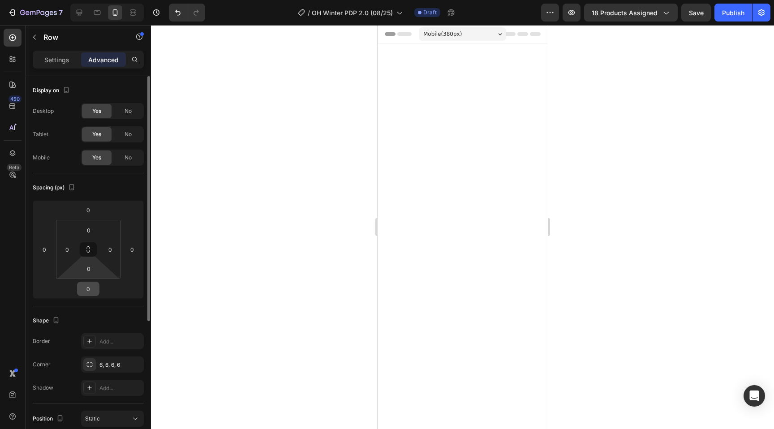
scroll to position [1543, 0]
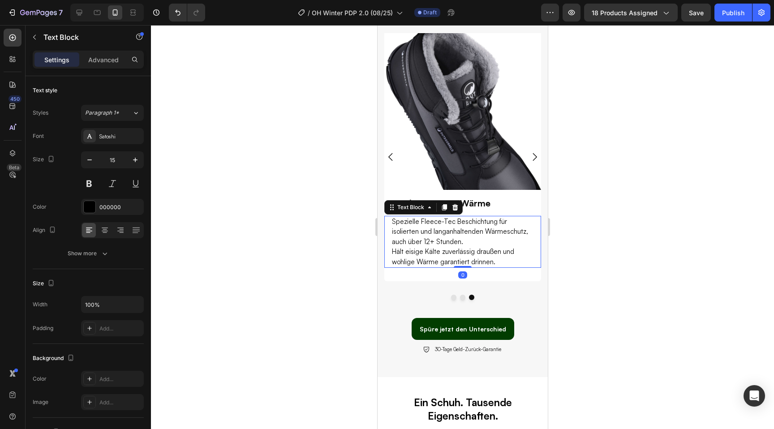
click at [426, 257] on p "Hält eisige Kälte zuverlässig draußen und wohlige Wärme garantiert drinnen." at bounding box center [463, 257] width 142 height 20
click at [419, 271] on div "Image Unübertroffene Wärme Heading Spezielle Fleece-Tec Beschichtung für isolie…" at bounding box center [462, 157] width 157 height 249
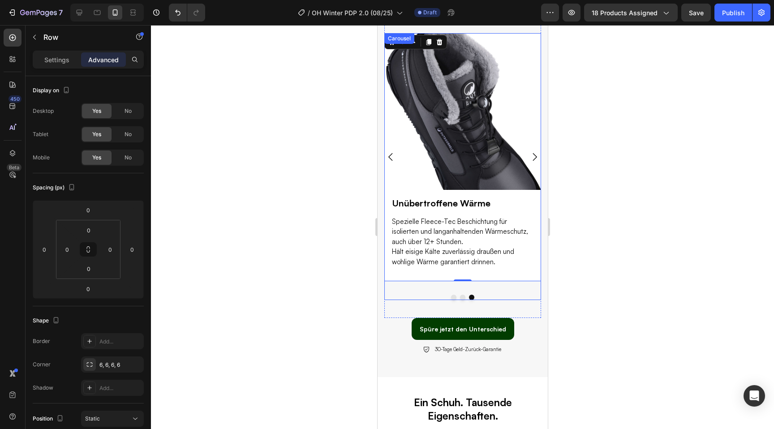
click at [390, 158] on icon "Carousel Back Arrow" at bounding box center [390, 156] width 11 height 11
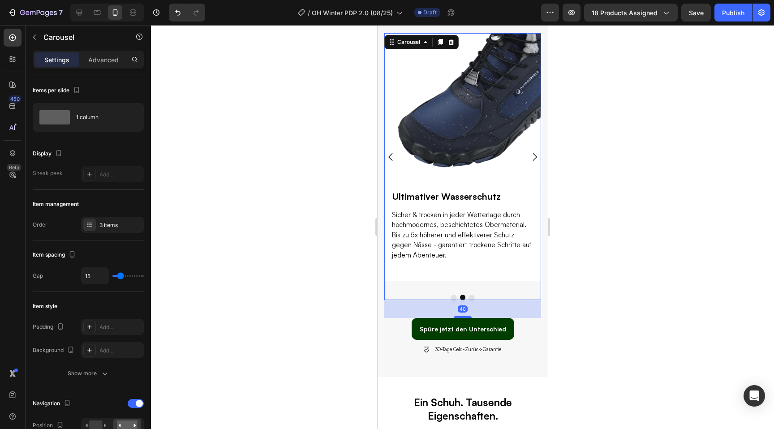
click at [390, 158] on icon "Carousel Back Arrow" at bounding box center [390, 156] width 11 height 11
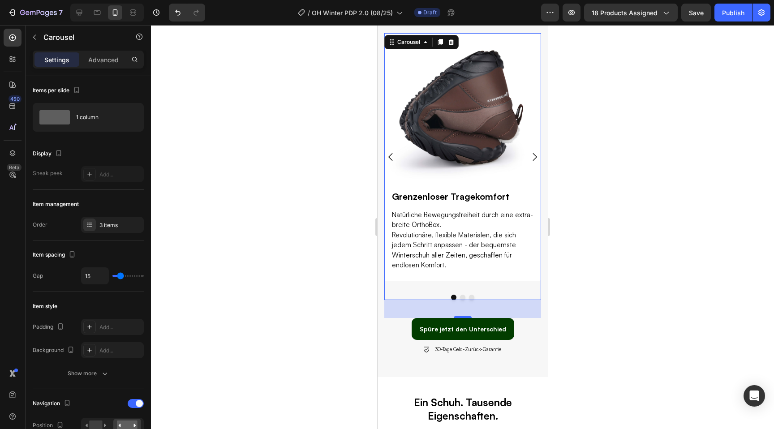
click at [535, 156] on icon "Carousel Next Arrow" at bounding box center [534, 156] width 11 height 11
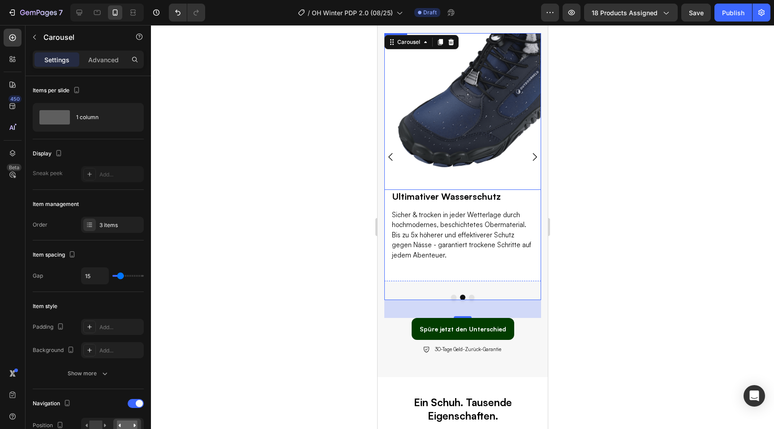
click at [455, 177] on img at bounding box center [462, 111] width 157 height 157
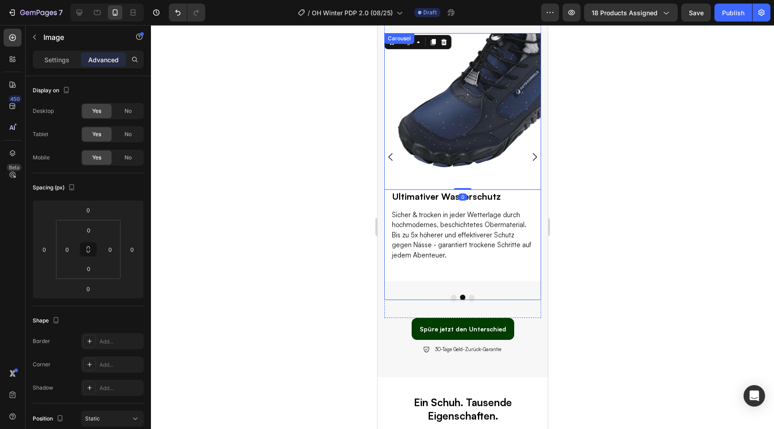
click at [391, 155] on icon "Carousel Back Arrow" at bounding box center [390, 156] width 11 height 11
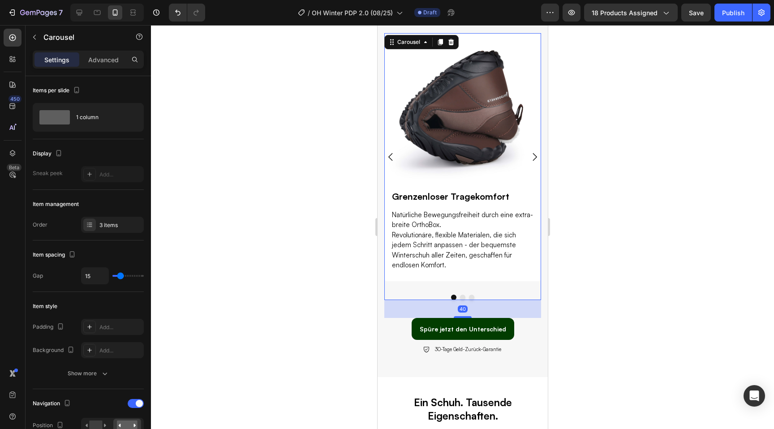
click at [532, 156] on icon "Carousel Next Arrow" at bounding box center [534, 156] width 11 height 11
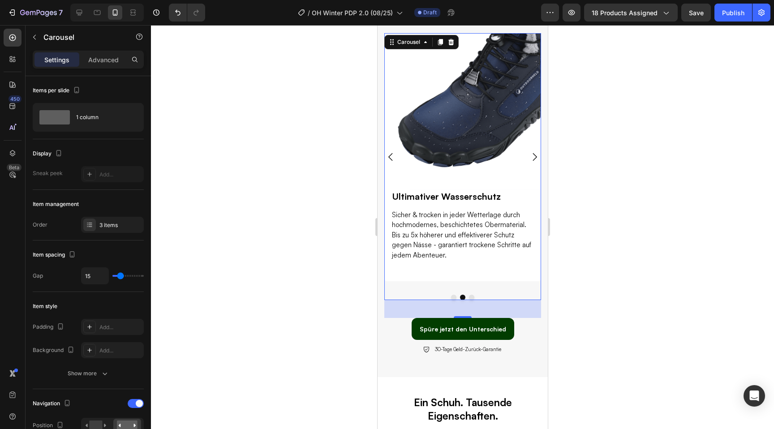
click at [532, 156] on icon "Carousel Next Arrow" at bounding box center [534, 156] width 11 height 11
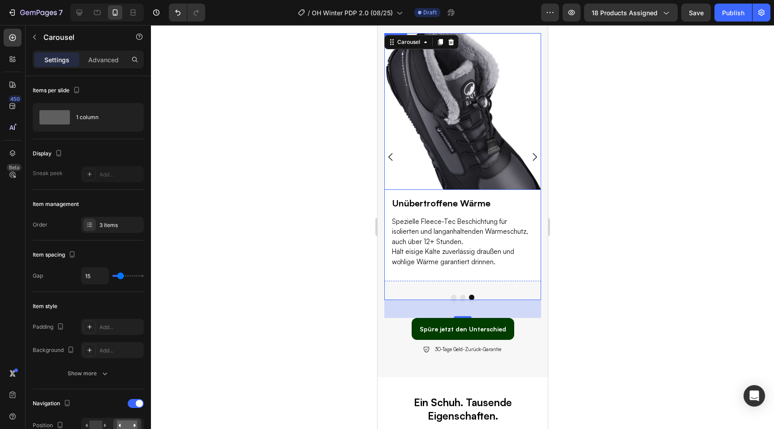
click at [409, 170] on img at bounding box center [462, 111] width 157 height 157
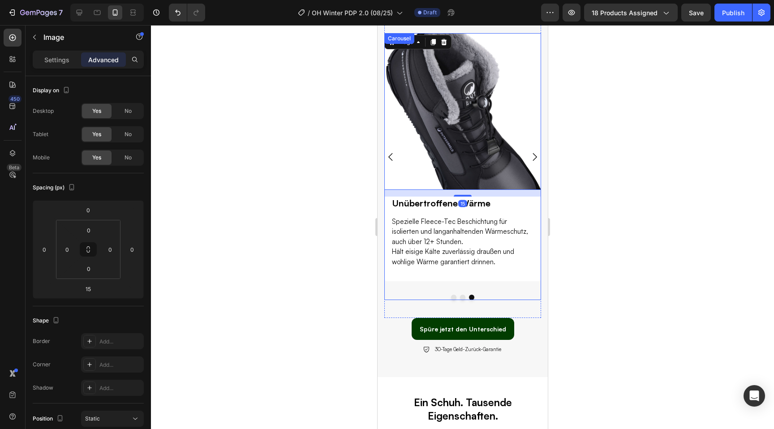
click at [388, 159] on icon "Carousel Back Arrow" at bounding box center [390, 156] width 11 height 11
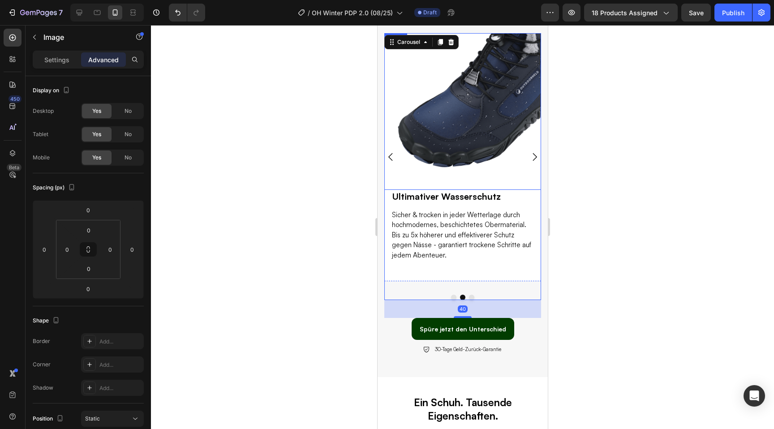
click at [443, 181] on img at bounding box center [462, 111] width 157 height 157
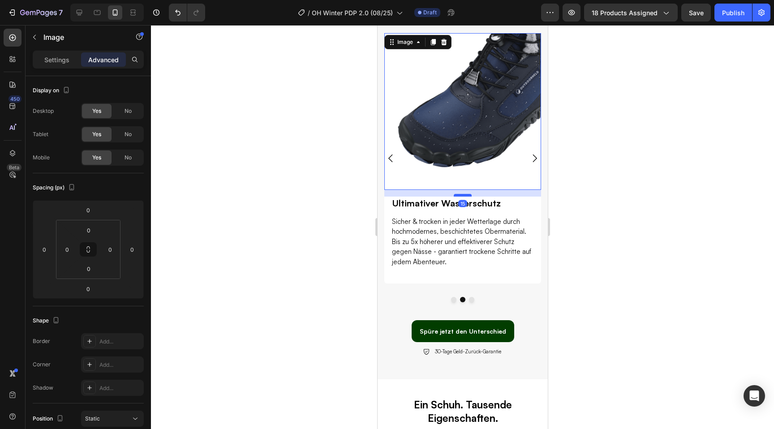
drag, startPoint x: 457, startPoint y: 188, endPoint x: 456, endPoint y: 194, distance: 6.9
click at [456, 194] on div at bounding box center [462, 195] width 18 height 3
type input "15"
click at [340, 207] on div at bounding box center [462, 227] width 623 height 404
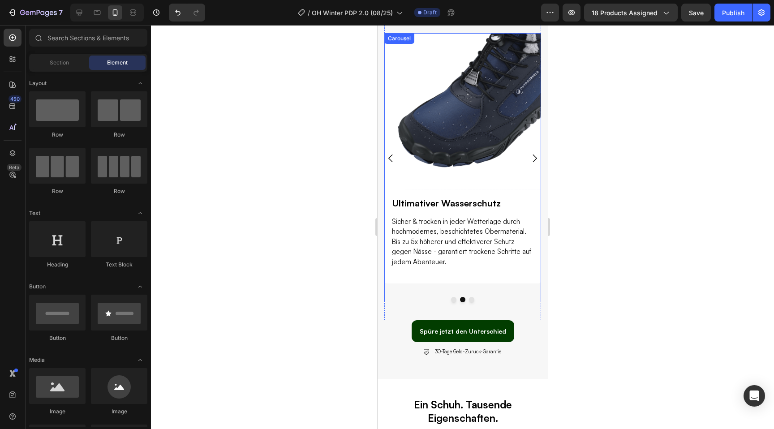
click at [389, 158] on icon "Carousel Back Arrow" at bounding box center [390, 158] width 11 height 11
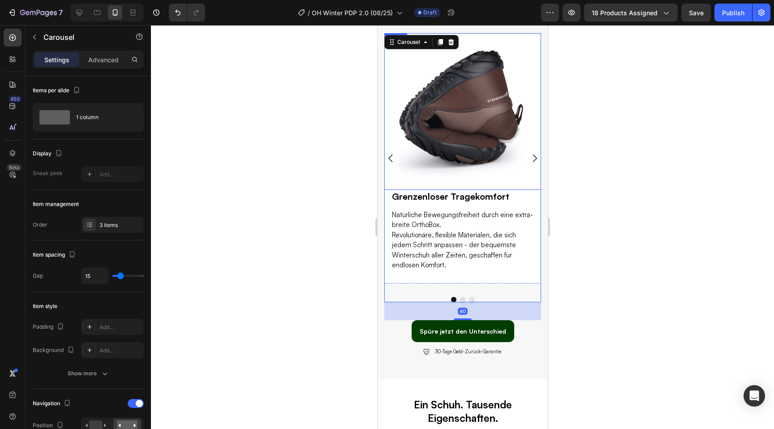
click at [439, 173] on img at bounding box center [462, 111] width 157 height 157
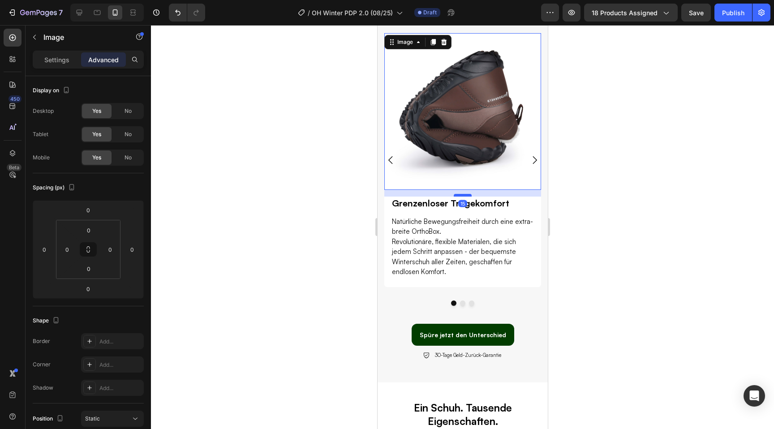
drag, startPoint x: 461, startPoint y: 188, endPoint x: 461, endPoint y: 194, distance: 6.7
click at [461, 194] on div at bounding box center [462, 195] width 18 height 3
type input "15"
click at [668, 211] on div at bounding box center [462, 227] width 623 height 404
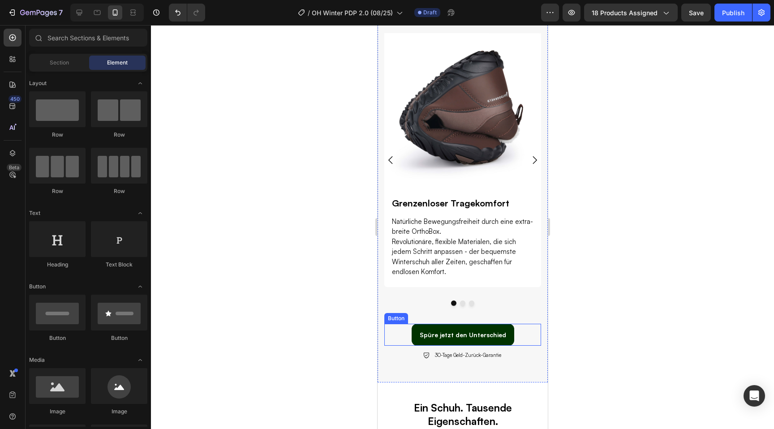
click at [419, 342] on button "Spüre jetzt den Unterschied" at bounding box center [462, 335] width 103 height 22
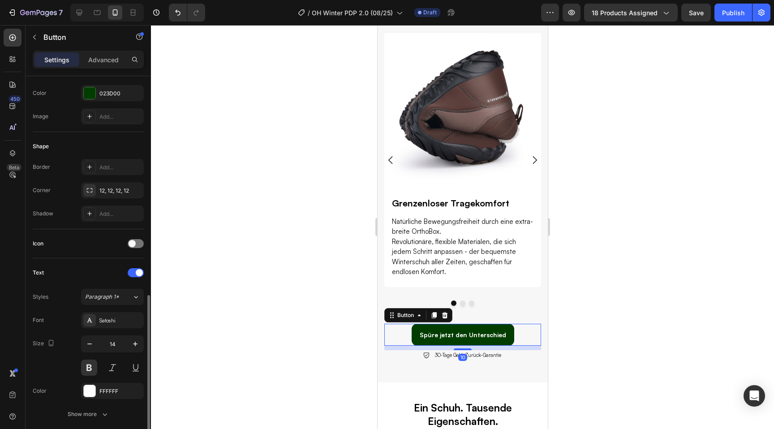
scroll to position [310, 0]
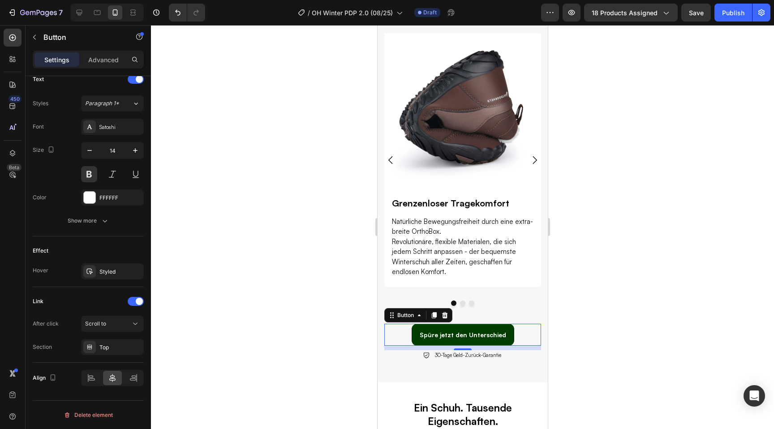
click at [645, 208] on div at bounding box center [462, 227] width 623 height 404
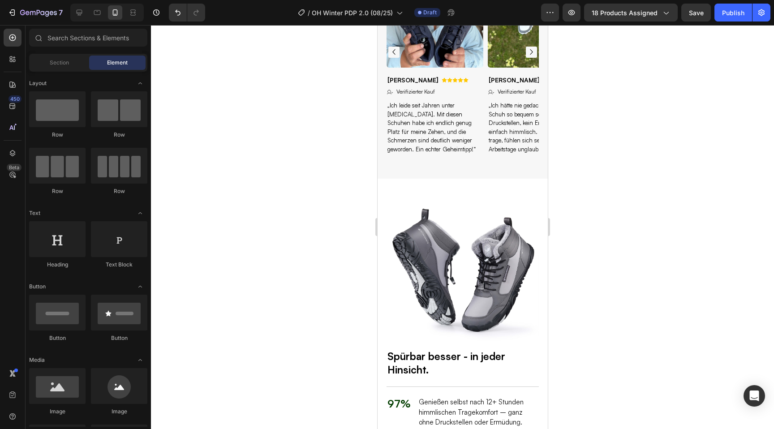
scroll to position [949, 0]
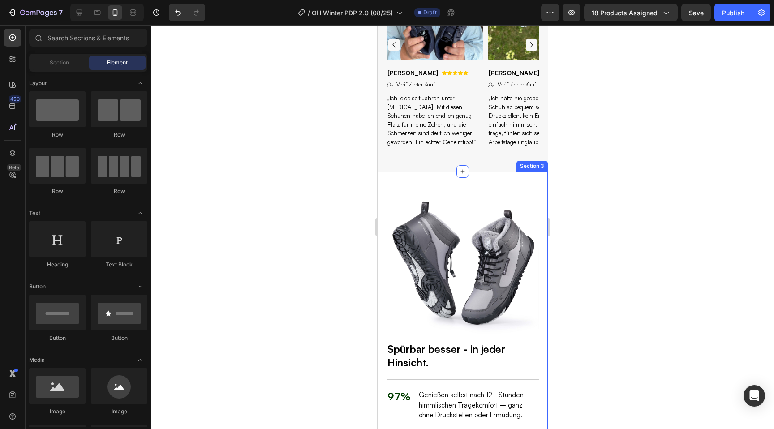
click at [428, 172] on div "Spürbar besser - in jeder Hinsicht. Heading 97% Text Block Genießen selbst nach…" at bounding box center [462, 359] width 170 height 375
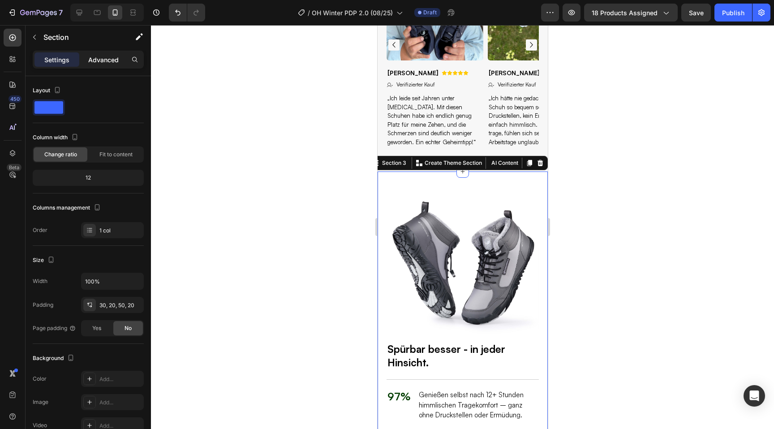
click at [103, 61] on p "Advanced" at bounding box center [103, 59] width 30 height 9
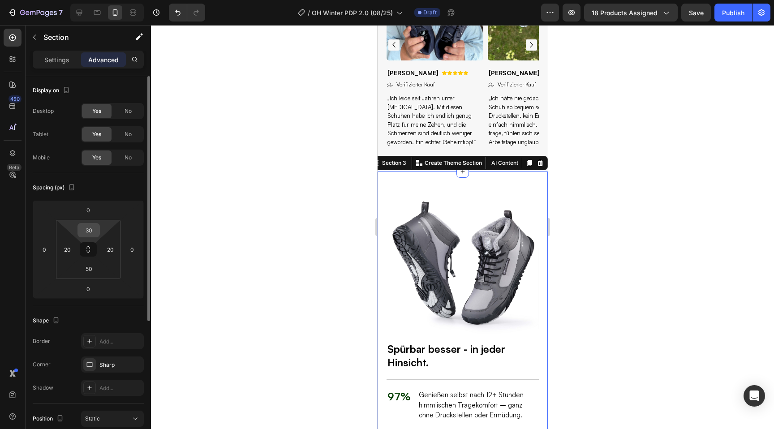
click at [91, 235] on input "30" at bounding box center [89, 230] width 18 height 13
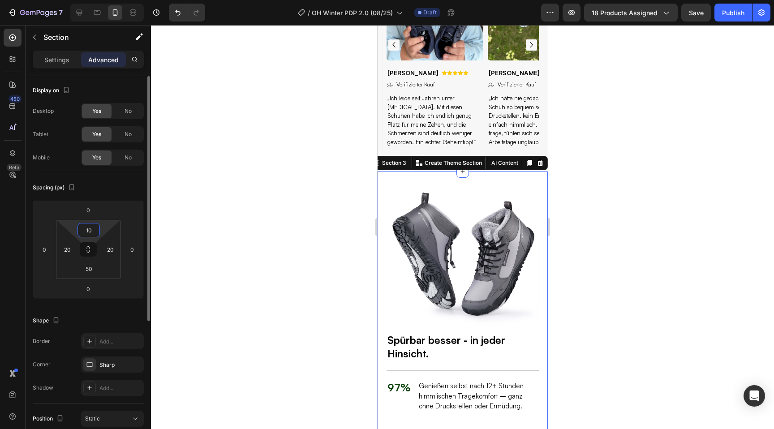
type input "1"
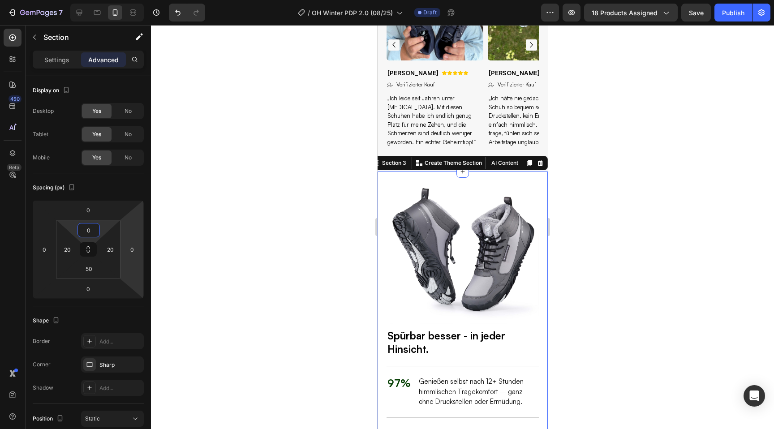
click at [293, 217] on div at bounding box center [462, 227] width 623 height 404
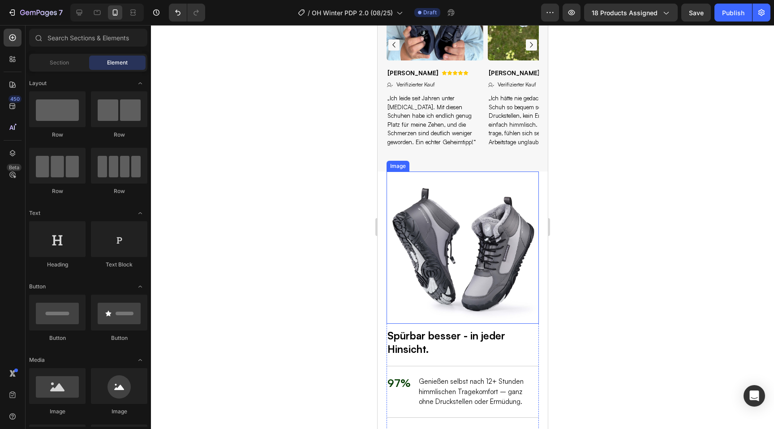
click at [426, 284] on img at bounding box center [462, 248] width 152 height 152
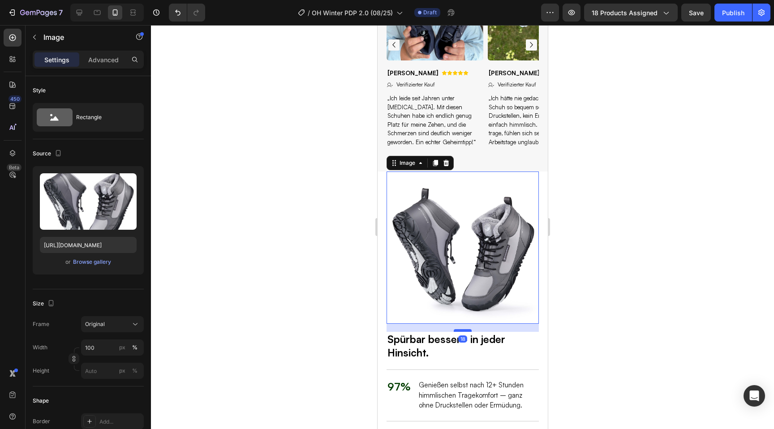
click at [461, 329] on div at bounding box center [462, 330] width 18 height 3
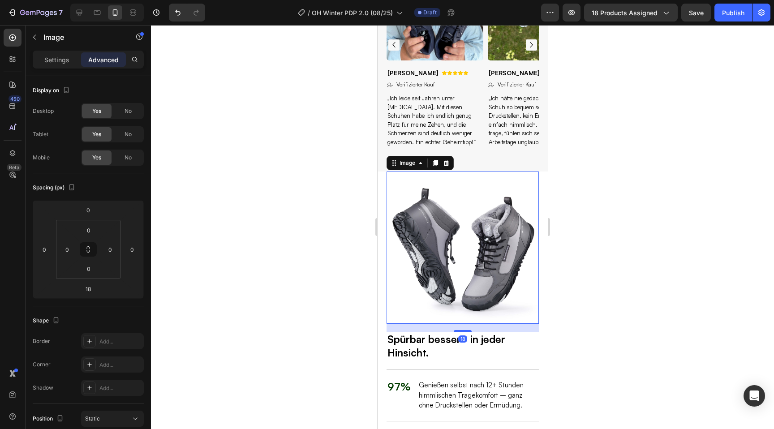
click at [669, 236] on div at bounding box center [462, 227] width 623 height 404
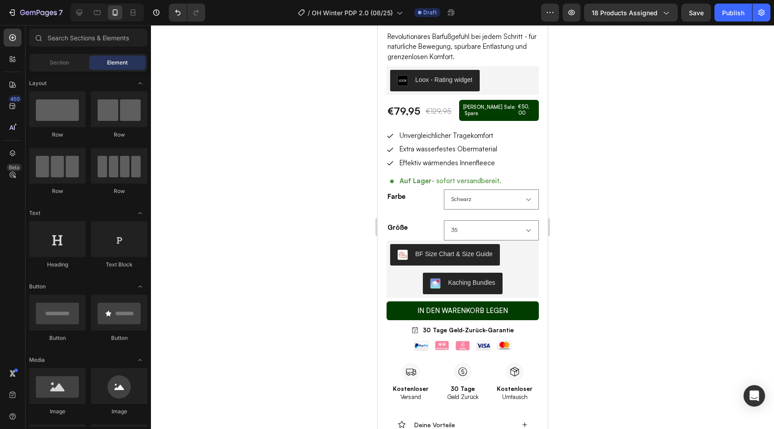
scroll to position [260, 0]
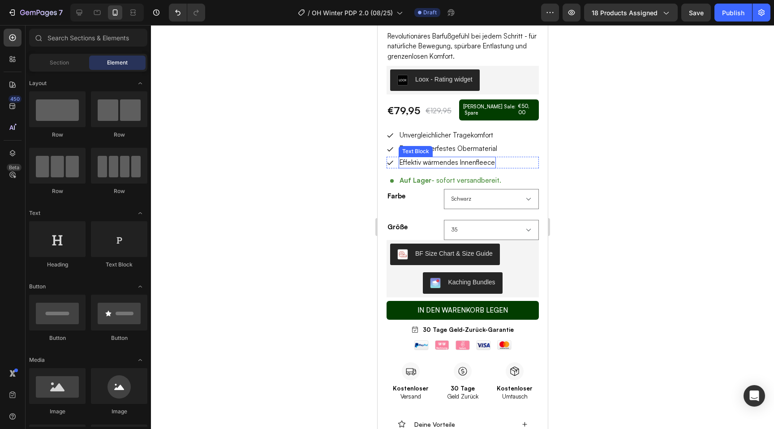
click at [405, 158] on p "Effektiv wärmendes Innenfleece" at bounding box center [446, 163] width 95 height 10
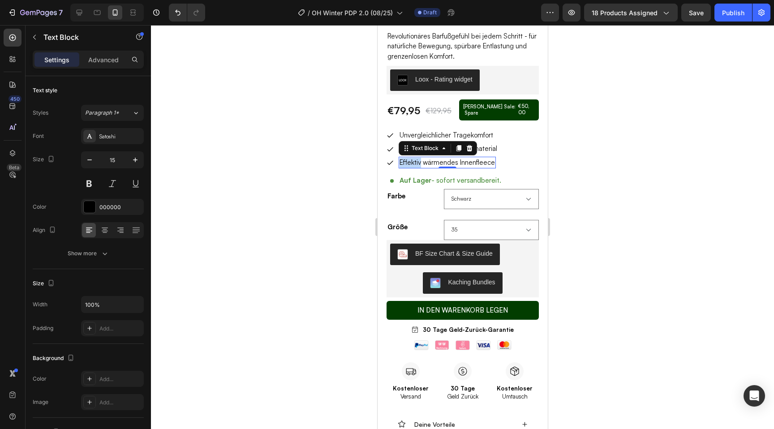
click at [405, 158] on p "Effektiv wärmendes Innenfleece" at bounding box center [446, 163] width 95 height 10
click at [432, 158] on p "Effektiv wärmendes Innenfleece" at bounding box center [446, 163] width 95 height 10
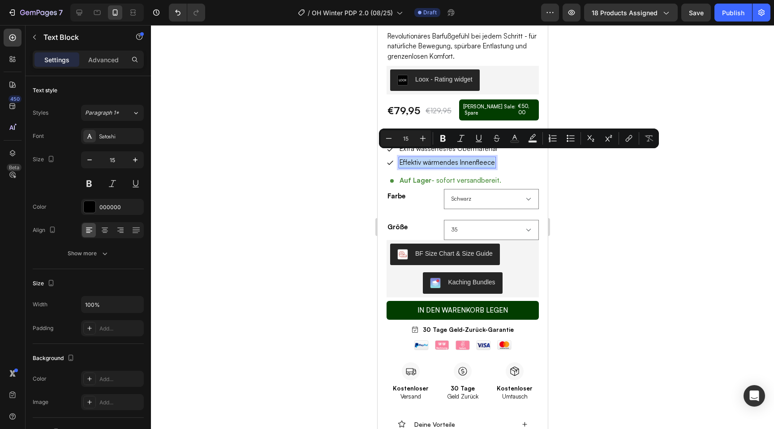
click at [432, 158] on p "Effektiv wärmendes Innenfleece" at bounding box center [446, 163] width 95 height 10
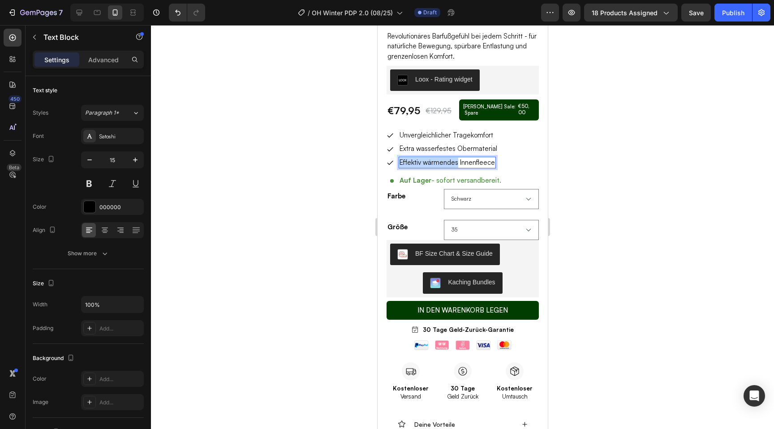
drag, startPoint x: 457, startPoint y: 158, endPoint x: 401, endPoint y: 157, distance: 56.0
click at [401, 158] on p "Effektiv wärmendes Innenfleece" at bounding box center [446, 163] width 95 height 10
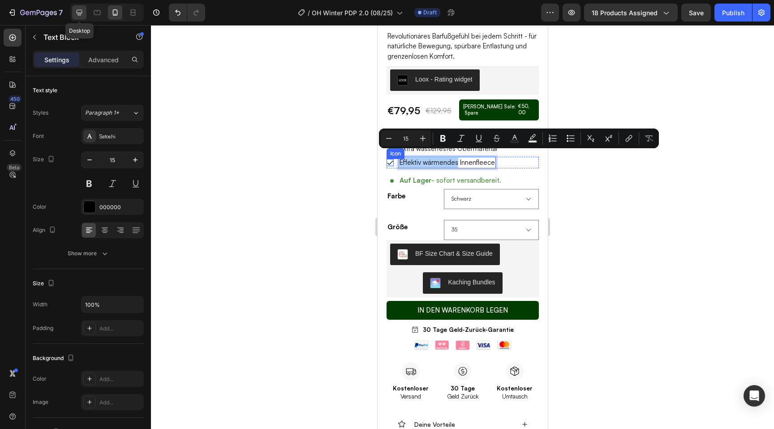
click at [82, 17] on icon at bounding box center [79, 12] width 9 height 9
type input "17"
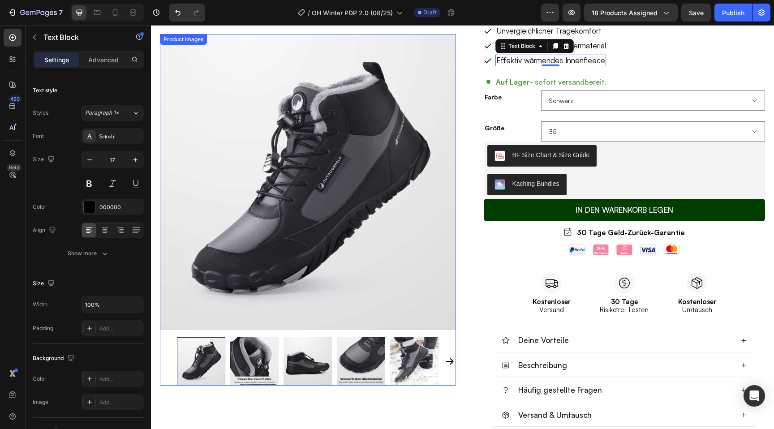
scroll to position [156, 0]
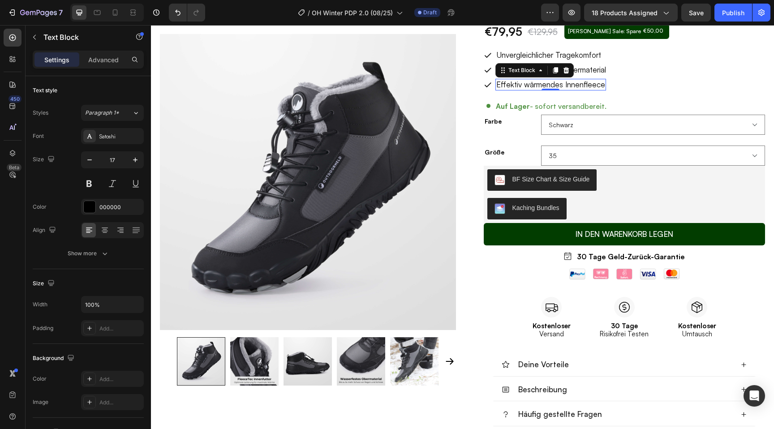
click at [533, 85] on p "Effektiv wärmendes Innenfleece" at bounding box center [550, 85] width 109 height 10
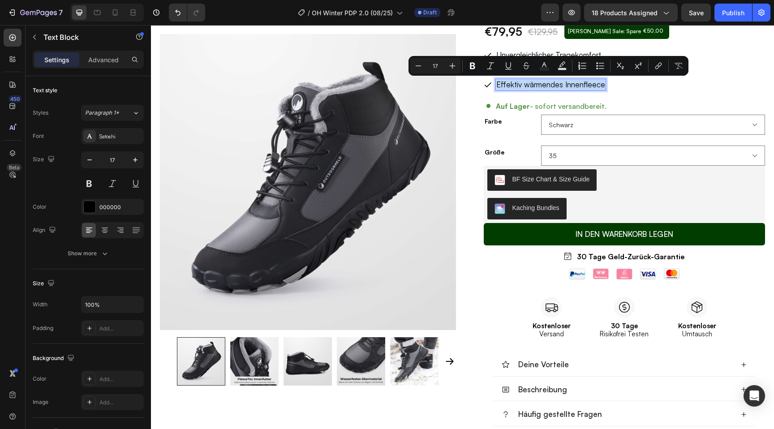
click at [533, 85] on p "Effektiv wärmendes Innenfleece" at bounding box center [550, 85] width 109 height 10
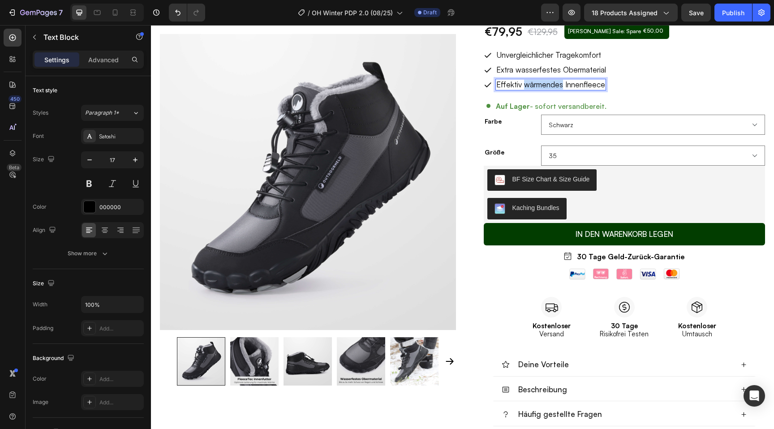
click at [533, 85] on p "Effektiv wärmendes Innenfleece" at bounding box center [550, 85] width 109 height 10
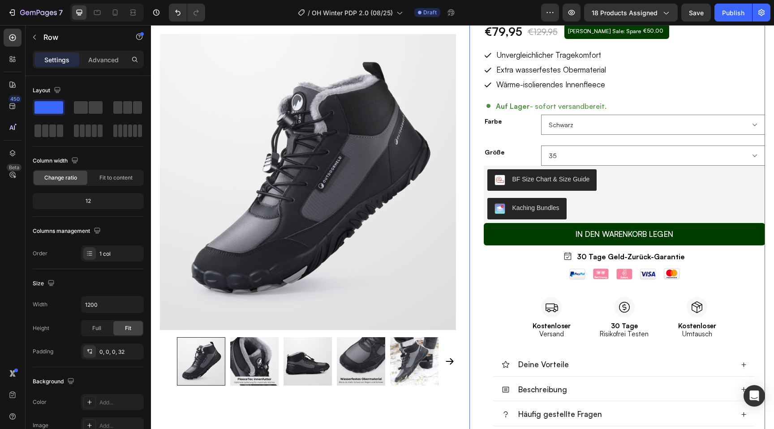
click at [470, 96] on div "Image Bestseller: Bereits über 400.000+ Mal verkauft! Text Block Row Winter Pri…" at bounding box center [618, 180] width 296 height 542
click at [512, 87] on p "Wärme-isolierendes Innenfleece" at bounding box center [550, 85] width 109 height 10
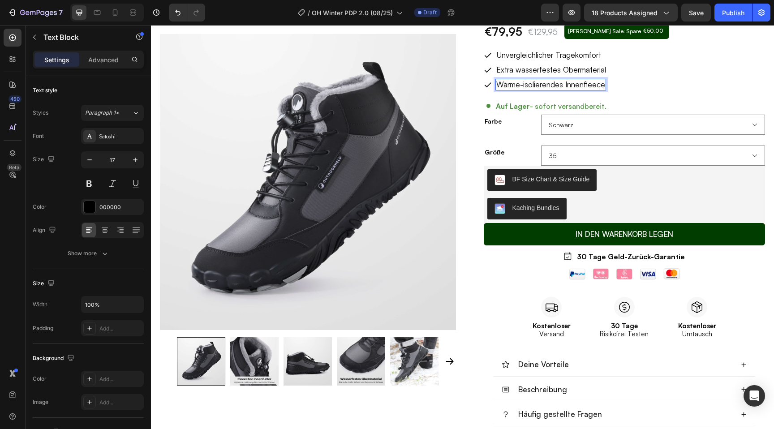
click at [524, 86] on p "Wärme-isolierendes Innenfleece" at bounding box center [550, 85] width 109 height 10
click at [522, 86] on p "Wärme-isolierendes Innenfleece" at bounding box center [550, 85] width 109 height 10
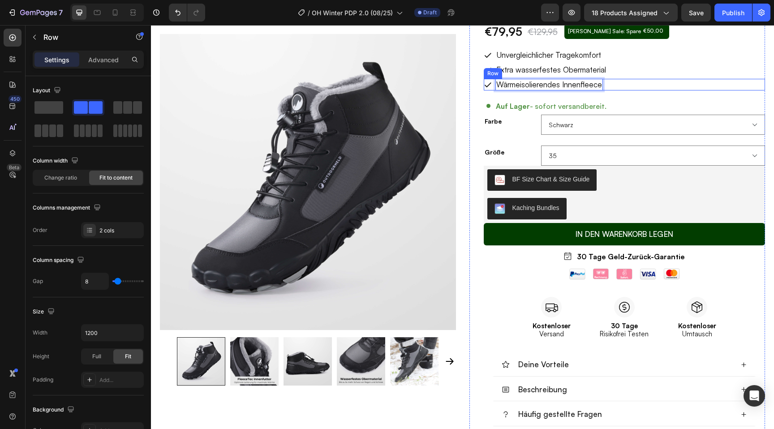
click at [664, 90] on div "Icon Wärmeisolierendes Innenfleece Text Block 0 Row" at bounding box center [625, 85] width 282 height 12
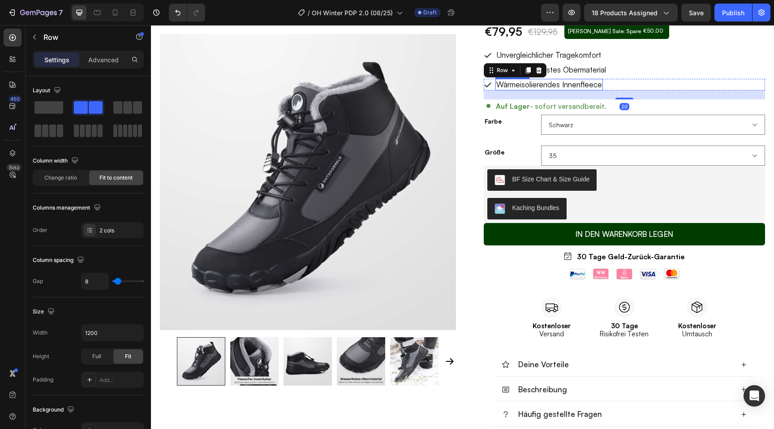
click at [521, 84] on p "Wärmeisolierendes Innenfleece" at bounding box center [549, 85] width 106 height 10
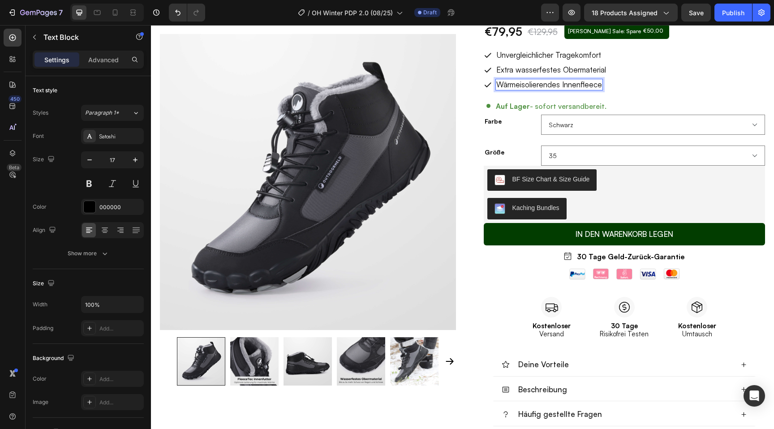
click at [521, 85] on p "Wärmeisolierendes Innenfleece" at bounding box center [549, 85] width 106 height 10
click at [667, 84] on div "Icon Wärmeisolierendes Innenfleece Text Block 0 Row" at bounding box center [625, 85] width 282 height 12
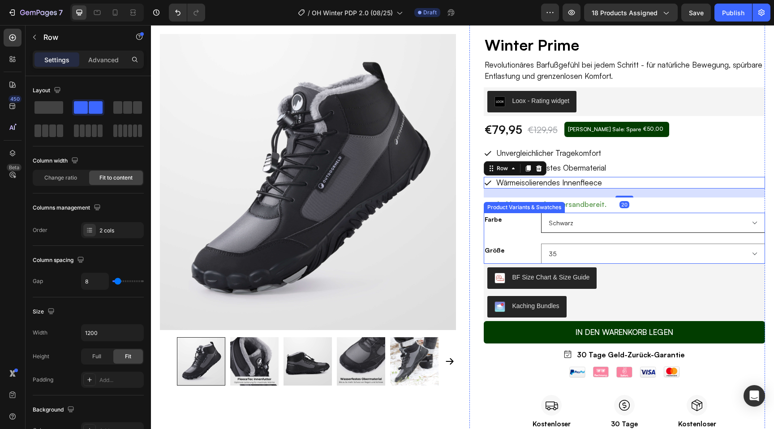
scroll to position [56, 0]
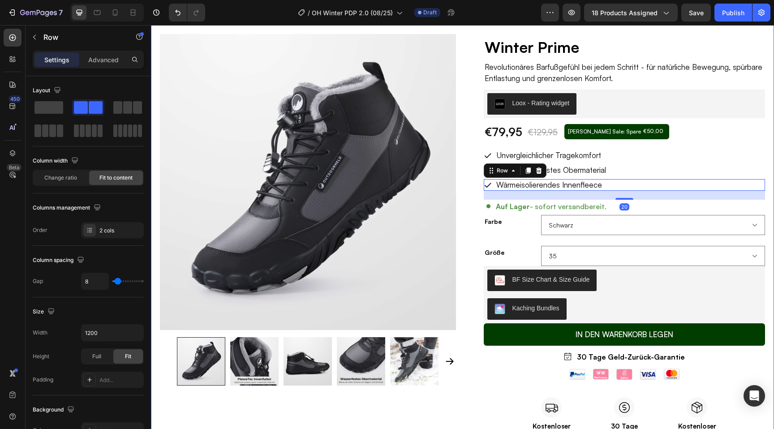
click at [463, 140] on div "Product Images Row Image Bestseller: Bereits über 400.000+ Mal verkauft! Text B…" at bounding box center [462, 270] width 623 height 564
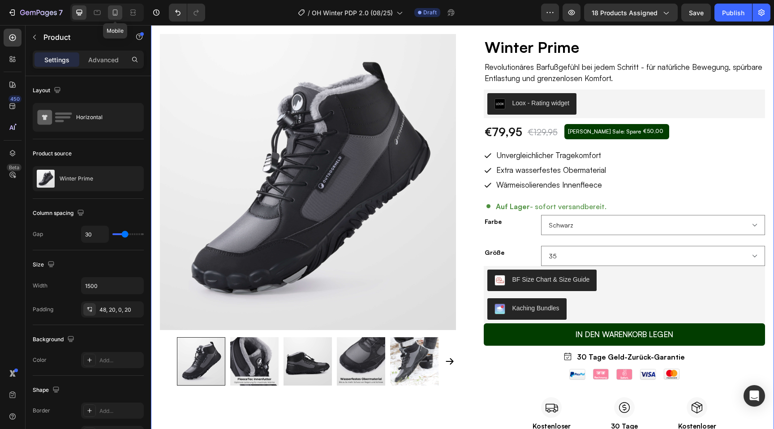
click at [111, 11] on icon at bounding box center [115, 12] width 9 height 9
type input "0"
type input "100%"
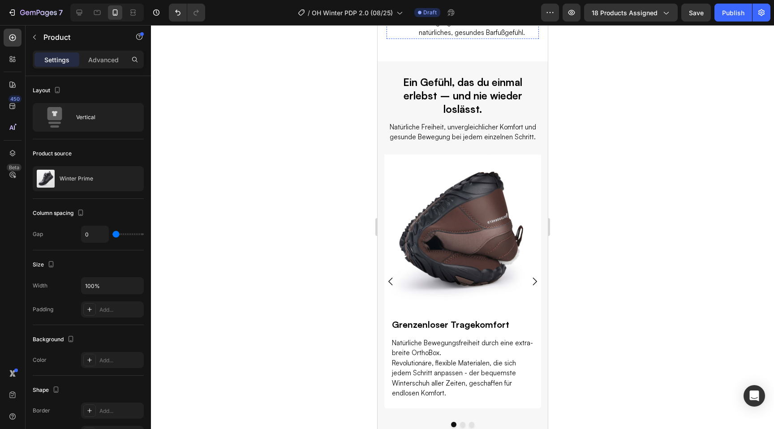
scroll to position [1426, 0]
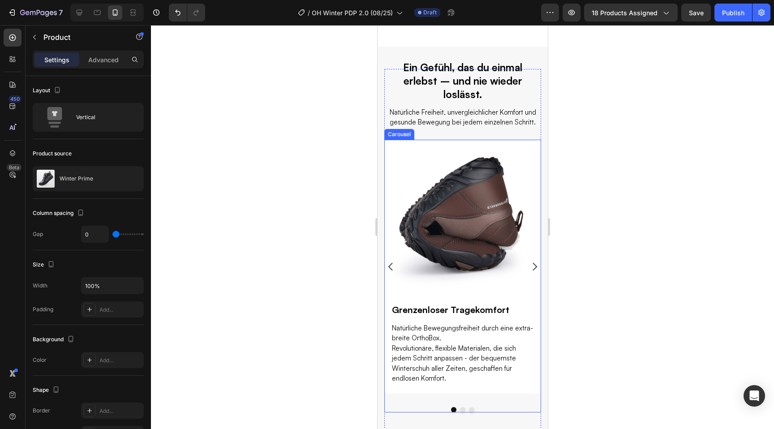
click at [533, 265] on icon "Carousel Next Arrow" at bounding box center [534, 266] width 11 height 11
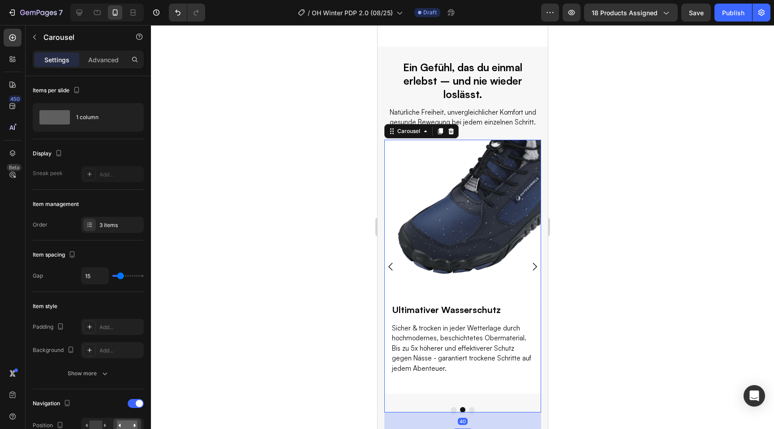
click at [533, 265] on icon "Carousel Next Arrow" at bounding box center [534, 266] width 11 height 11
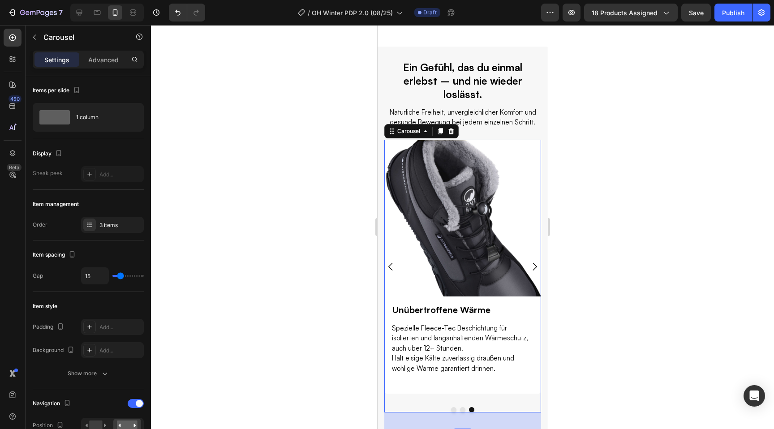
click at [332, 233] on div at bounding box center [462, 227] width 623 height 404
click at [391, 264] on icon "Carousel Back Arrow" at bounding box center [390, 267] width 4 height 8
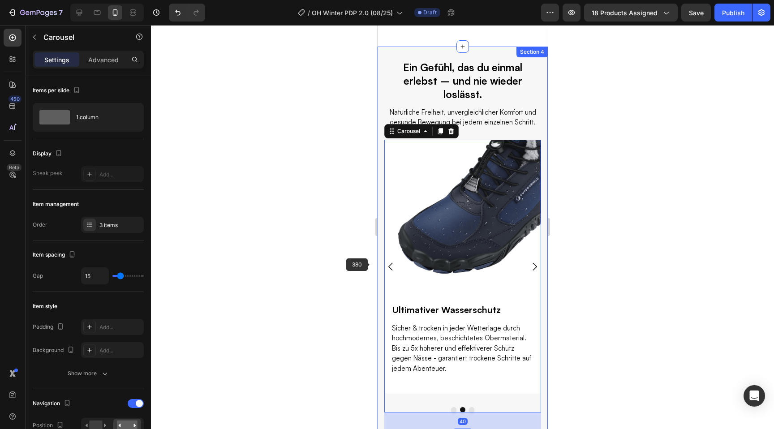
click at [336, 266] on div at bounding box center [462, 227] width 623 height 404
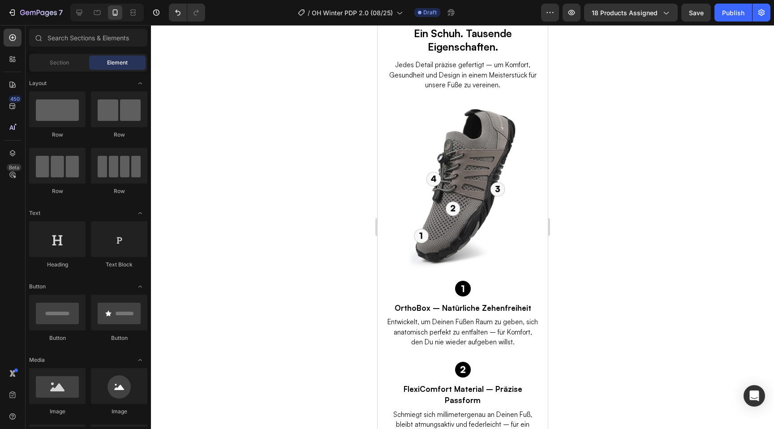
scroll to position [1908, 0]
click at [82, 13] on icon at bounding box center [80, 13] width 6 height 6
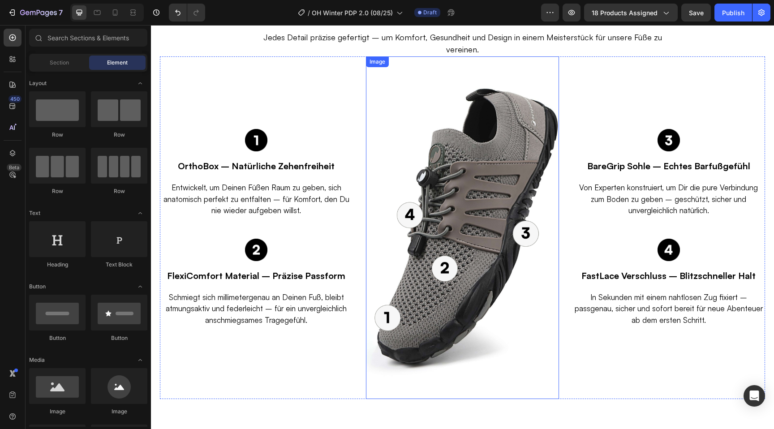
click at [448, 191] on img at bounding box center [462, 227] width 193 height 343
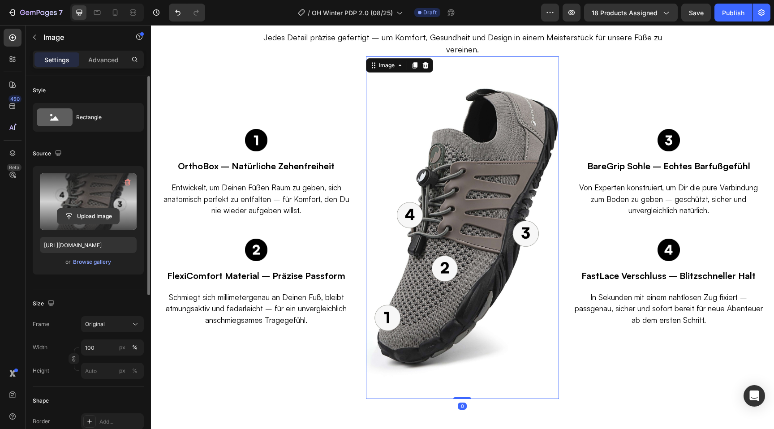
click at [89, 212] on input "file" at bounding box center [88, 216] width 62 height 15
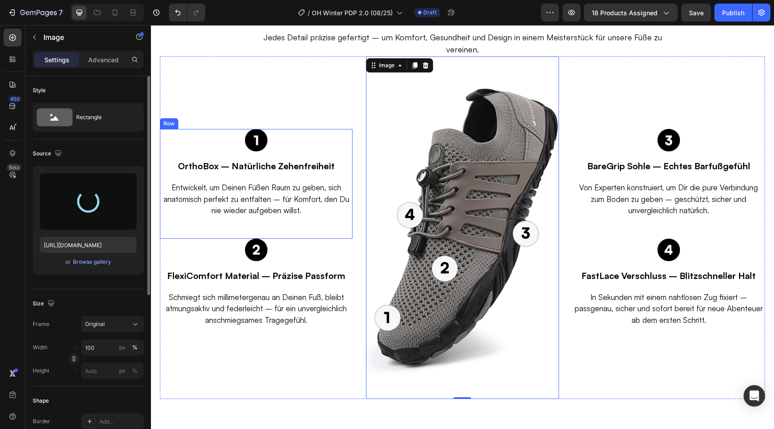
type input "[URL][DOMAIN_NAME]"
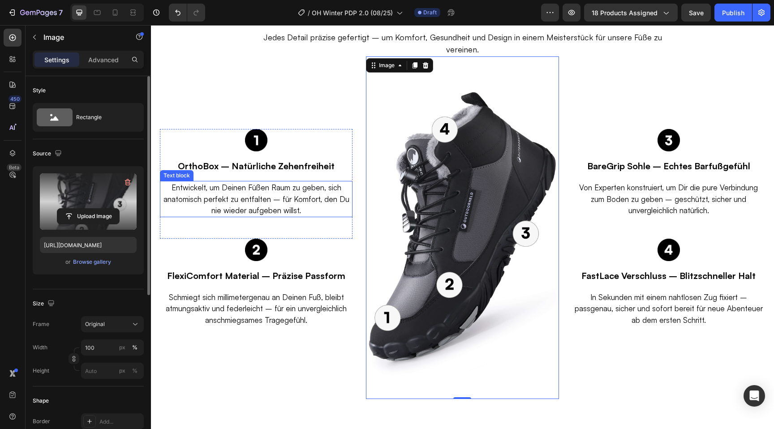
click at [247, 182] on p "Entwickelt, um Deinen Füßen Raum zu geben, sich anatomisch perfekt zu entfalten…" at bounding box center [256, 199] width 191 height 34
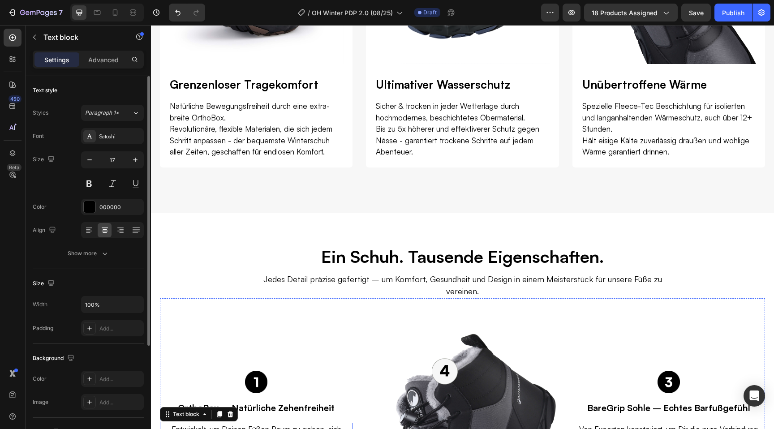
scroll to position [1656, 0]
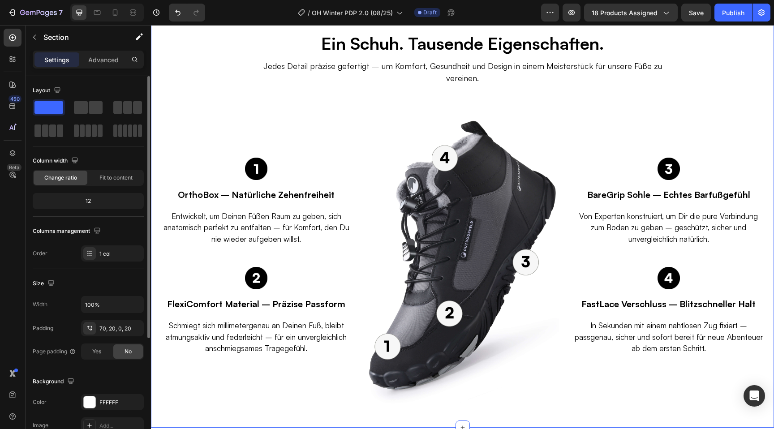
scroll to position [1916, 0]
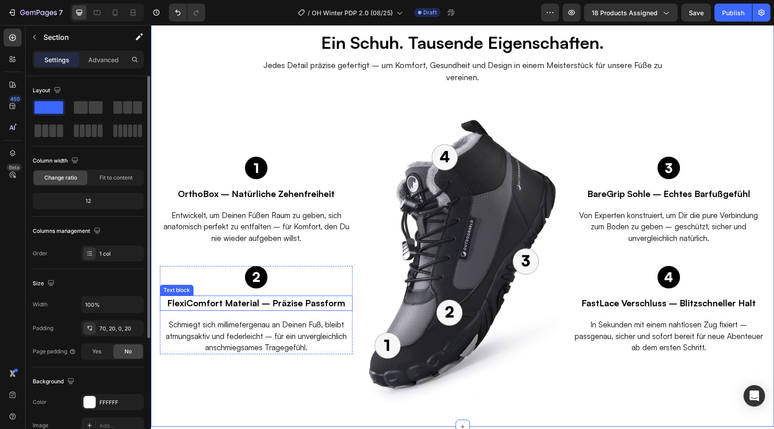
click at [271, 297] on p "FlexiComfort Material – Präzise Passform" at bounding box center [256, 303] width 191 height 13
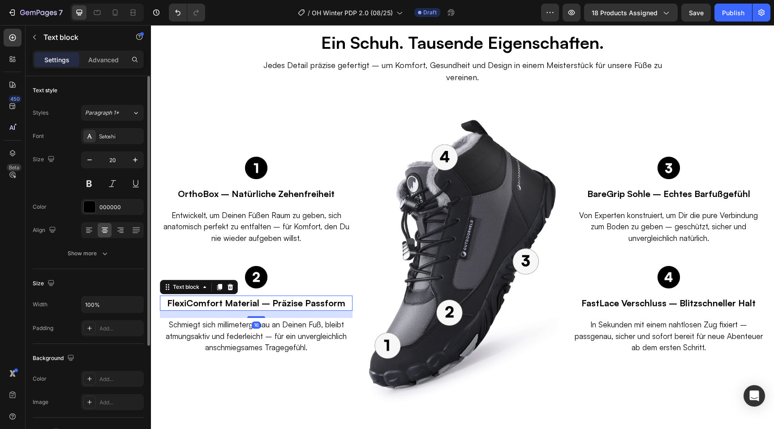
click at [271, 297] on p "FlexiComfort Material – Präzise Passform" at bounding box center [256, 303] width 191 height 13
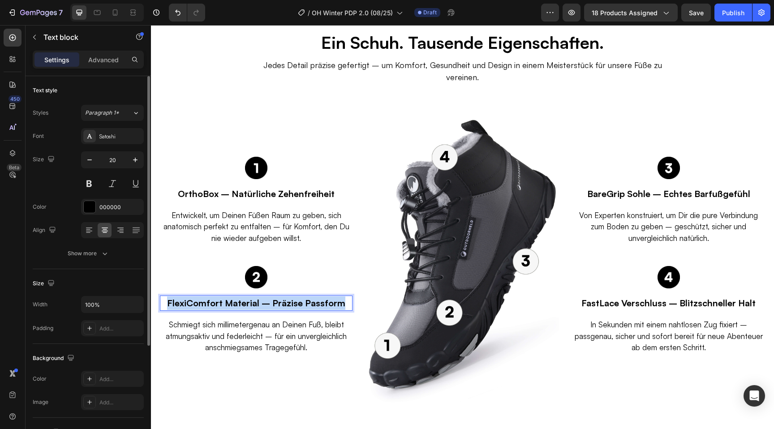
click at [271, 297] on p "FlexiComfort Material – Präzise Passform" at bounding box center [256, 303] width 191 height 13
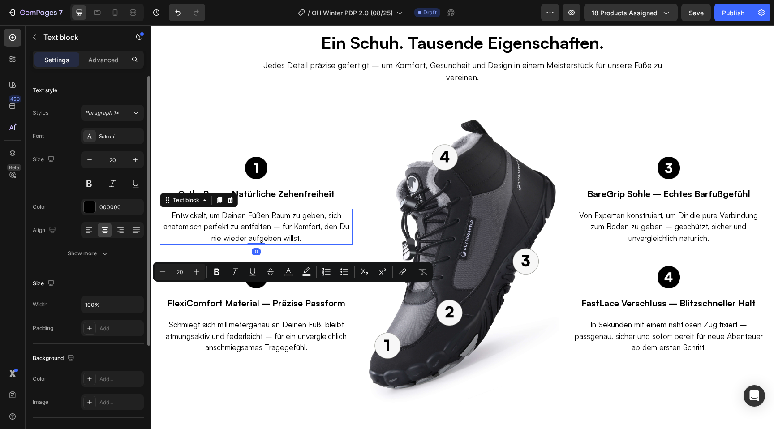
scroll to position [152, 0]
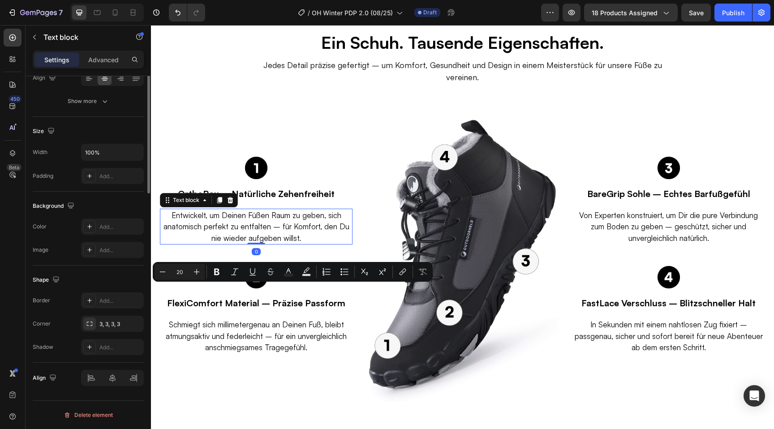
click at [295, 214] on p "Entwickelt, um Deinen Füßen Raum zu geben, sich anatomisch perfekt zu entfalten…" at bounding box center [256, 227] width 191 height 34
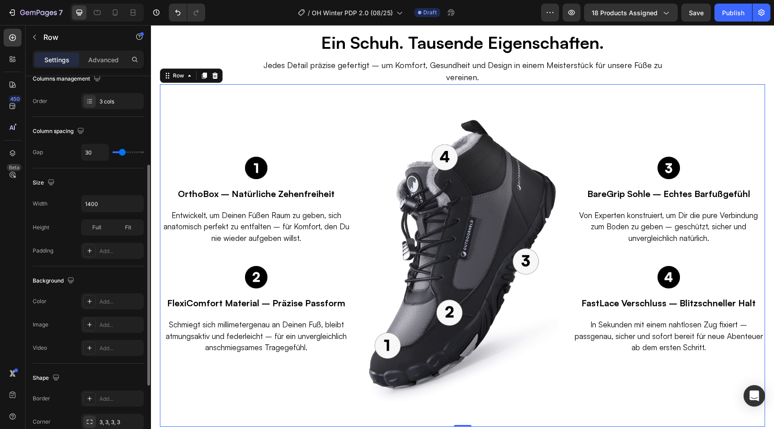
click at [310, 136] on div "Image OrthoBox – Natürliche Zehenfreiheit Text block Entwickelt, um Deinen Füße…" at bounding box center [256, 255] width 193 height 343
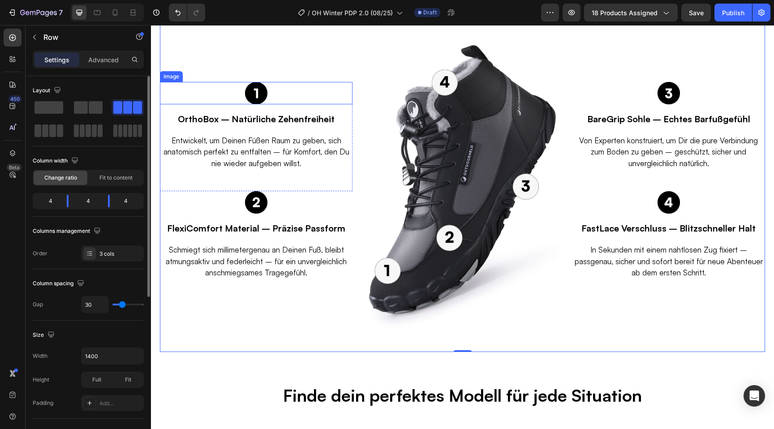
scroll to position [1993, 0]
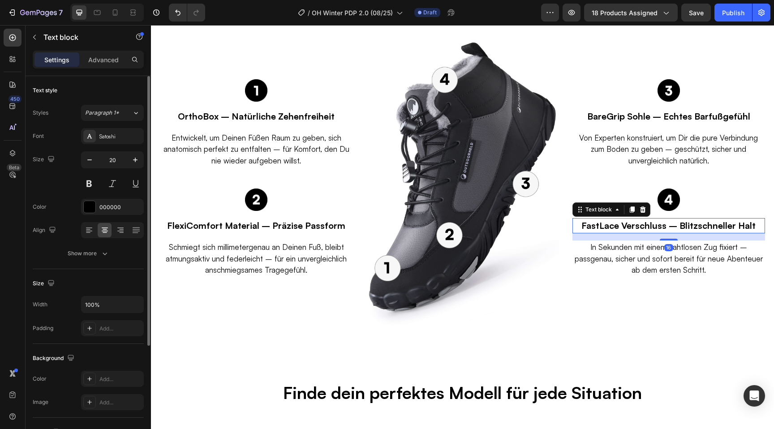
click at [642, 219] on p "FastLace Verschluss – Blitzschneller Halt" at bounding box center [668, 225] width 191 height 13
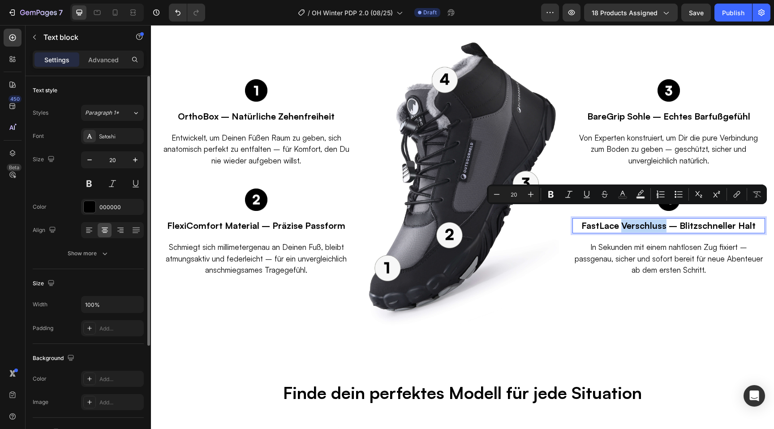
click at [626, 219] on p "FastLace Verschluss – Blitzschneller Halt" at bounding box center [668, 225] width 191 height 13
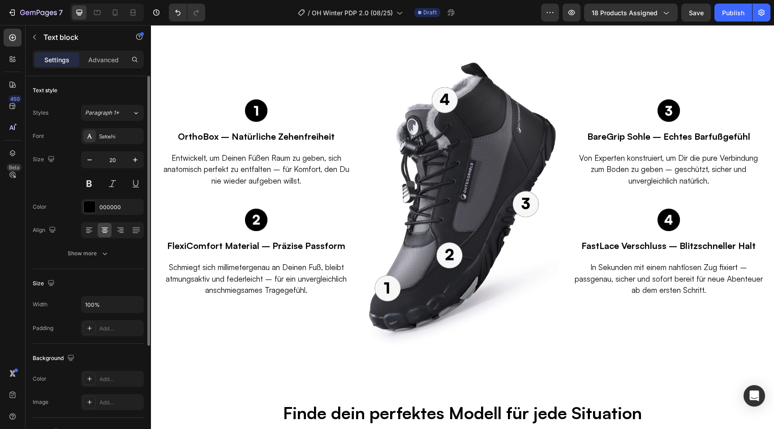
scroll to position [1857, 0]
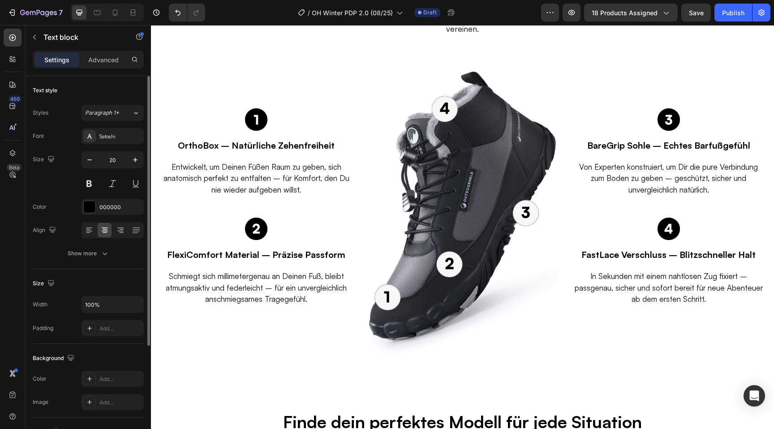
click at [596, 248] on p "FastLace Verschluss – Blitzschneller Halt" at bounding box center [668, 254] width 191 height 13
click at [645, 278] on p "In Sekunden mit einem nahtlosen Zug fixiert – passgenau, sicher und sofort bere…" at bounding box center [668, 288] width 191 height 34
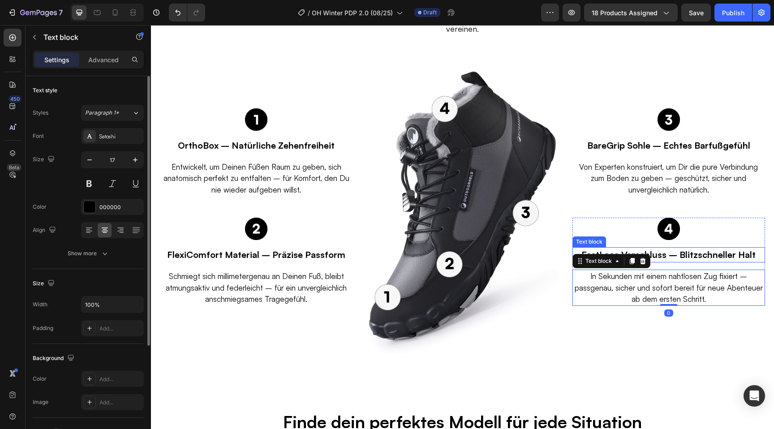
click at [665, 248] on p "FastLace Verschluss – Blitzschneller Halt" at bounding box center [668, 254] width 191 height 13
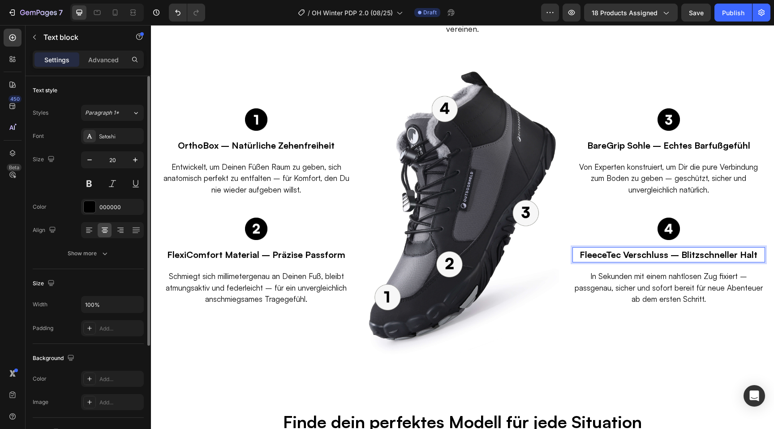
click at [635, 248] on p "FleeceTec Verschluss – Blitzschneller Halt" at bounding box center [668, 254] width 191 height 13
click at [738, 248] on p "FleeceTec Innenfutter – Blitzschneller Halt" at bounding box center [668, 254] width 191 height 13
click at [747, 248] on p "FleeceTec Innenfutter – Blitzschneller Halt" at bounding box center [668, 254] width 191 height 13
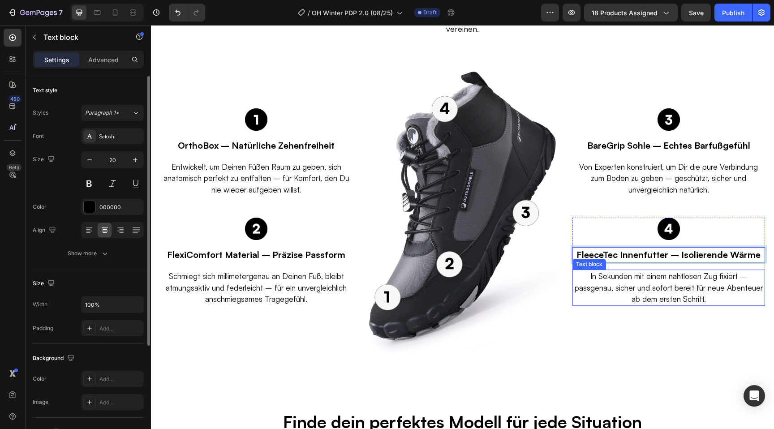
click at [674, 284] on p "In Sekunden mit einem nahtlosen Zug fixiert – passgenau, sicher und sofort bere…" at bounding box center [668, 288] width 191 height 34
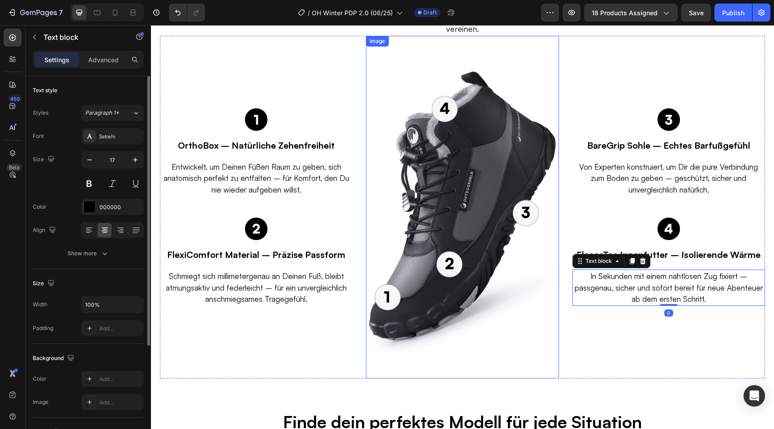
click at [547, 315] on img at bounding box center [462, 207] width 193 height 343
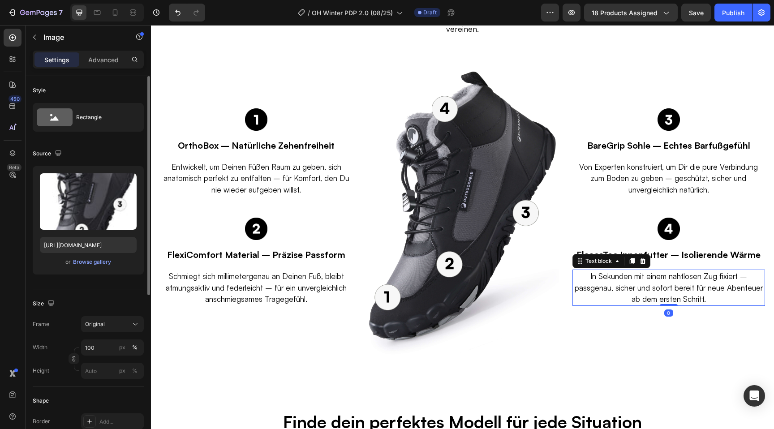
click at [655, 272] on p "In Sekunden mit einem nahtlosen Zug fixiert – passgenau, sicher und sofort bere…" at bounding box center [668, 288] width 191 height 34
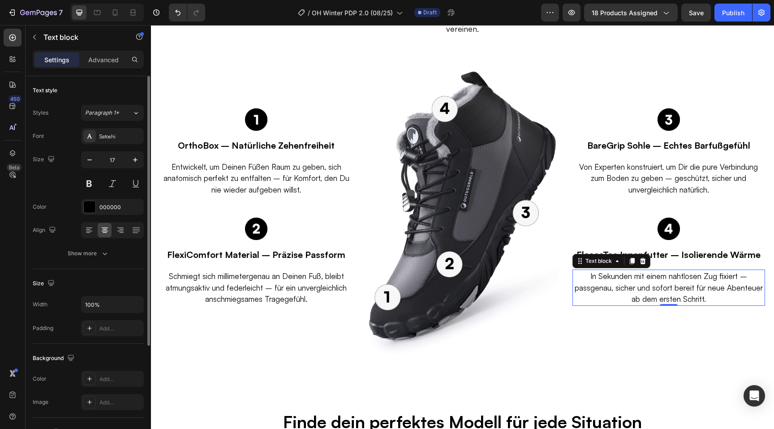
click at [642, 279] on p "In Sekunden mit einem nahtlosen Zug fixiert – passgenau, sicher und sofort bere…" at bounding box center [668, 288] width 191 height 34
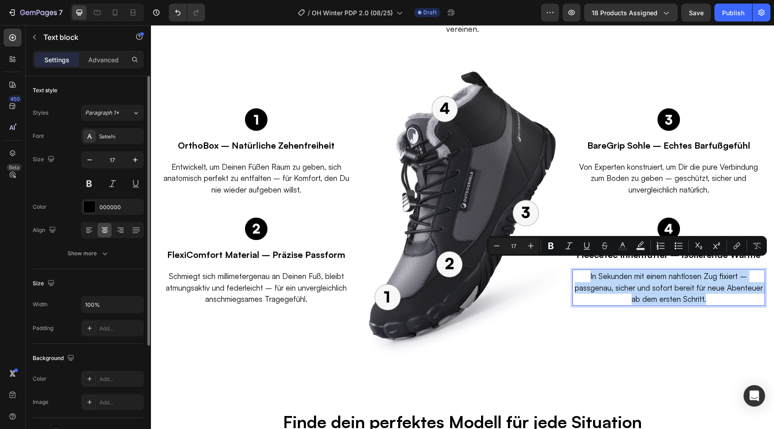
drag, startPoint x: 711, startPoint y: 289, endPoint x: 584, endPoint y: 269, distance: 129.2
click at [584, 271] on p "In Sekunden mit einem nahtlosen Zug fixiert – passgenau, sicher und sofort bere…" at bounding box center [668, 288] width 191 height 34
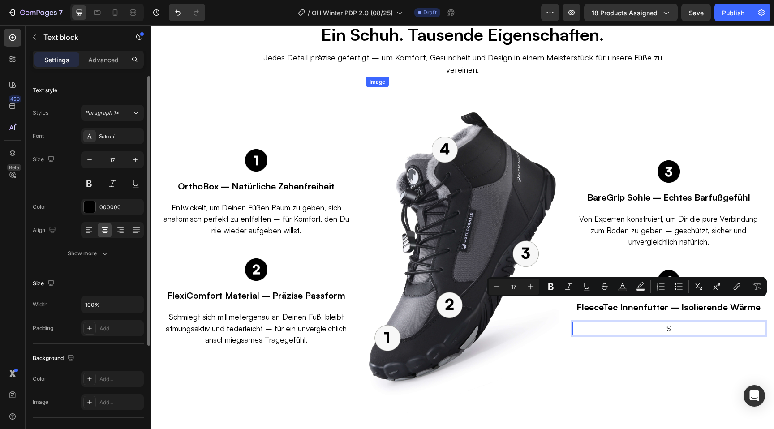
scroll to position [1828, 0]
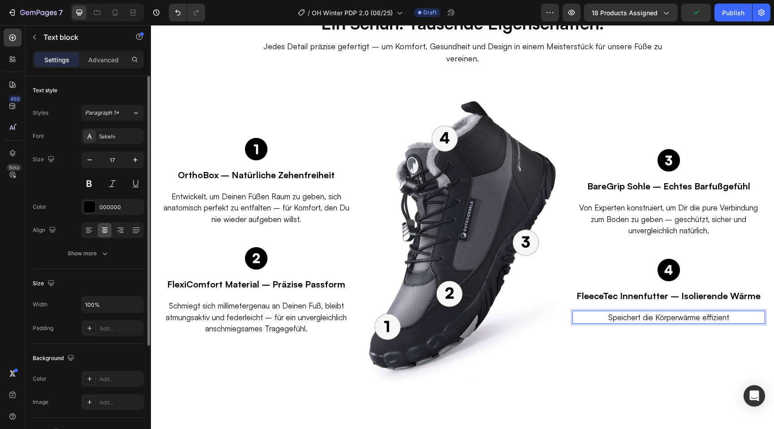
click at [702, 312] on p "Speichert die Körperwärme effizient" at bounding box center [668, 318] width 191 height 12
click at [738, 312] on p "Speichert die Körperwärme effizient" at bounding box center [668, 318] width 191 height 12
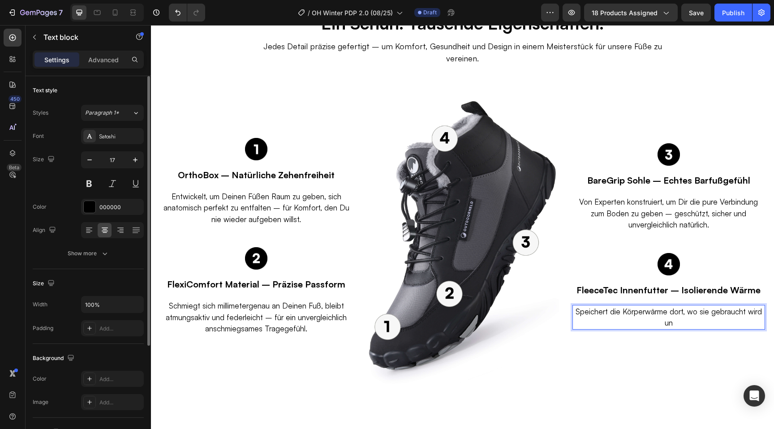
scroll to position [1823, 0]
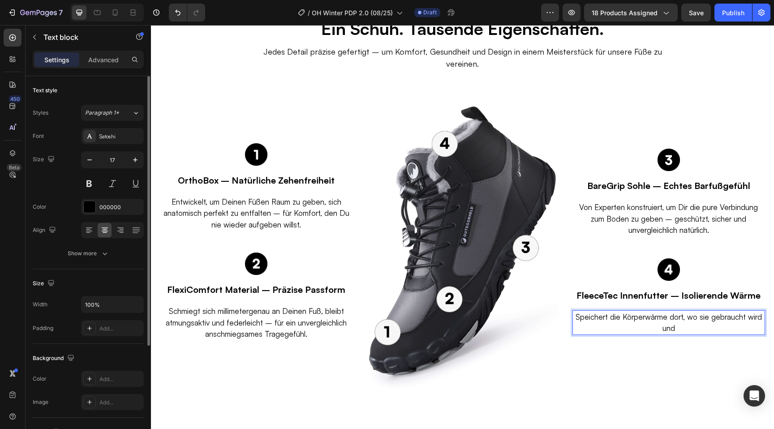
click at [669, 311] on p "Speichert die Körperwärme dort, wo sie gebraucht wird und" at bounding box center [668, 322] width 191 height 23
click at [707, 316] on p "Speichert die Körperwärme effizient dort, wo sie gebraucht wird und" at bounding box center [668, 322] width 191 height 23
drag, startPoint x: 707, startPoint y: 316, endPoint x: 710, endPoint y: 308, distance: 7.9
click at [710, 311] on p "Speichert die Körperwärme effizient dort, wo sie gebraucht wird und" at bounding box center [668, 322] width 191 height 23
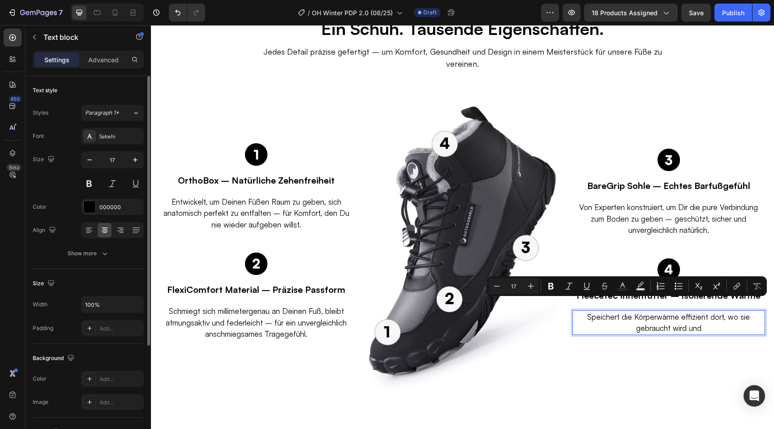
scroll to position [1828, 0]
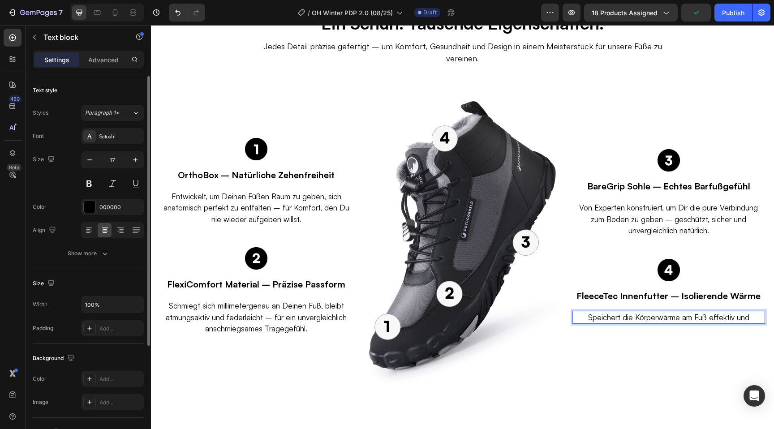
click at [621, 312] on p "Speichert die Körperwärme am Fuß effektiv und" at bounding box center [668, 318] width 191 height 12
click at [603, 312] on p "Speichert die Körperwärme am Fuß effektiv und" at bounding box center [668, 318] width 191 height 12
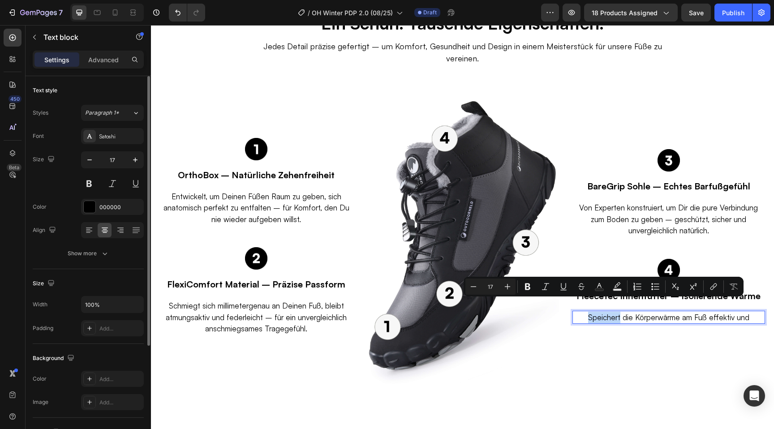
click at [603, 312] on p "Speichert die Körperwärme am Fuß effektiv und" at bounding box center [668, 318] width 191 height 12
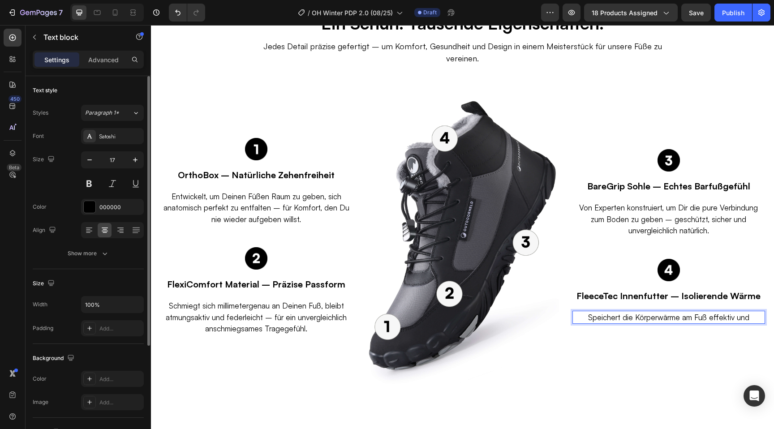
click at [754, 312] on p "Speichert die Körperwärme am Fuß effektiv und" at bounding box center [668, 318] width 191 height 12
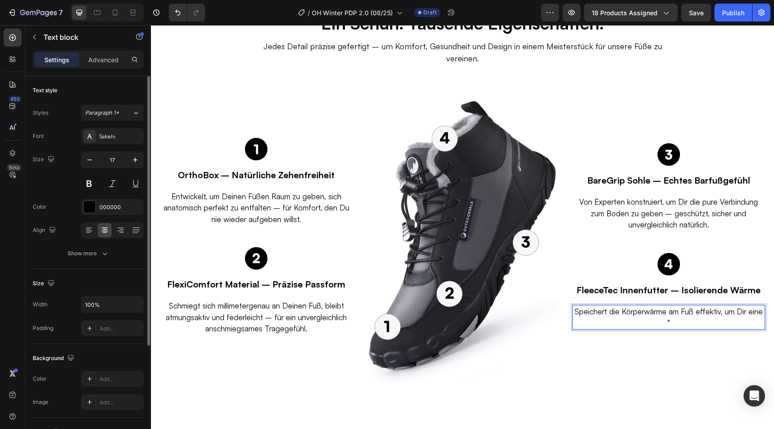
scroll to position [1823, 0]
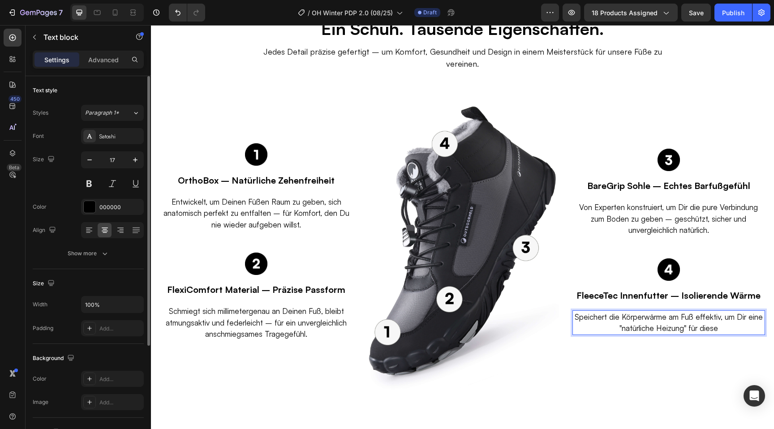
click at [685, 311] on p "Speichert die Körperwärme am Fuß effektiv, um Dir eine "natürliche Heizung" für…" at bounding box center [668, 322] width 191 height 23
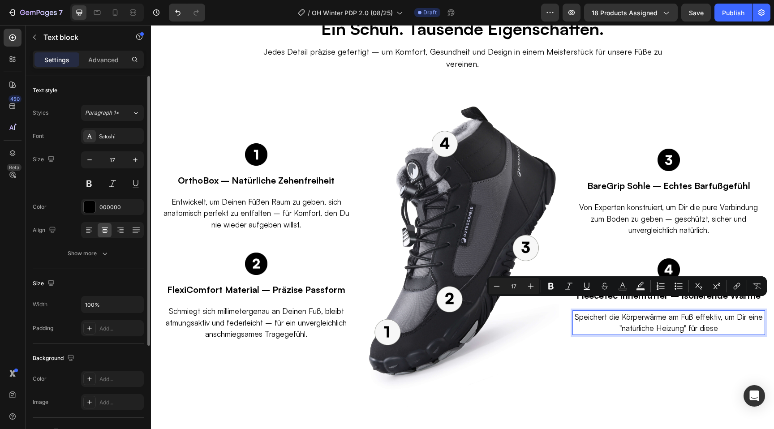
click at [725, 318] on p "Speichert die Körperwärme am Fuß effektiv, um Dir eine "natürliche Heizung" für…" at bounding box center [668, 322] width 191 height 23
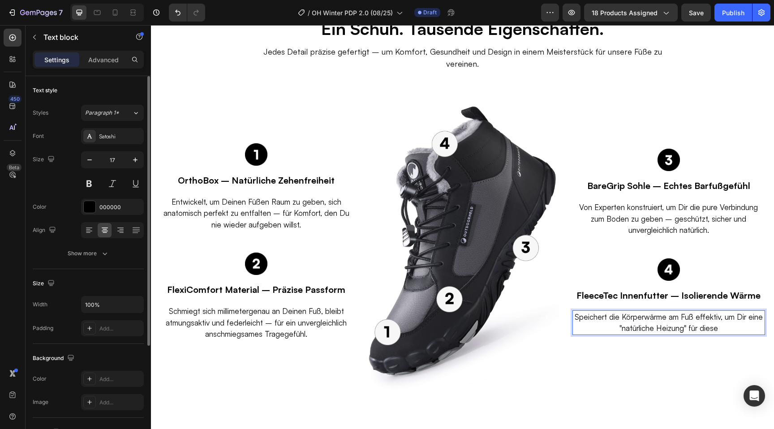
click at [710, 317] on p "Speichert die Körperwärme am Fuß effektiv, um Dir eine "natürliche Heizung" für…" at bounding box center [668, 322] width 191 height 23
click at [677, 311] on p "Speichert die Körperwärme am Fuß effektiv, um Dir eine "natürliche Heizung"" at bounding box center [668, 322] width 191 height 23
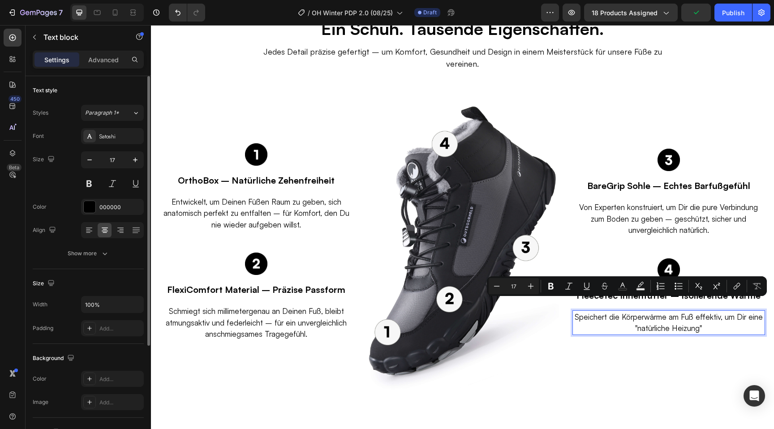
click at [675, 311] on p "Speichert die Körperwärme am Fuß effektiv, um Dir eine "natürliche Heizung"" at bounding box center [668, 322] width 191 height 23
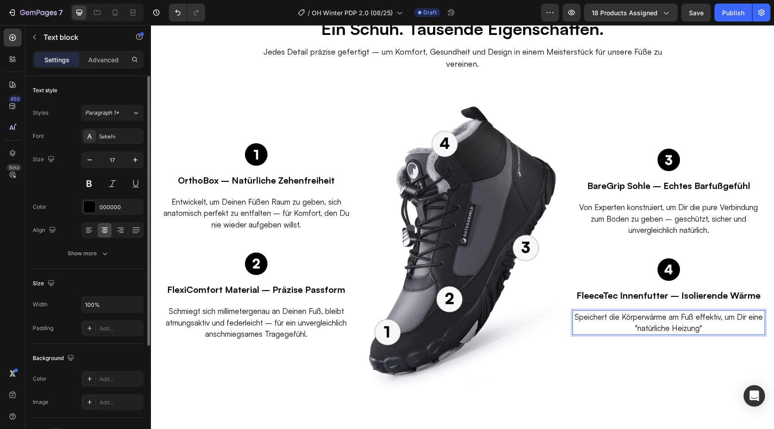
click at [715, 316] on p "Speichert die Körperwärme am Fuß effektiv, um Dir eine "natürliche Heizung"" at bounding box center [668, 322] width 191 height 23
click at [741, 311] on p "Speichert die Körperwärme am Fuß effektiv, um Dir eine "natürliche Heizung" für…" at bounding box center [668, 322] width 191 height 23
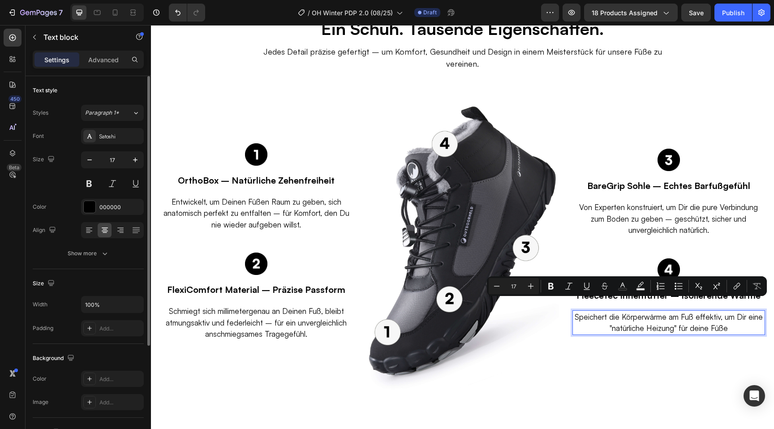
click at [736, 317] on p "Speichert die Körperwärme am Fuß effektiv, um Dir eine "natürliche Heizung" für…" at bounding box center [668, 322] width 191 height 23
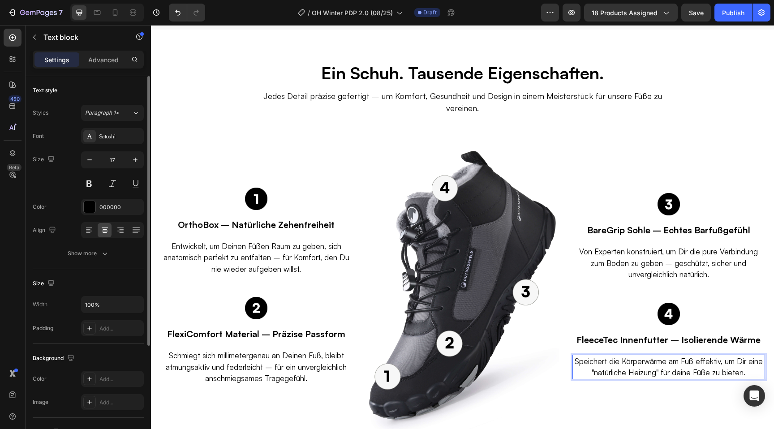
scroll to position [1864, 0]
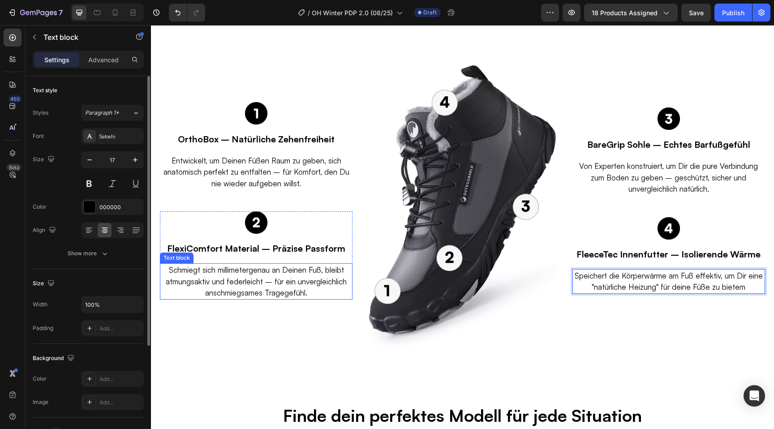
click at [271, 270] on p "Schmiegt sich millimetergenau an Deinen Fuß, bleibt atmungsaktiv und federleich…" at bounding box center [256, 281] width 191 height 34
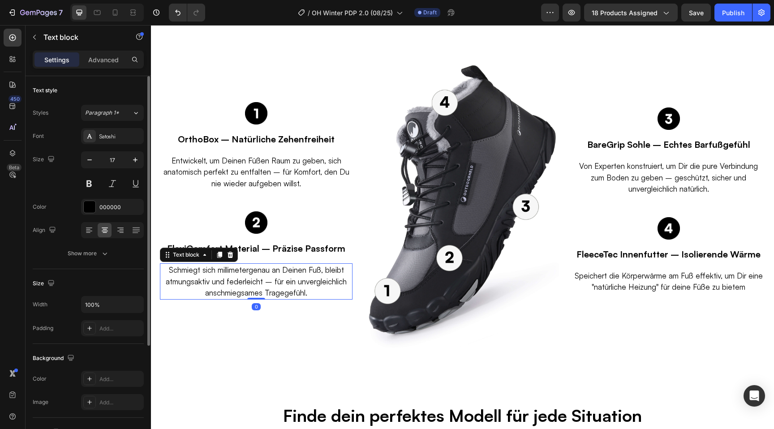
click at [267, 270] on p "Schmiegt sich millimetergenau an Deinen Fuß, bleibt atmungsaktiv und federleich…" at bounding box center [256, 281] width 191 height 34
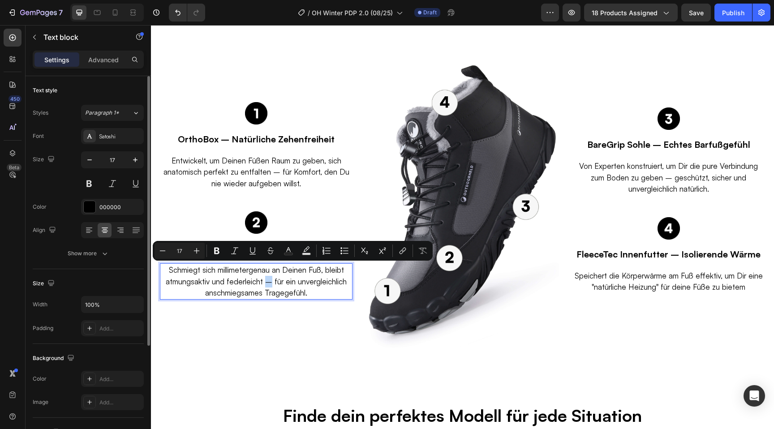
copy p "–"
click at [715, 275] on p "Speichert die Körperwärme am Fuß effektiv, um Dir eine "natürliche Heizung" für…" at bounding box center [668, 281] width 191 height 23
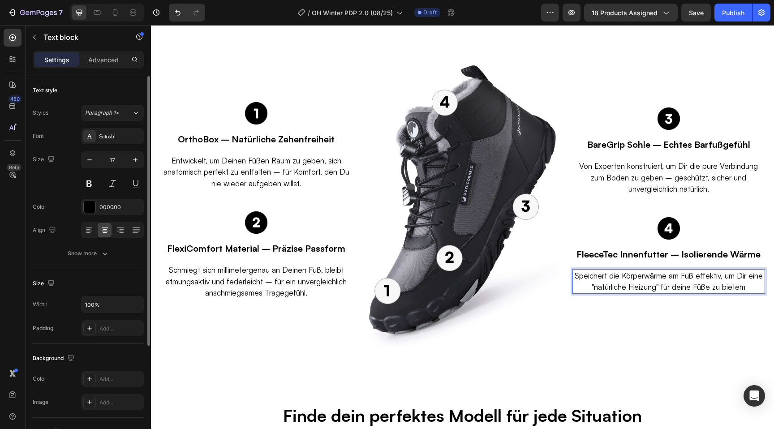
click at [747, 275] on p "Speichert die Körperwärme am Fuß effektiv, um Dir eine "natürliche Heizung" für…" at bounding box center [668, 281] width 191 height 23
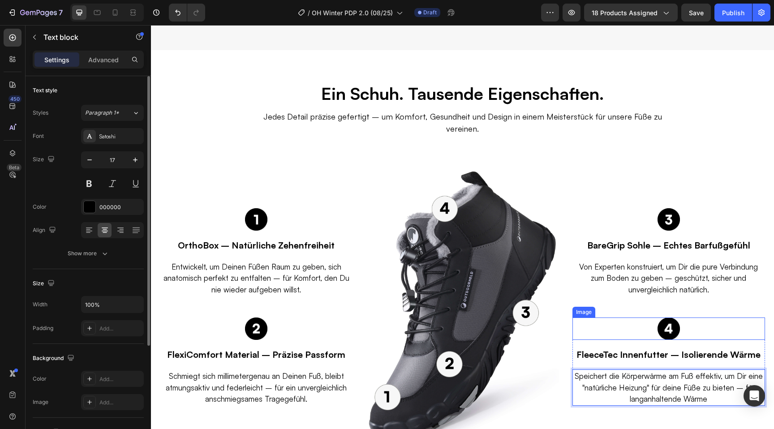
scroll to position [1860, 0]
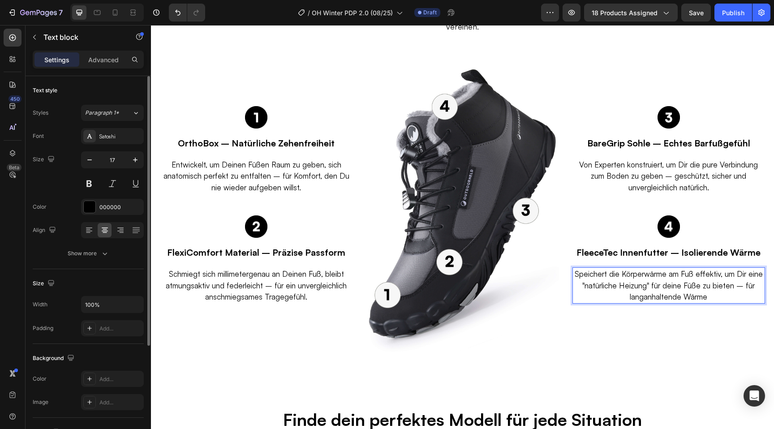
click at [680, 285] on p "Speichert die Körperwärme am Fuß effektiv, um Dir eine "natürliche Heizung" für…" at bounding box center [668, 285] width 191 height 34
click at [707, 284] on p "Speichert die Körperwärme am Fuß effektiv, um Dir eine "natürliche Heizung" für…" at bounding box center [668, 285] width 191 height 34
click at [715, 285] on p "Speichert die Körperwärme am Fuß effektiv, um Dir eine "natürliche Heizung" für…" at bounding box center [668, 285] width 191 height 34
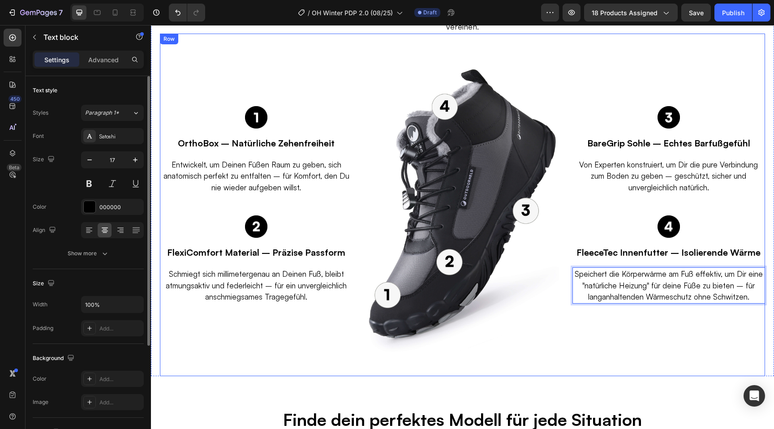
click at [667, 338] on div "Image BareGrip Sohle – Echtes Barfußgefühl Text block Von Experten konstruiert,…" at bounding box center [669, 205] width 193 height 343
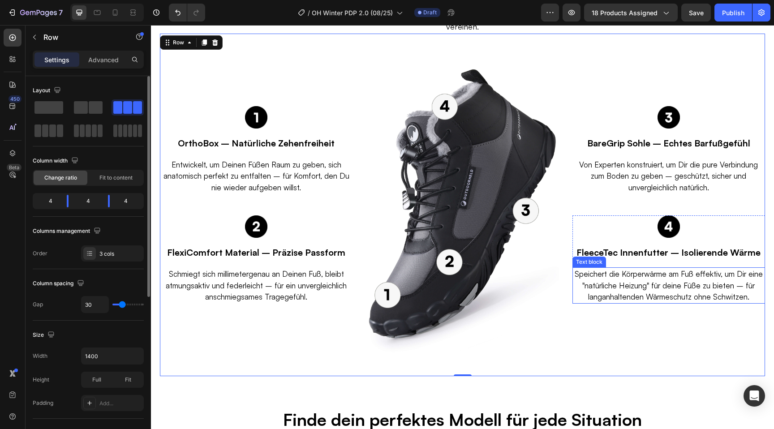
click at [725, 282] on p "Speichert die Körperwärme am Fuß effektiv, um Dir eine "natürliche Heizung" für…" at bounding box center [668, 285] width 191 height 34
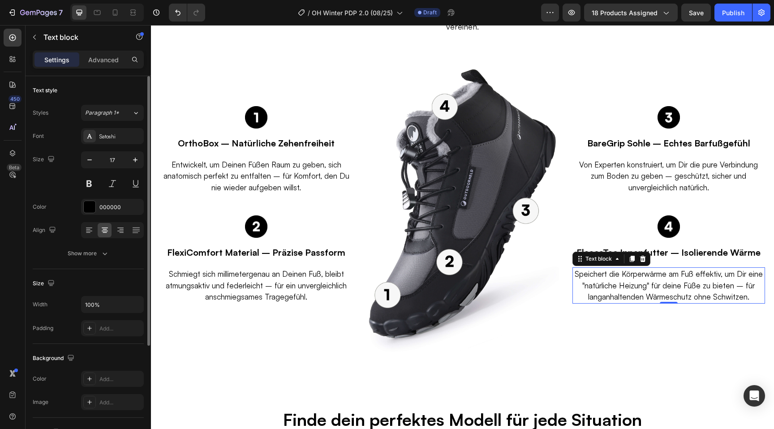
click at [722, 286] on p "Speichert die Körperwärme am Fuß effektiv, um Dir eine "natürliche Heizung" für…" at bounding box center [668, 285] width 191 height 34
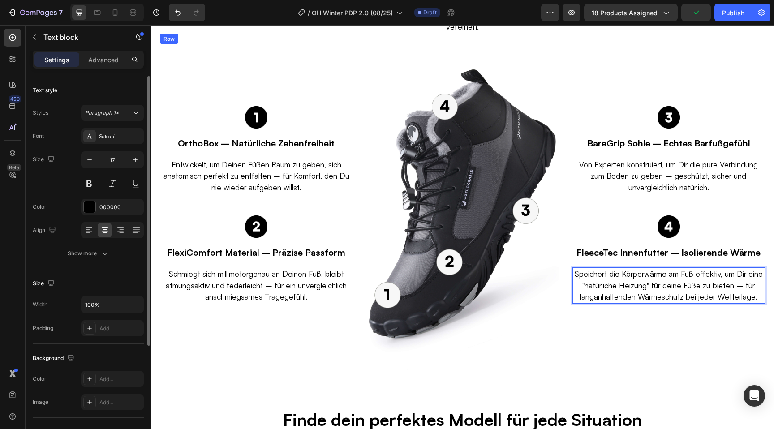
click at [614, 329] on div "Image BareGrip Sohle – Echtes Barfußgefühl Text block Von Experten konstruiert,…" at bounding box center [669, 205] width 193 height 343
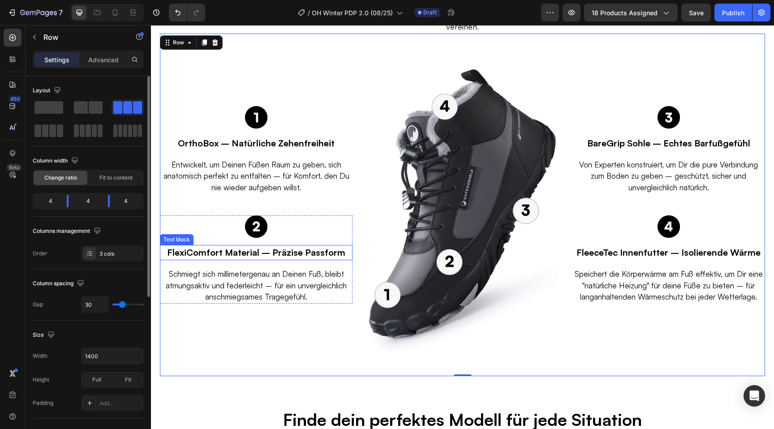
click at [210, 246] on p "FlexiComfort Material – Präzise Passform" at bounding box center [256, 252] width 191 height 13
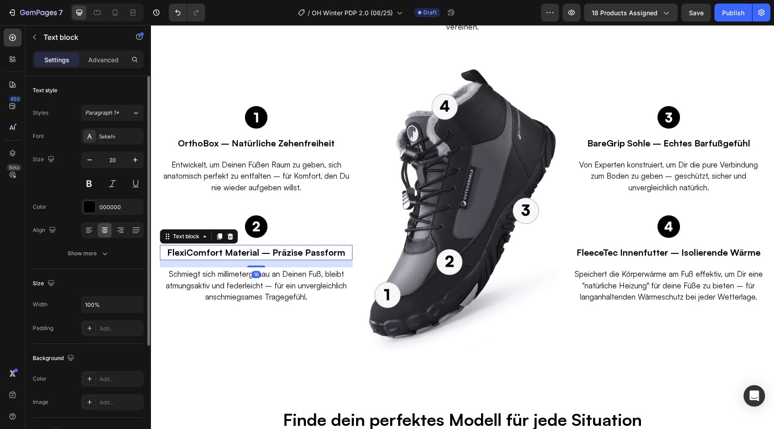
click at [210, 246] on p "FlexiComfort Material – Präzise Passform" at bounding box center [256, 252] width 191 height 13
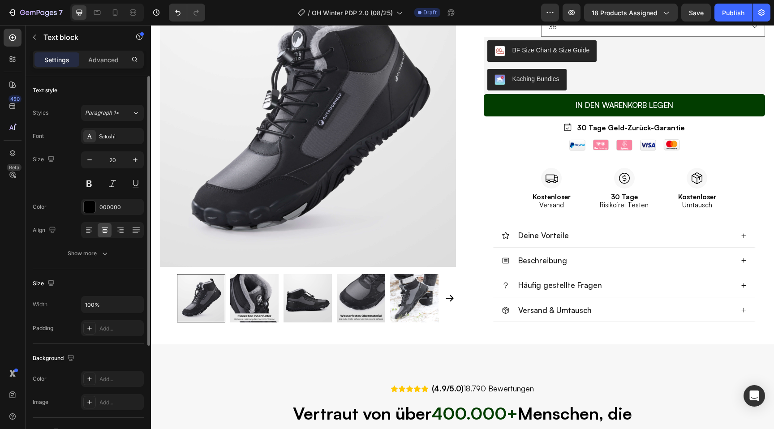
scroll to position [283, 0]
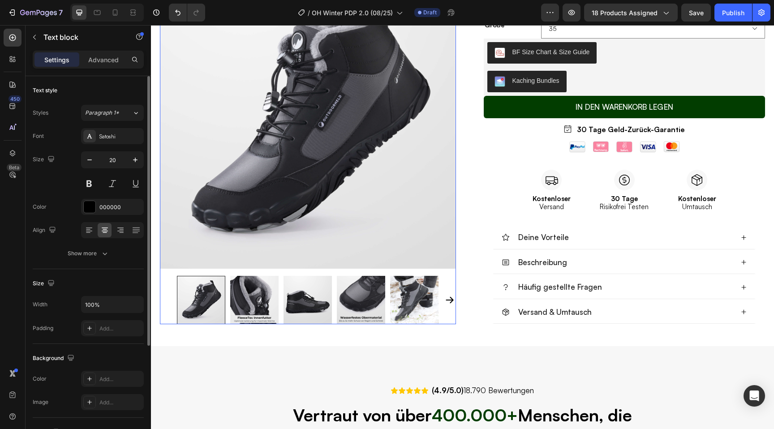
click at [352, 306] on img at bounding box center [361, 300] width 48 height 48
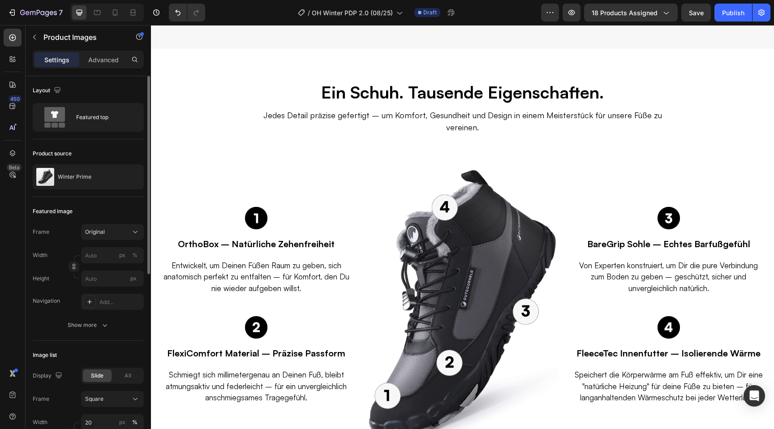
scroll to position [1811, 0]
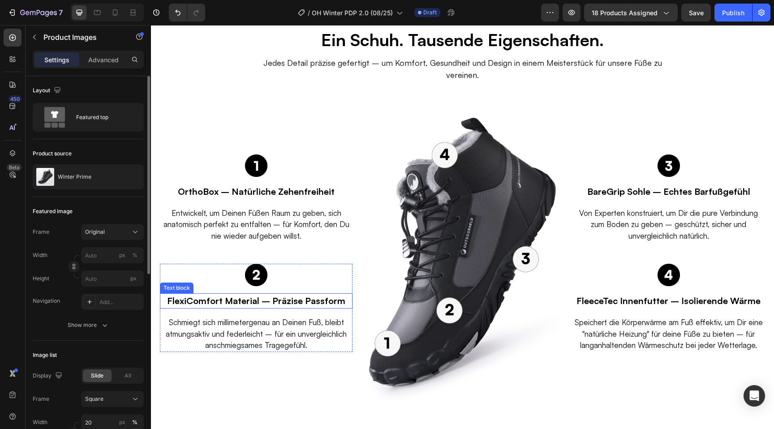
click at [208, 294] on p "FlexiComfort Material – Präzise Passform" at bounding box center [256, 300] width 191 height 13
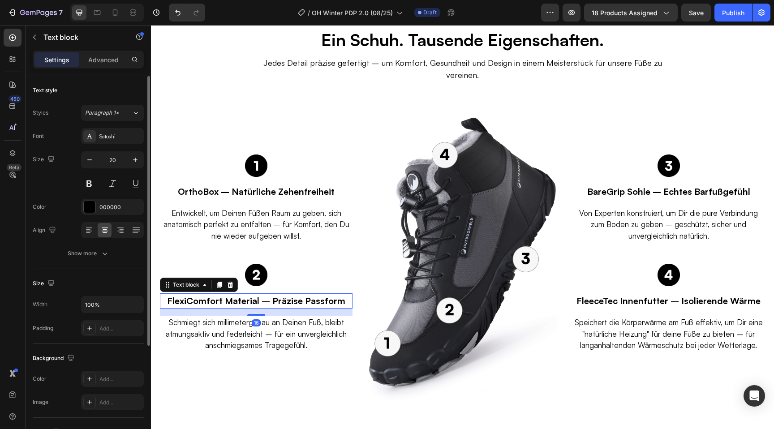
click at [237, 294] on p "FlexiComfort Material – Präzise Passform" at bounding box center [256, 300] width 191 height 13
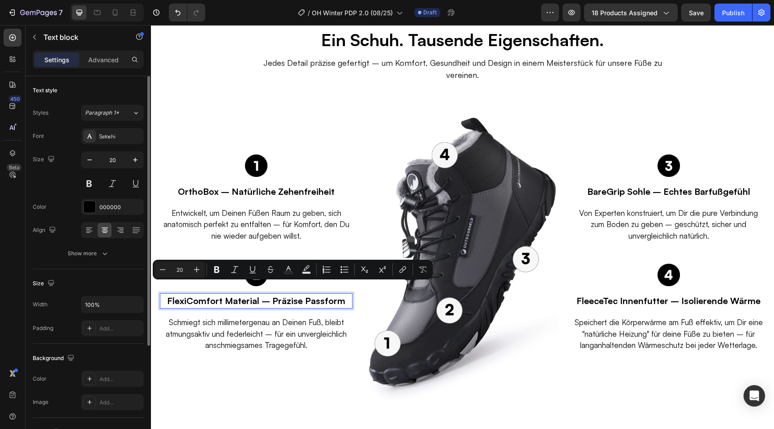
click at [293, 294] on p "FlexiComfort Material – Präzise Passform" at bounding box center [256, 300] width 191 height 13
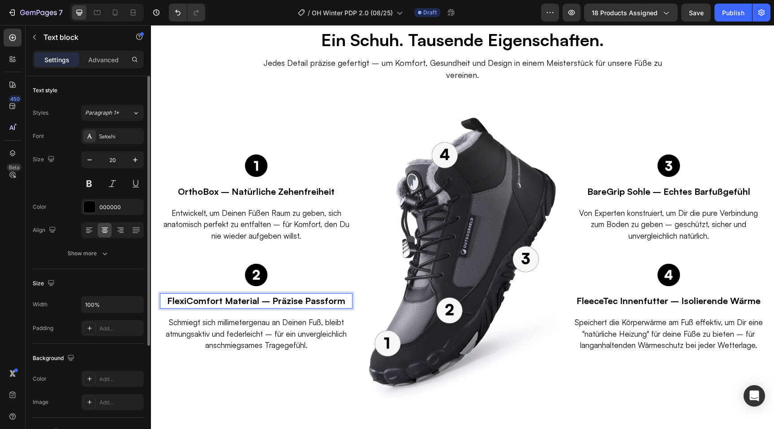
click at [312, 294] on p "FlexiComfort Material – Präzise Passform" at bounding box center [256, 300] width 191 height 13
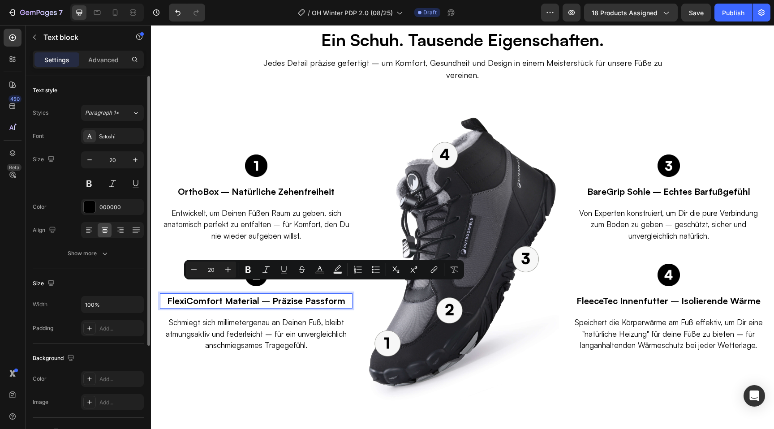
click at [293, 294] on p "FlexiComfort Material – Präzise Passform" at bounding box center [256, 300] width 191 height 13
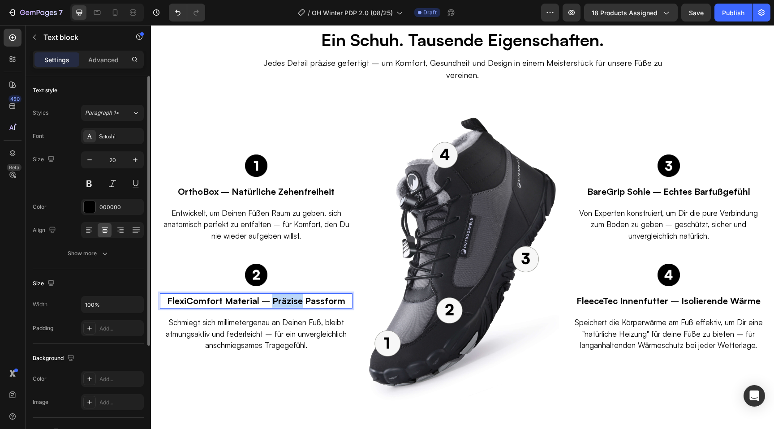
click at [293, 294] on p "FlexiComfort Material – Präzise Passform" at bounding box center [256, 300] width 191 height 13
click at [317, 294] on p "FlexiComfort Material – Präzise Passform" at bounding box center [256, 300] width 191 height 13
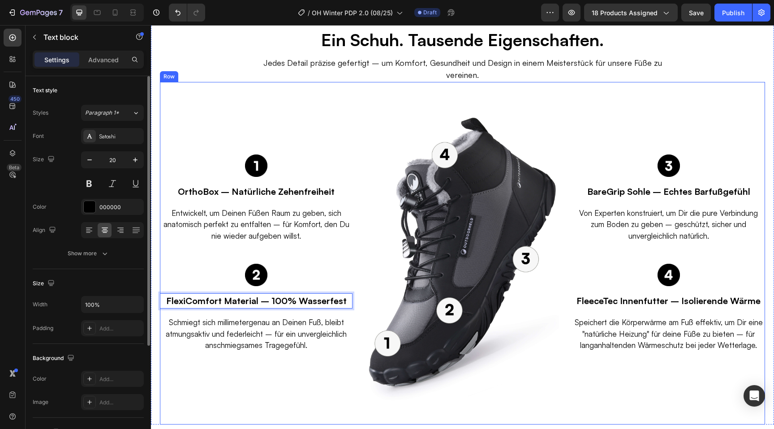
click at [318, 385] on div "Image OrthoBox – Natürliche Zehenfreiheit Text block Entwickelt, um Deinen Füße…" at bounding box center [256, 253] width 193 height 343
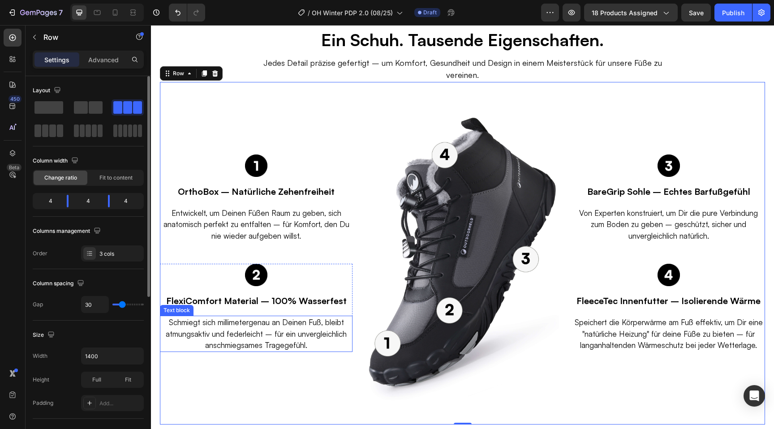
click at [280, 324] on p "Schmiegt sich millimetergenau an Deinen Fuß, bleibt atmungsaktiv und federleich…" at bounding box center [256, 334] width 191 height 34
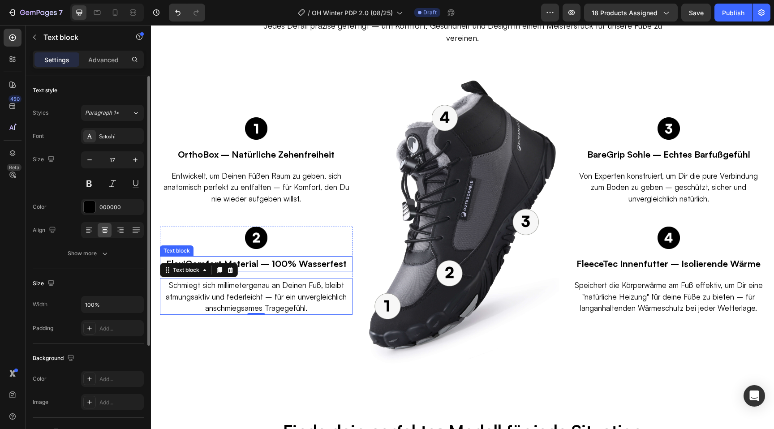
scroll to position [1849, 0]
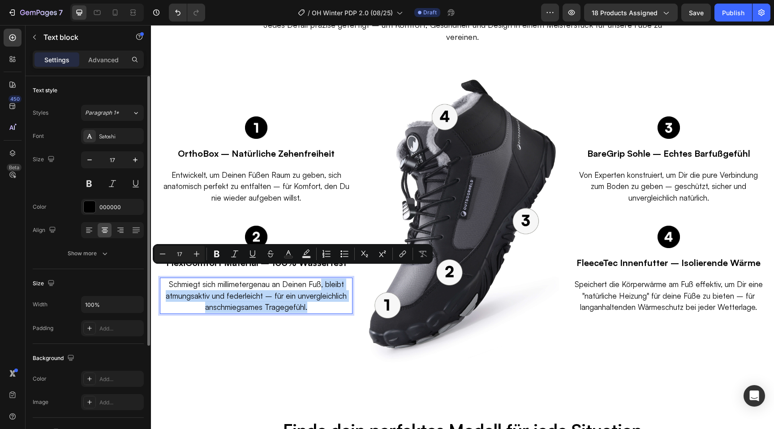
drag, startPoint x: 312, startPoint y: 296, endPoint x: 322, endPoint y: 276, distance: 22.4
click at [322, 279] on p "Schmiegt sich millimetergenau an Deinen Fuß, bleibt atmungsaktiv und federleich…" at bounding box center [256, 296] width 191 height 34
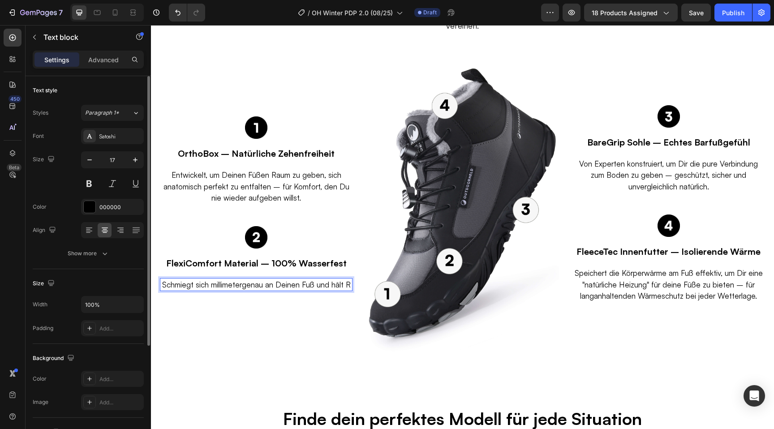
scroll to position [1855, 0]
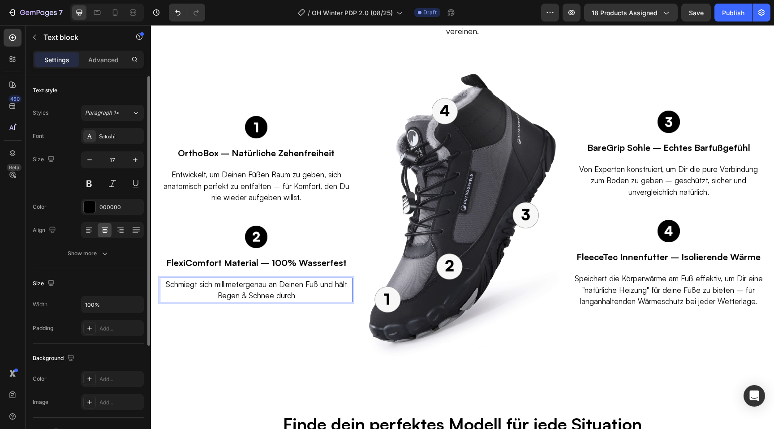
drag, startPoint x: 304, startPoint y: 285, endPoint x: 220, endPoint y: 284, distance: 84.2
click at [220, 284] on p "Schmiegt sich millimetergenau an Deinen Fuß und hält Regen & Schnee durch" at bounding box center [256, 290] width 191 height 23
click at [340, 279] on p "Schmiegt sich millimetergenau an Deinen Fuß und hält Nässe durch den speziellen…" at bounding box center [256, 290] width 191 height 23
click at [339, 284] on p "Schmiegt sich millimetergenau an Deinen Fuß und lässt Nässe durch den spezielle…" at bounding box center [256, 290] width 191 height 23
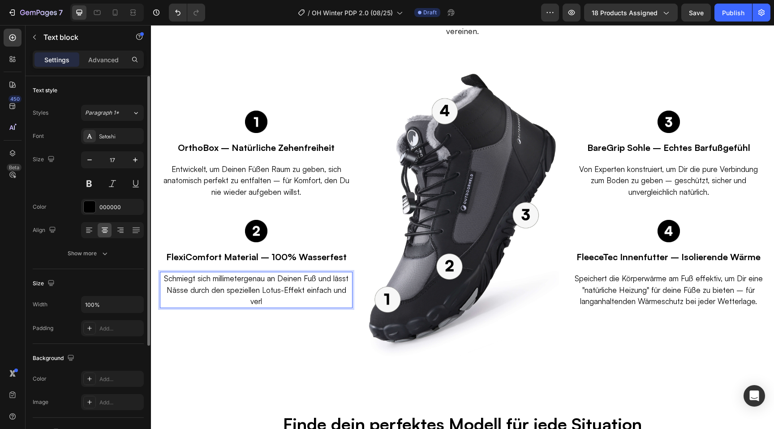
scroll to position [1849, 0]
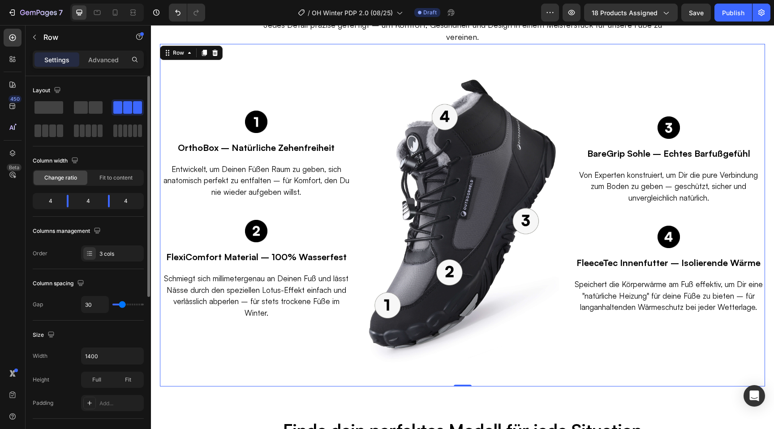
click at [338, 333] on div "Image OrthoBox – Natürliche Zehenfreiheit Text block Entwickelt, um Deinen Füße…" at bounding box center [256, 215] width 193 height 343
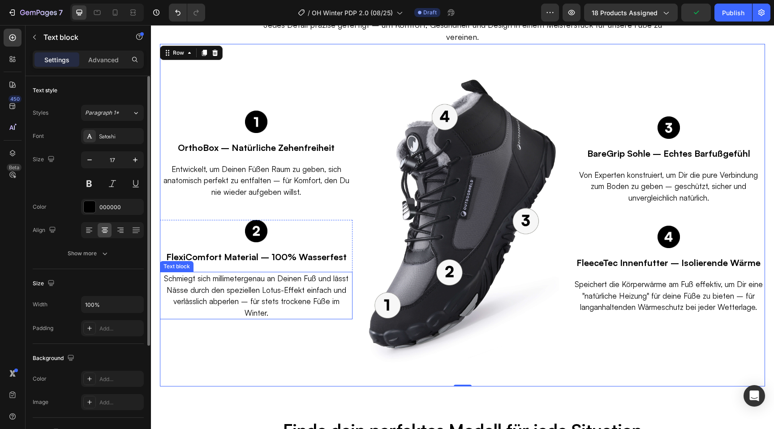
click at [190, 294] on p "Schmiegt sich millimetergenau an Deinen Fuß und lässt Nässe durch den spezielle…" at bounding box center [256, 296] width 191 height 46
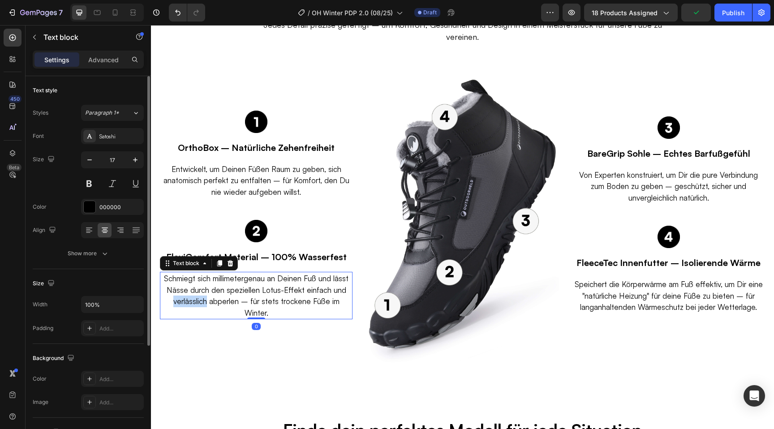
click at [183, 296] on p "Schmiegt sich millimetergenau an Deinen Fuß und lässt Nässe durch den spezielle…" at bounding box center [256, 296] width 191 height 46
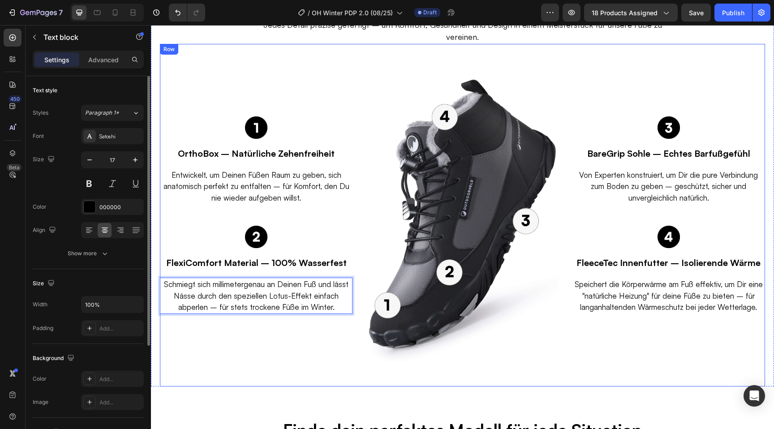
click at [223, 349] on div "Image OrthoBox – Natürliche Zehenfreiheit Text block Entwickelt, um Deinen Füße…" at bounding box center [256, 215] width 193 height 343
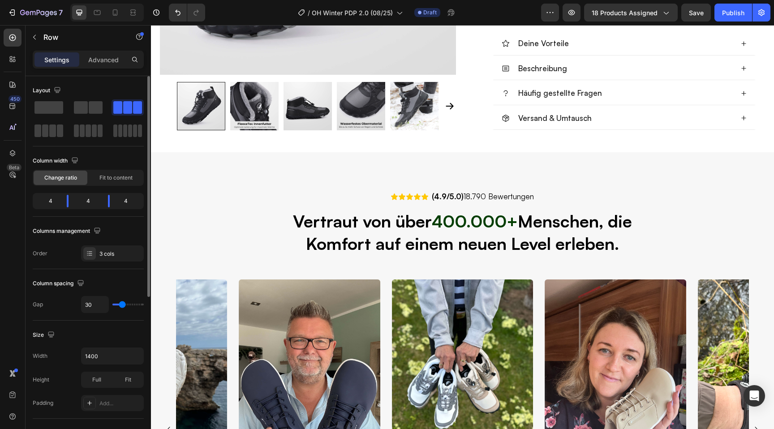
scroll to position [555, 0]
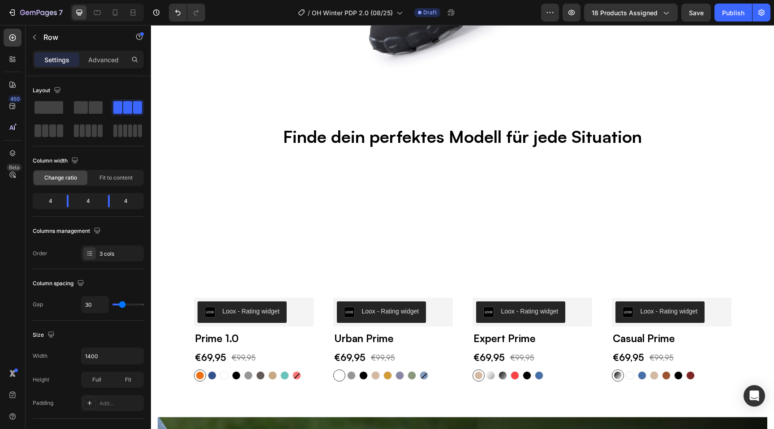
scroll to position [2155, 0]
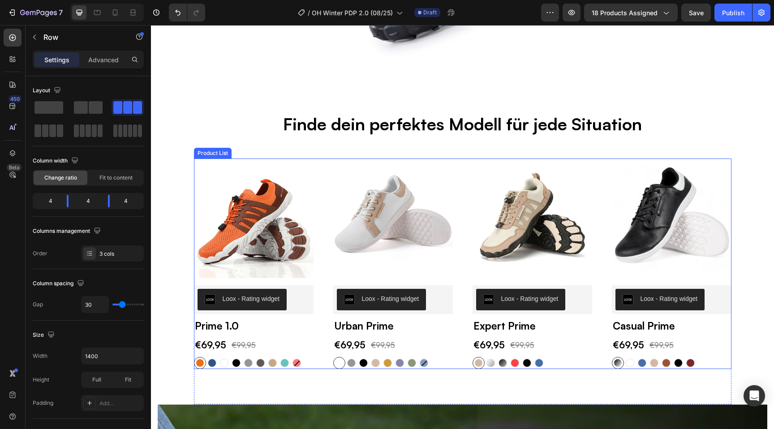
click at [321, 275] on div "(P) Images Row Loox - Rating widget Loox Prime 1.0 (P) Title €69,95 (P) Price (…" at bounding box center [463, 264] width 538 height 211
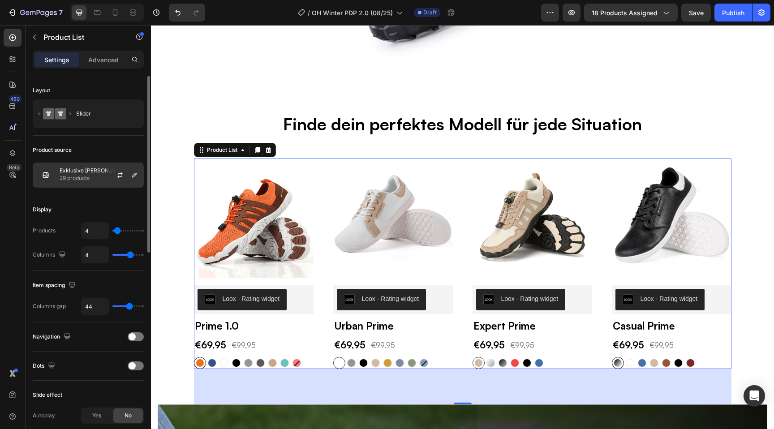
click at [88, 177] on p "29 products" at bounding box center [100, 178] width 80 height 9
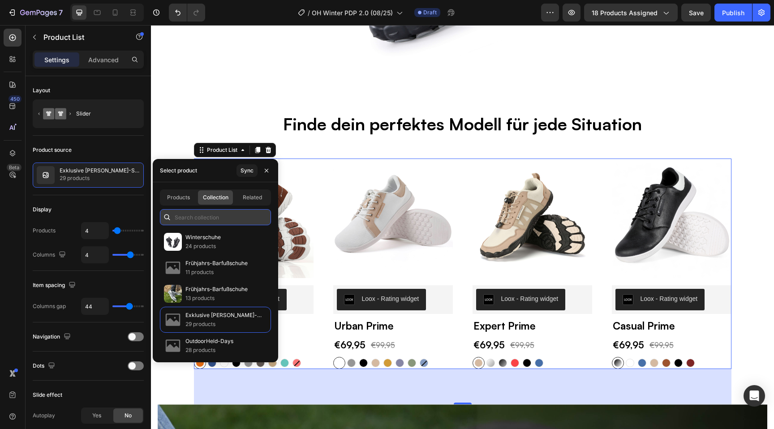
click at [196, 222] on input "text" at bounding box center [215, 217] width 111 height 16
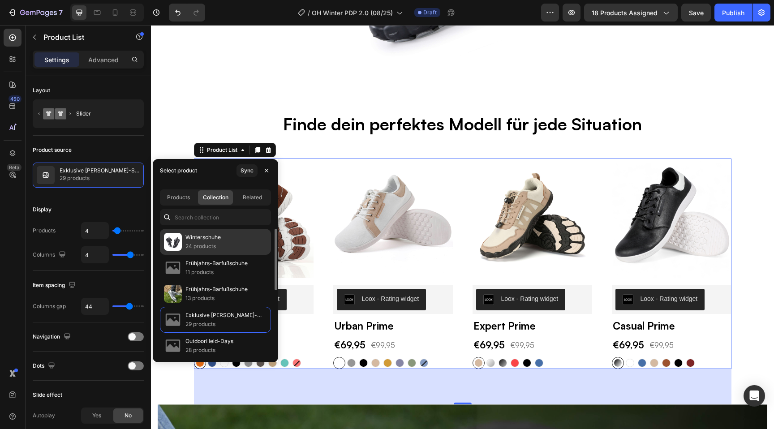
click at [201, 241] on p "Winterschuhe" at bounding box center [202, 237] width 35 height 9
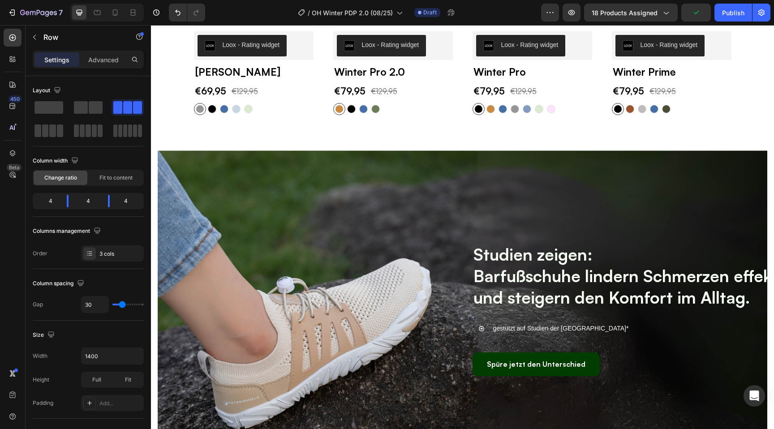
scroll to position [2391, 0]
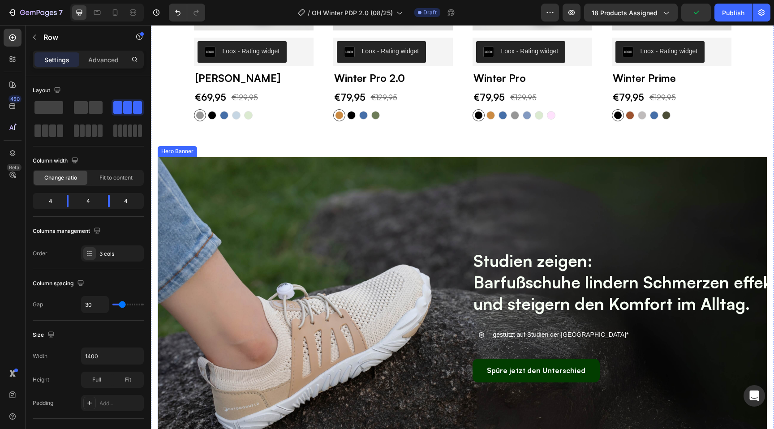
click at [254, 170] on div "Overlay" at bounding box center [463, 325] width 610 height 336
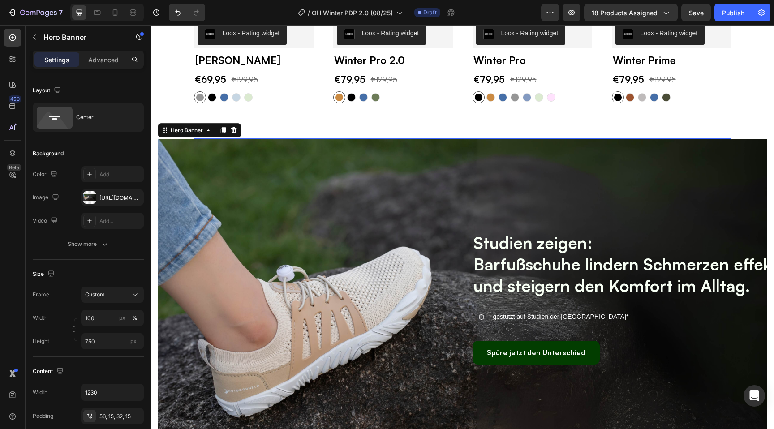
scroll to position [2411, 0]
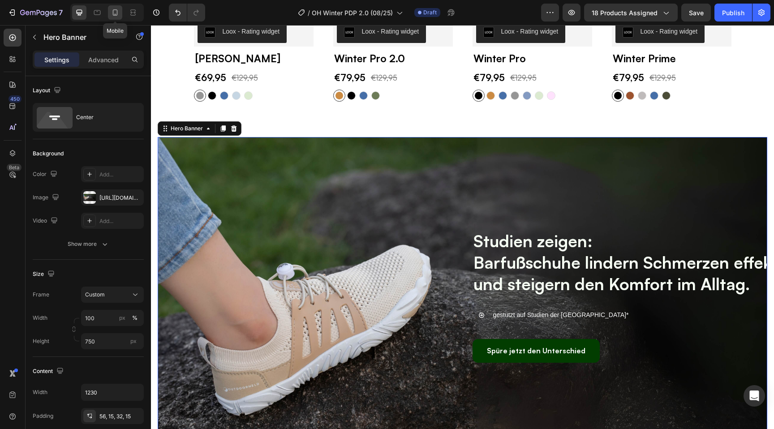
click at [116, 14] on icon at bounding box center [115, 12] width 9 height 9
type input "560"
type input "100%"
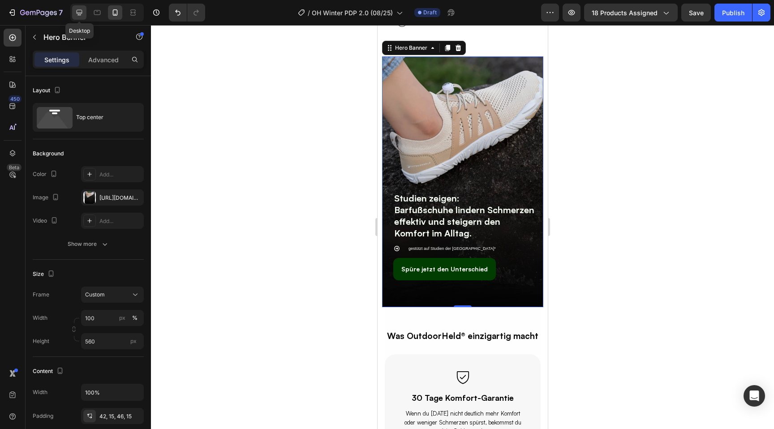
click at [78, 11] on icon at bounding box center [79, 12] width 9 height 9
type input "750"
type input "1230"
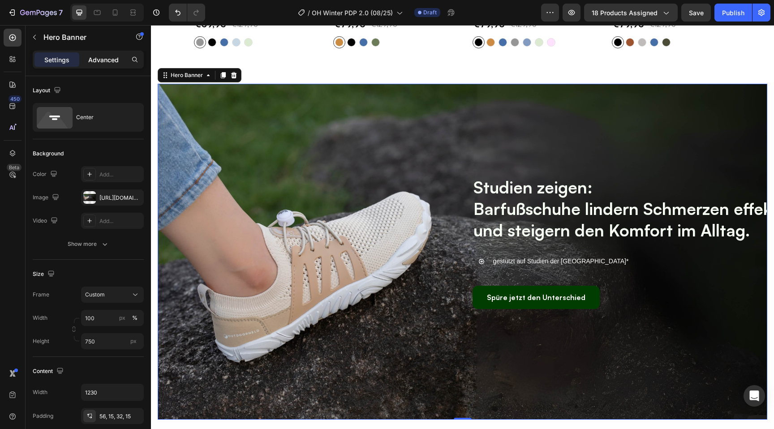
scroll to position [2488, 0]
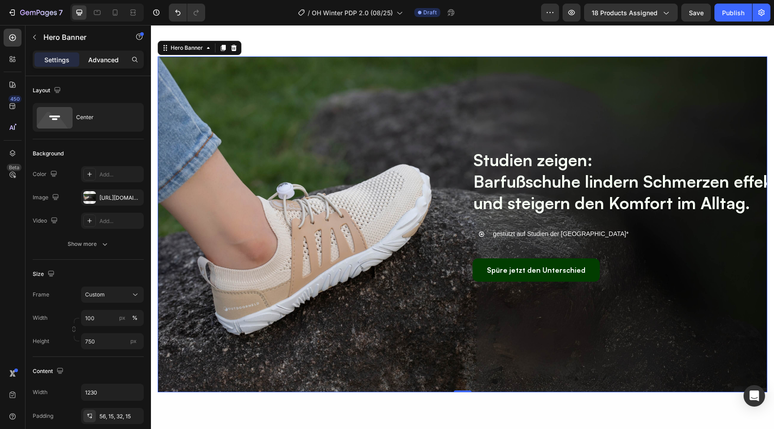
click at [102, 58] on p "Advanced" at bounding box center [103, 59] width 30 height 9
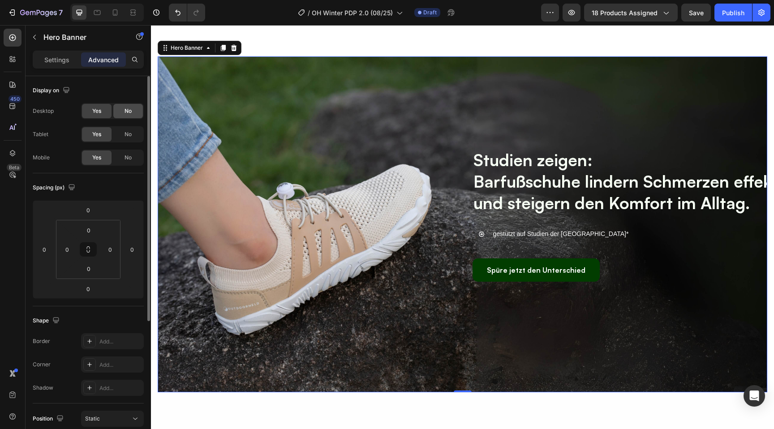
click at [127, 109] on span "No" at bounding box center [128, 111] width 7 height 8
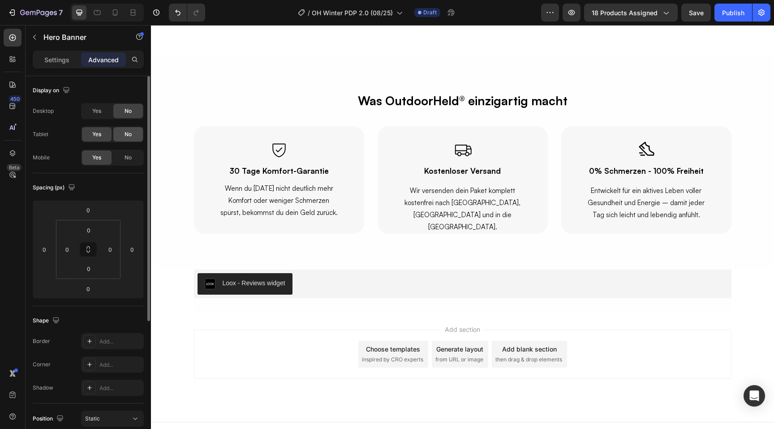
click at [127, 133] on span "No" at bounding box center [128, 134] width 7 height 8
click at [127, 156] on span "No" at bounding box center [128, 158] width 7 height 8
click at [90, 113] on div "Yes" at bounding box center [97, 111] width 30 height 14
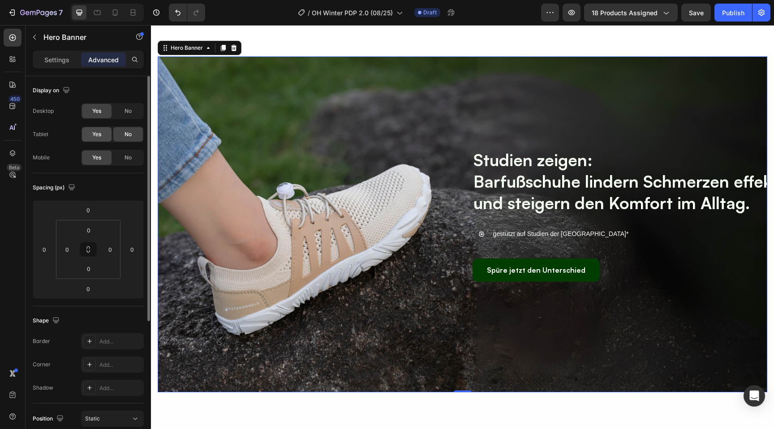
click at [90, 135] on div "Yes" at bounding box center [97, 134] width 30 height 14
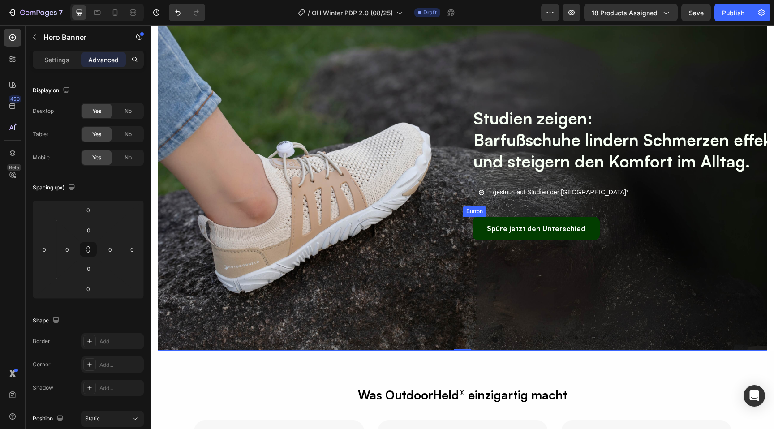
scroll to position [2529, 0]
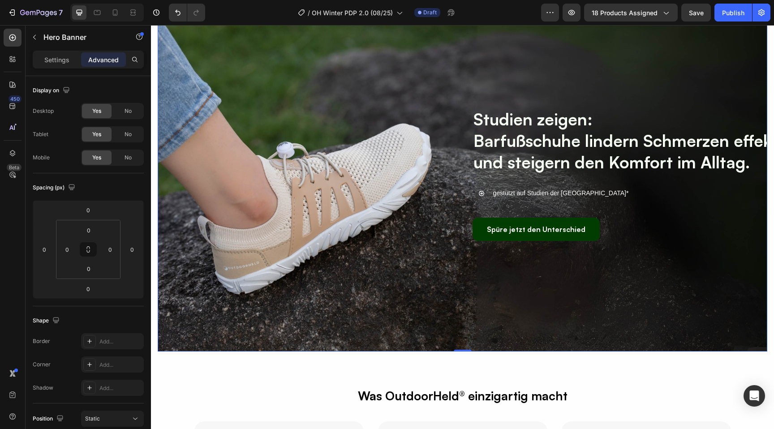
click at [347, 193] on div "Studien zeigen: Barfußschuhe lindern Schmerzen effektiv und steigern den Komfor…" at bounding box center [463, 189] width 538 height 181
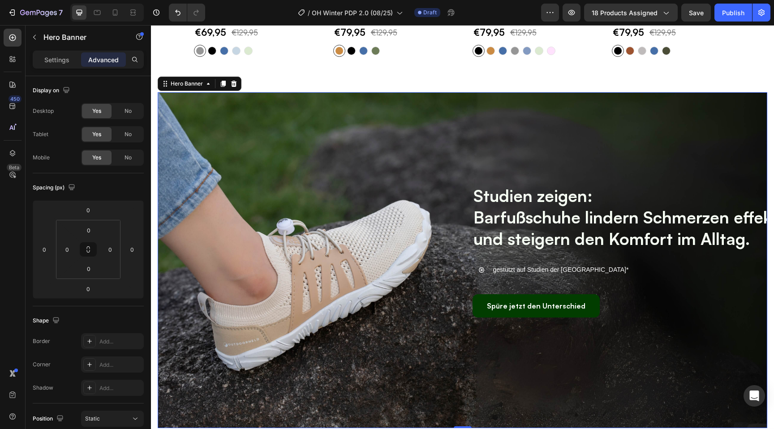
scroll to position [2444, 0]
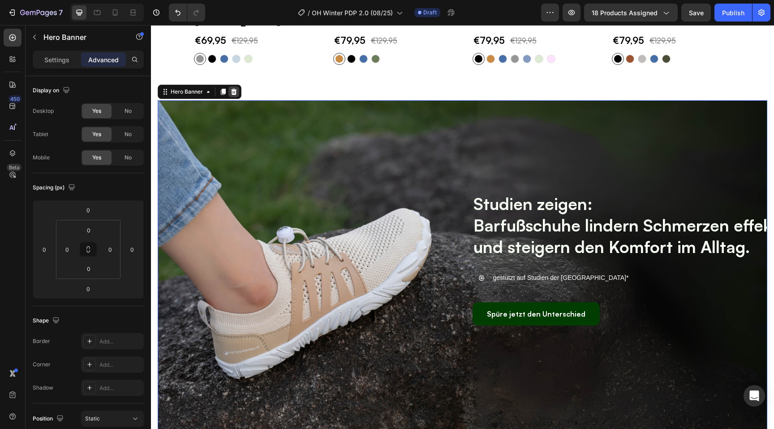
click at [235, 95] on icon at bounding box center [233, 91] width 7 height 7
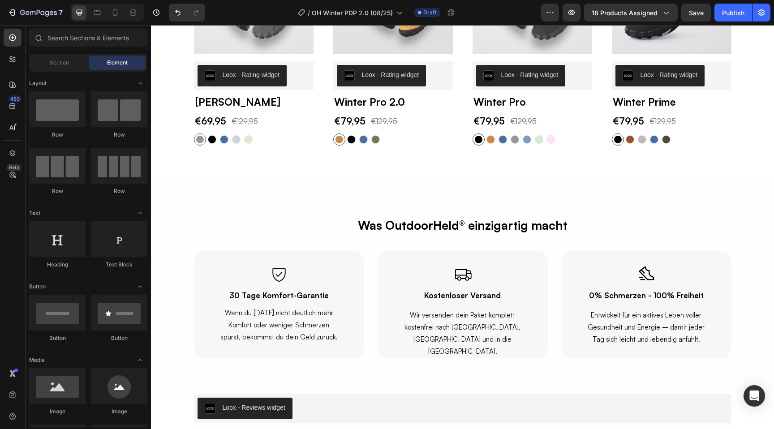
scroll to position [2357, 0]
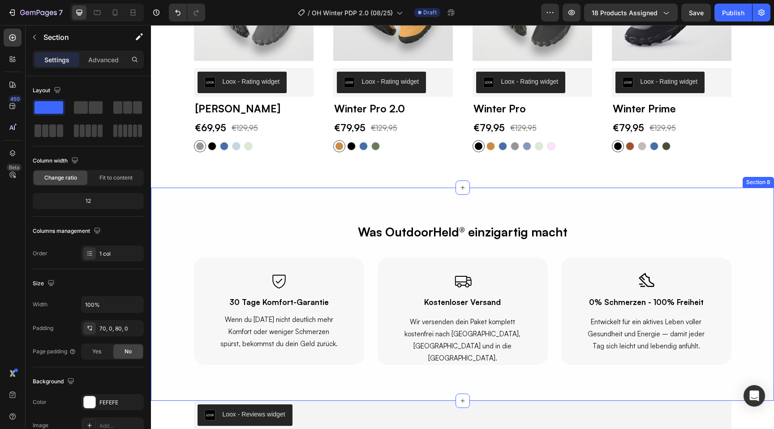
click at [276, 192] on div "Was OutdoorHeld® einzigartig macht Text Block Row Icon 30 Tage Komfort-Garantie…" at bounding box center [462, 294] width 623 height 213
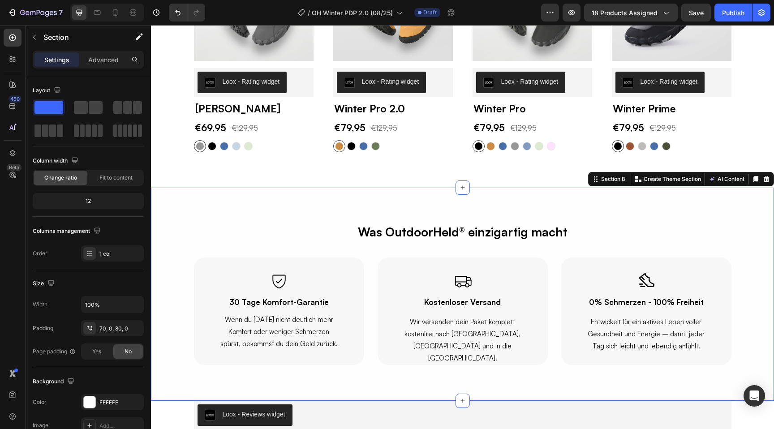
click at [109, 50] on div "Section" at bounding box center [72, 38] width 93 height 26
click at [109, 60] on p "Advanced" at bounding box center [103, 59] width 30 height 9
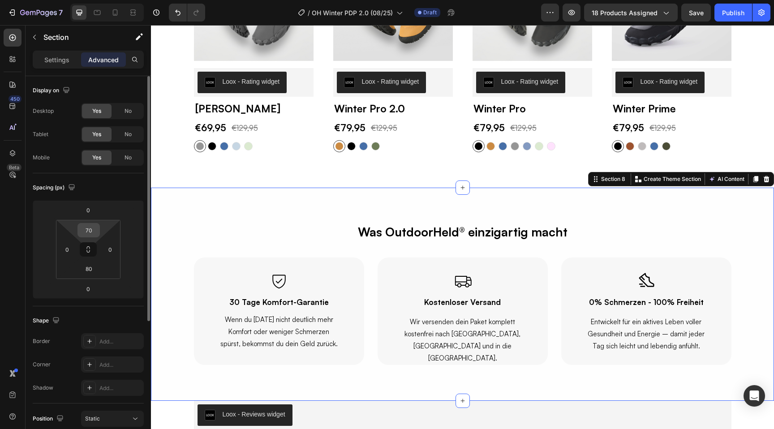
click at [93, 230] on input "70" at bounding box center [89, 230] width 18 height 13
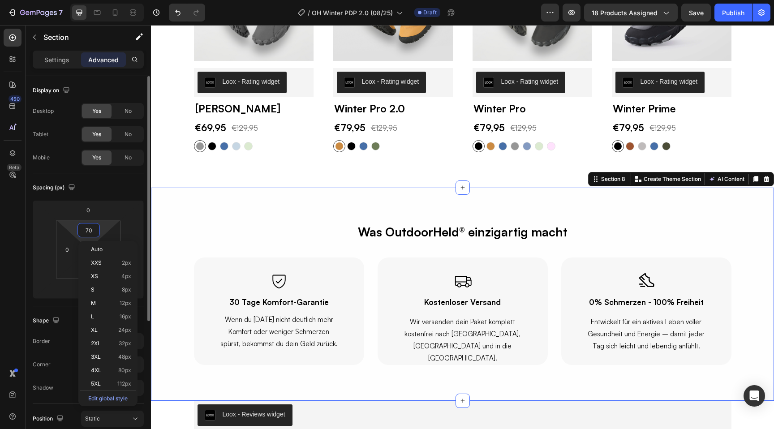
click at [93, 230] on input "70" at bounding box center [89, 230] width 18 height 13
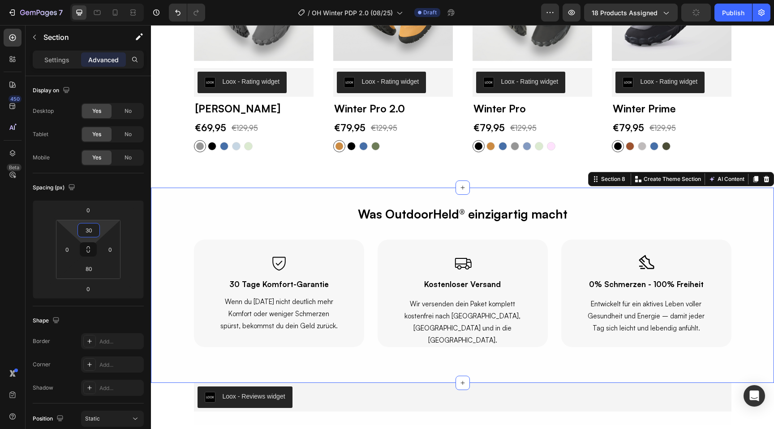
type input "30"
click at [176, 234] on div "Was OutdoorHeld® einzigartig macht Text Block Row Icon 30 Tage Komfort-Garantie…" at bounding box center [462, 274] width 623 height 146
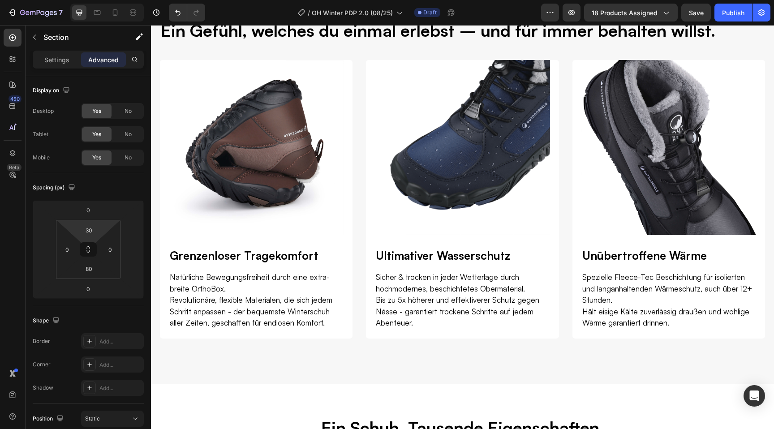
scroll to position [1332, 0]
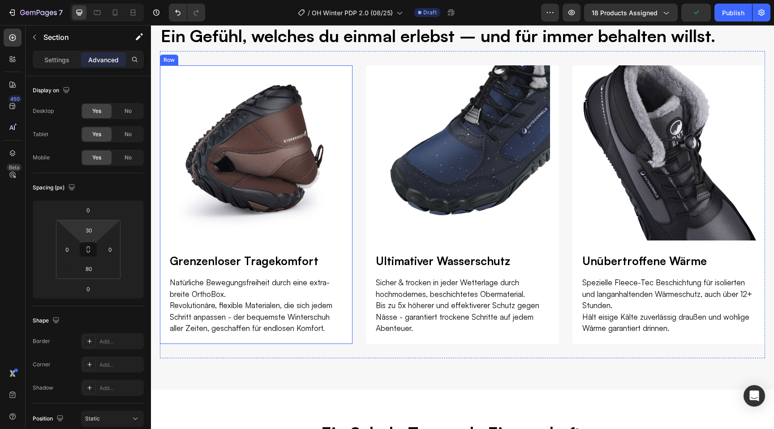
click at [271, 338] on div "Image Grenzenloser Tragekomfort Heading Natürliche Bewegungsfreiheit durch eine…" at bounding box center [256, 204] width 193 height 278
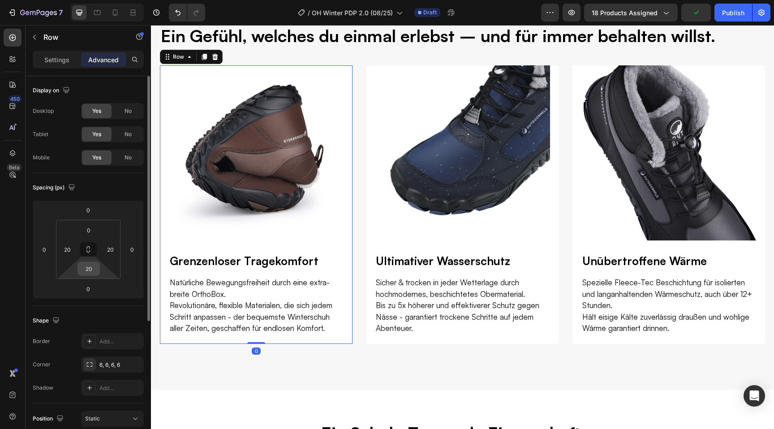
click at [93, 271] on input "20" at bounding box center [89, 268] width 18 height 13
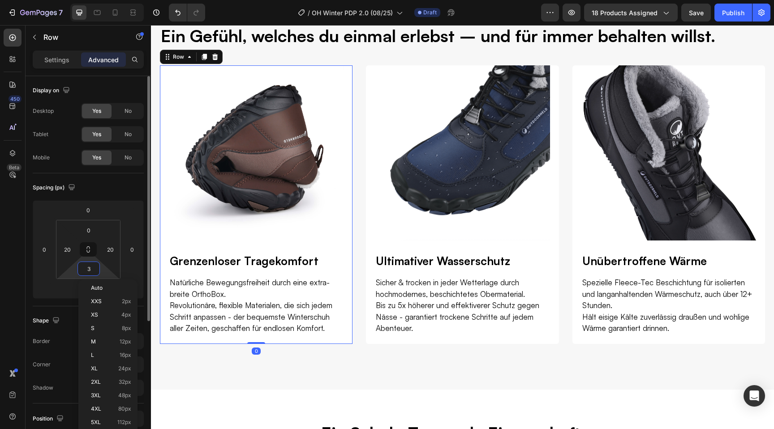
type input "30"
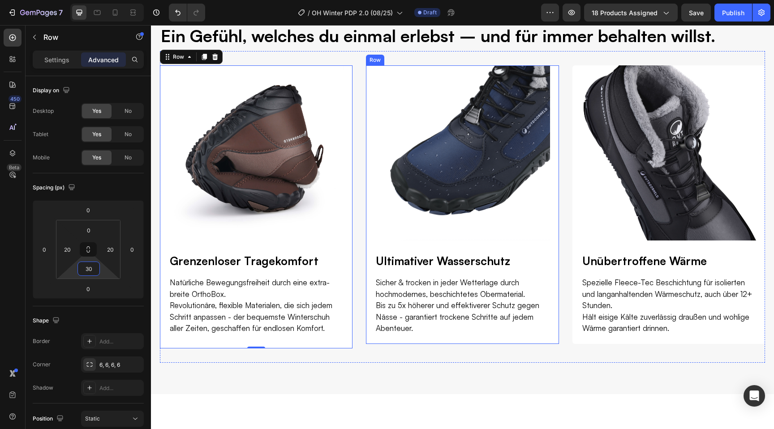
click at [382, 340] on div "Image Ultimativer Wasserschutz Heading Sicher & trocken in jeder Wetterlage dur…" at bounding box center [462, 204] width 193 height 278
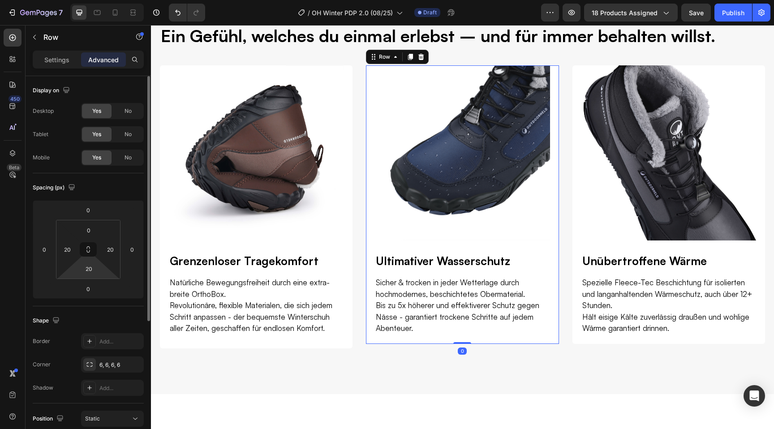
click at [104, 0] on html "7 Version history / OH Winter PDP 2.0 (08/25) Draft Preview 18 products assigne…" at bounding box center [387, 0] width 774 height 0
type input "30"
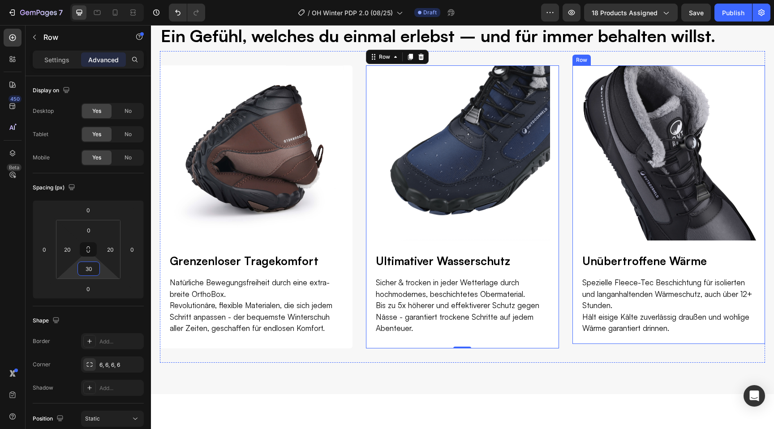
click at [610, 340] on div "Image Unübertroffene Wärme Heading Spezielle Fleece-Tec Beschichtung für isolie…" at bounding box center [669, 204] width 193 height 278
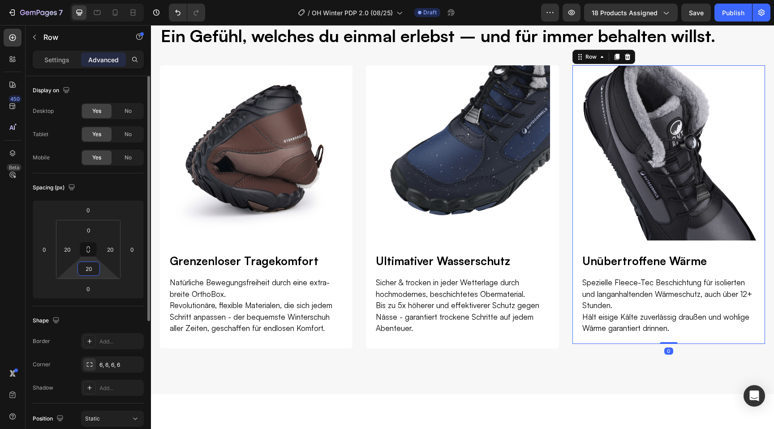
click at [90, 266] on input "20" at bounding box center [89, 268] width 18 height 13
type input "30"
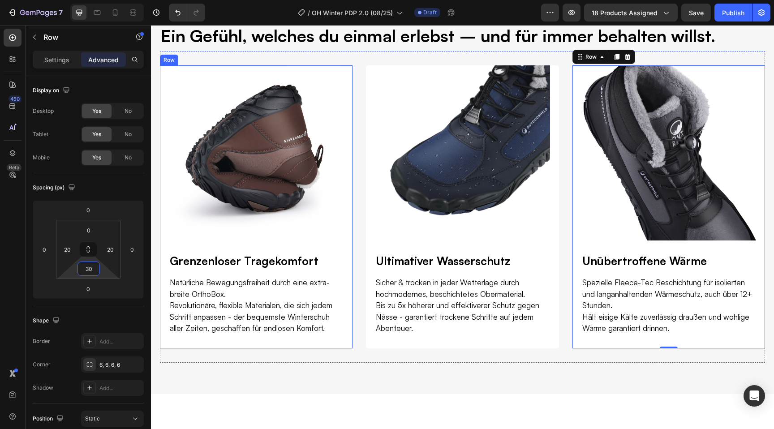
click at [227, 360] on div "Image Grenzenloser Tragekomfort Heading Natürliche Bewegungsfreiheit durch eine…" at bounding box center [462, 206] width 605 height 311
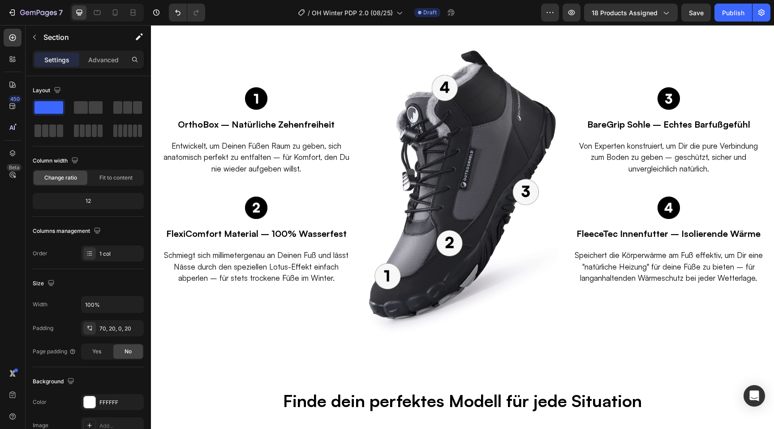
scroll to position [1905, 0]
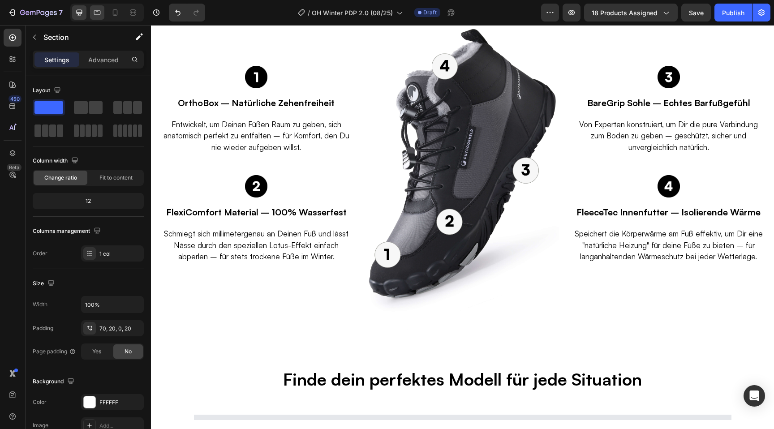
click at [98, 7] on div at bounding box center [97, 12] width 14 height 14
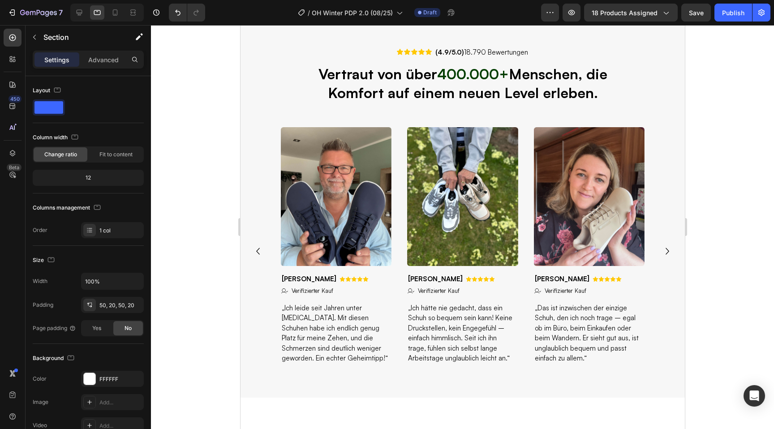
scroll to position [182, 0]
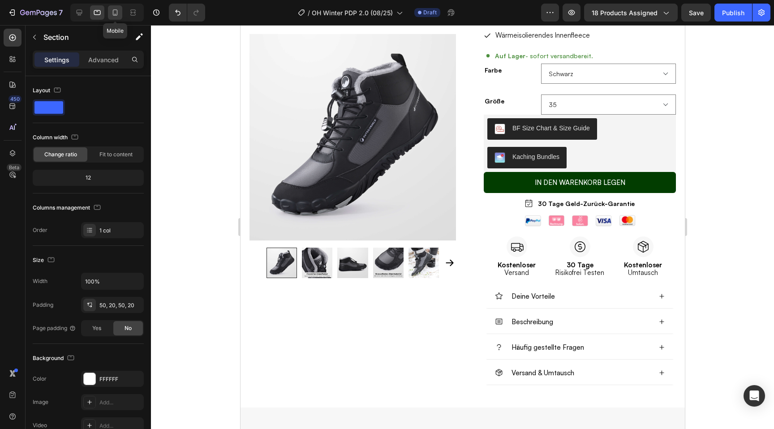
click at [114, 13] on icon at bounding box center [115, 12] width 9 height 9
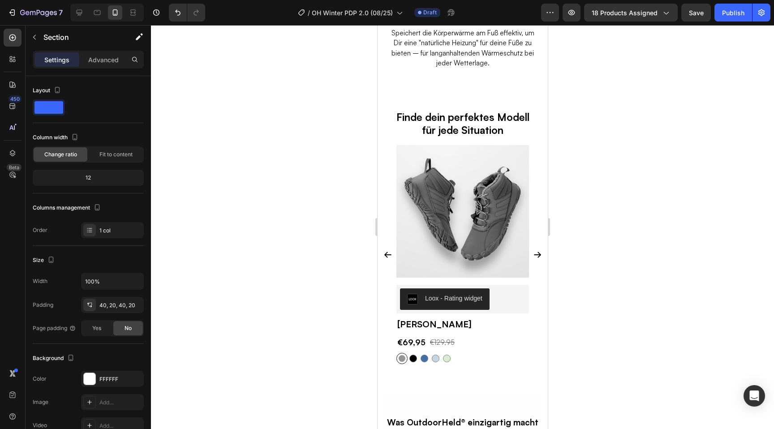
scroll to position [2474, 0]
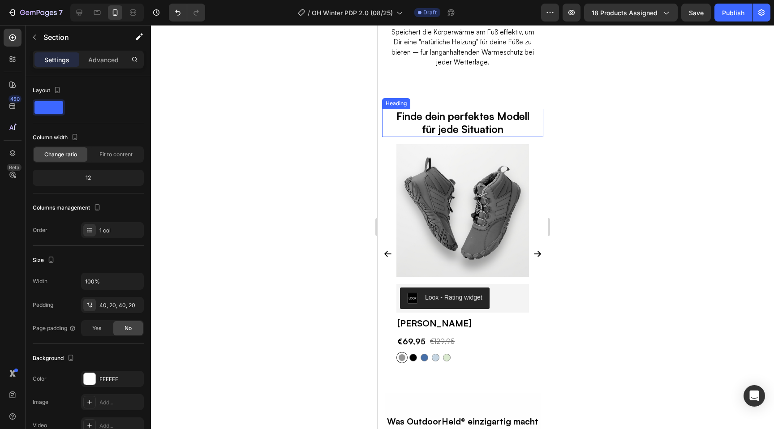
click at [443, 109] on h2 "Finde dein perfektes Modell für jede Situation" at bounding box center [462, 123] width 137 height 29
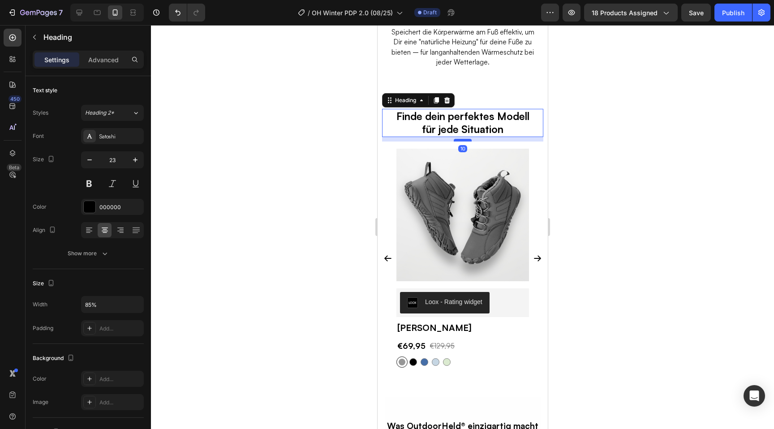
drag, startPoint x: 461, startPoint y: 125, endPoint x: 459, endPoint y: 129, distance: 4.7
click at [459, 139] on div at bounding box center [462, 140] width 18 height 3
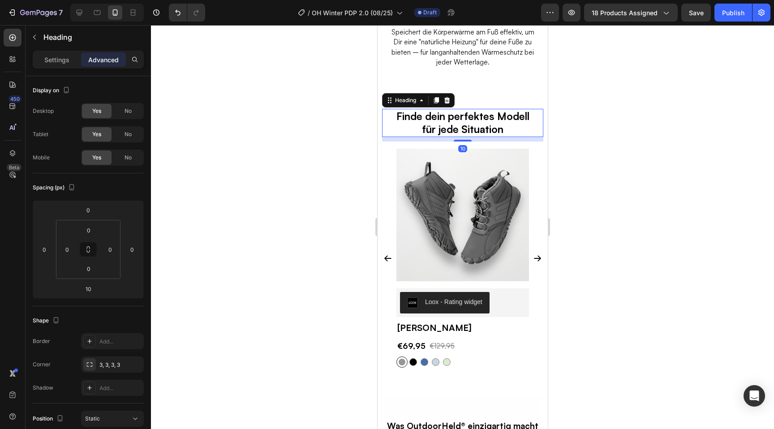
click at [333, 186] on div at bounding box center [462, 227] width 623 height 404
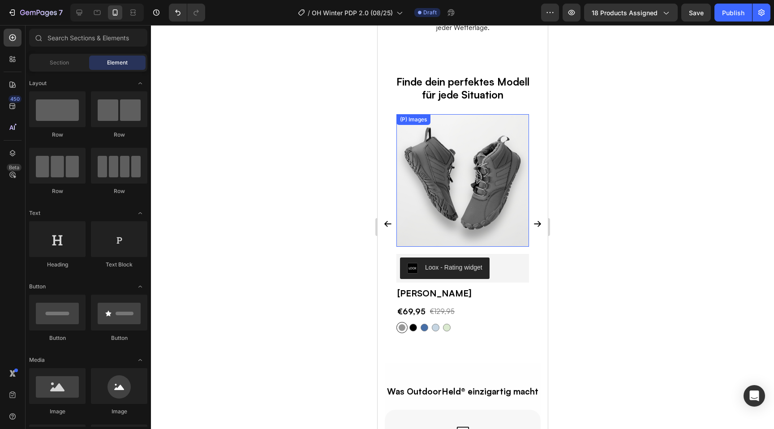
scroll to position [2519, 0]
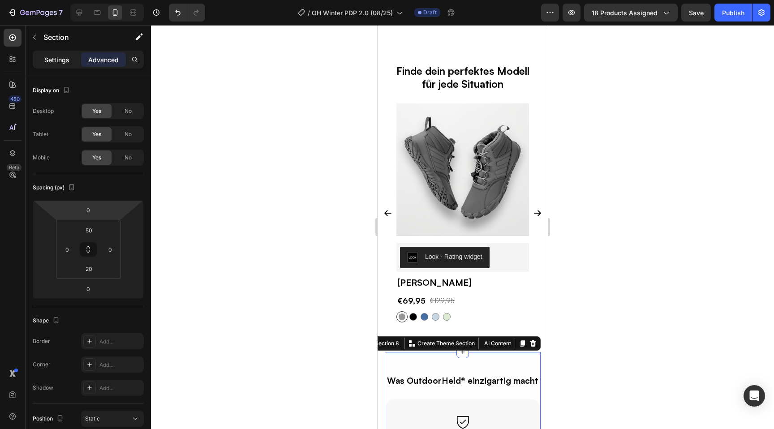
click at [57, 62] on p "Settings" at bounding box center [56, 59] width 25 height 9
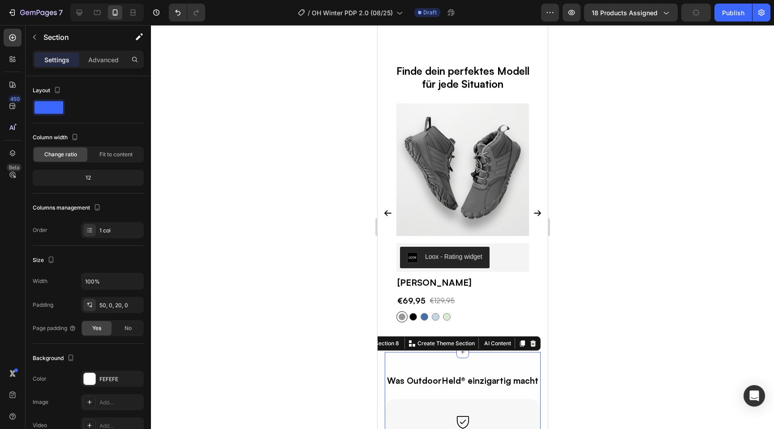
click at [350, 295] on div at bounding box center [462, 227] width 623 height 404
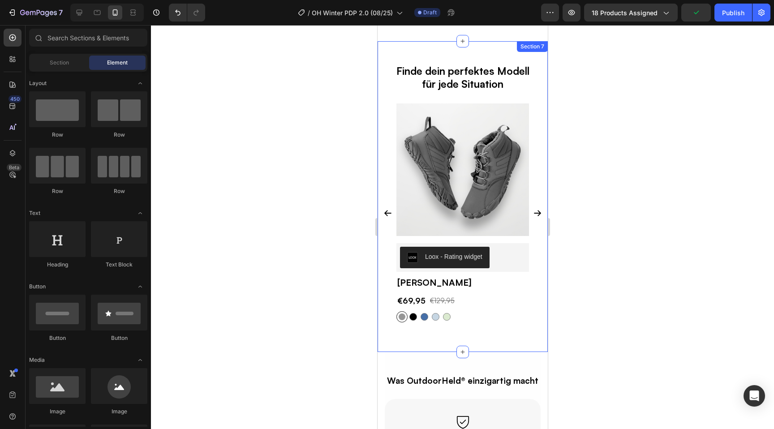
click at [408, 331] on div "Finde dein perfektes Modell für jede Situation Heading Row (P) Images Row Loox …" at bounding box center [462, 208] width 161 height 289
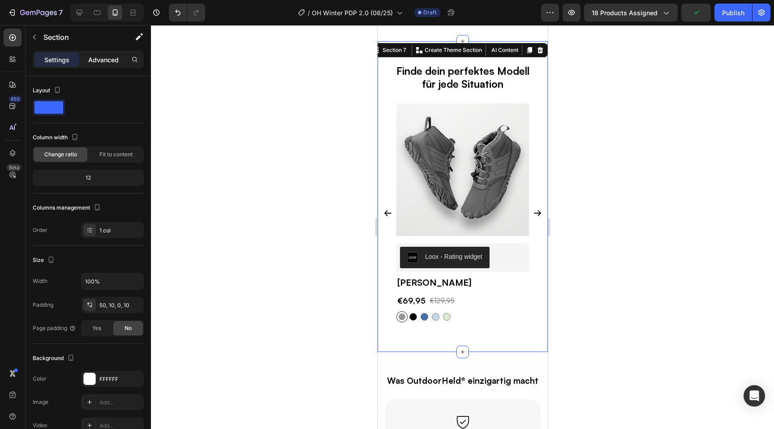
click at [93, 58] on p "Advanced" at bounding box center [103, 59] width 30 height 9
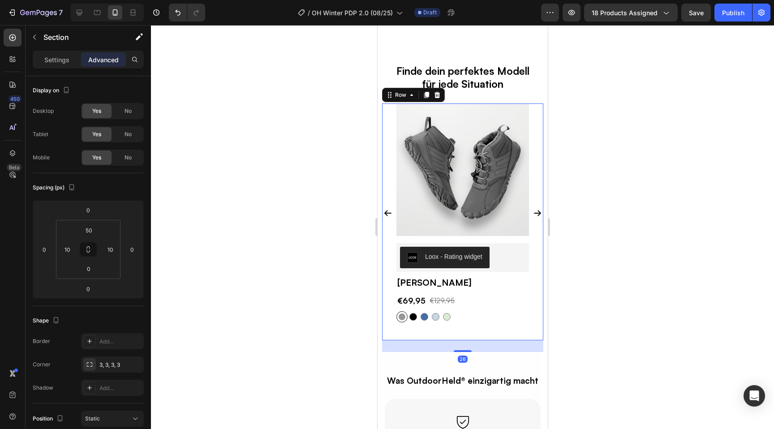
click at [471, 317] on div "(P) Images Row Loox - Rating widget Loox Winter Max (P) Title €69,95 (P) Price …" at bounding box center [462, 221] width 161 height 237
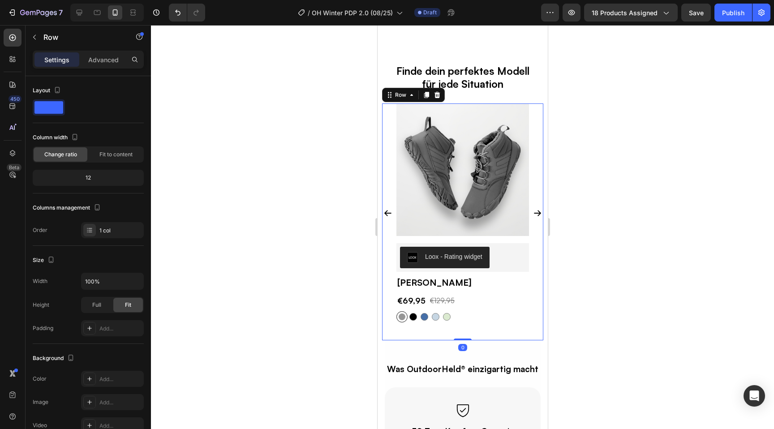
drag, startPoint x: 455, startPoint y: 339, endPoint x: 451, endPoint y: 315, distance: 24.1
click at [451, 315] on div "(P) Images Row Loox - Rating widget Loox Winter Max (P) Title €69,95 (P) Price …" at bounding box center [462, 221] width 161 height 237
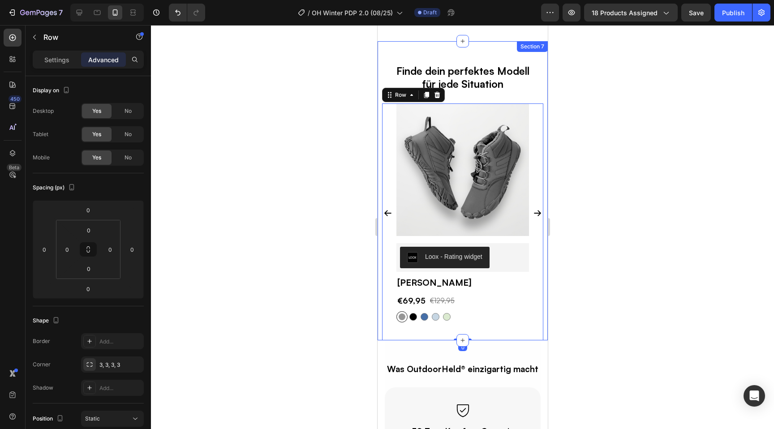
click at [341, 310] on div at bounding box center [462, 227] width 623 height 404
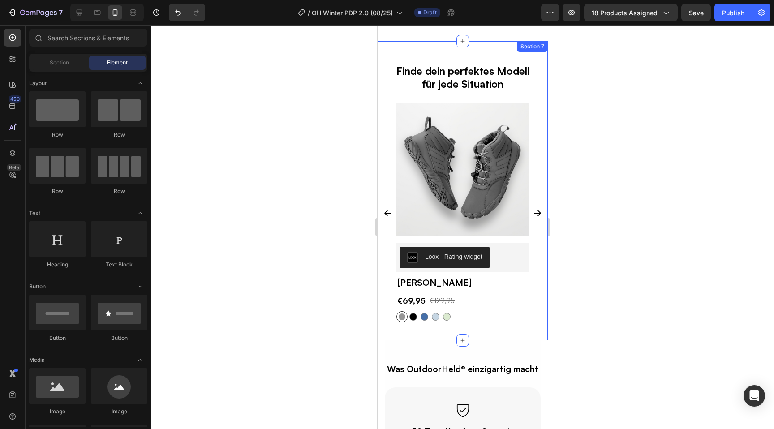
click at [321, 323] on div at bounding box center [462, 227] width 623 height 404
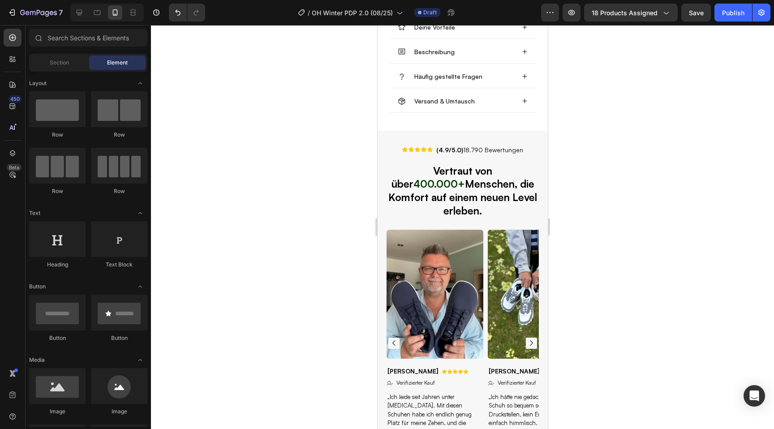
scroll to position [656, 0]
